Goal: Task Accomplishment & Management: Manage account settings

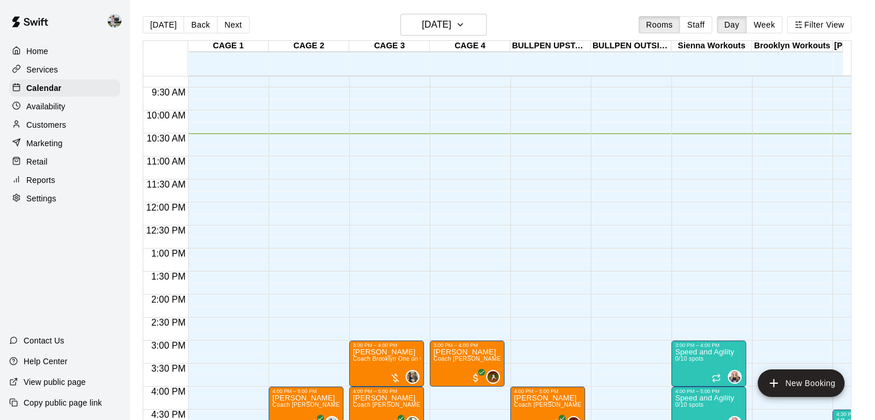
scroll to position [756, 0]
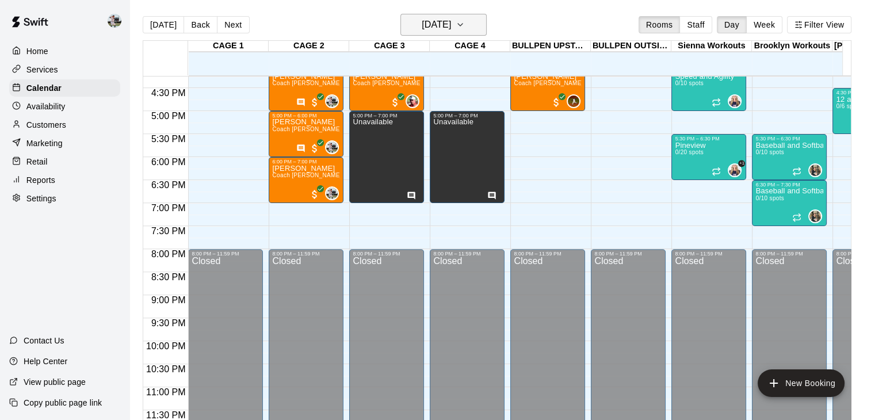
click at [465, 29] on icon "button" at bounding box center [460, 25] width 9 height 14
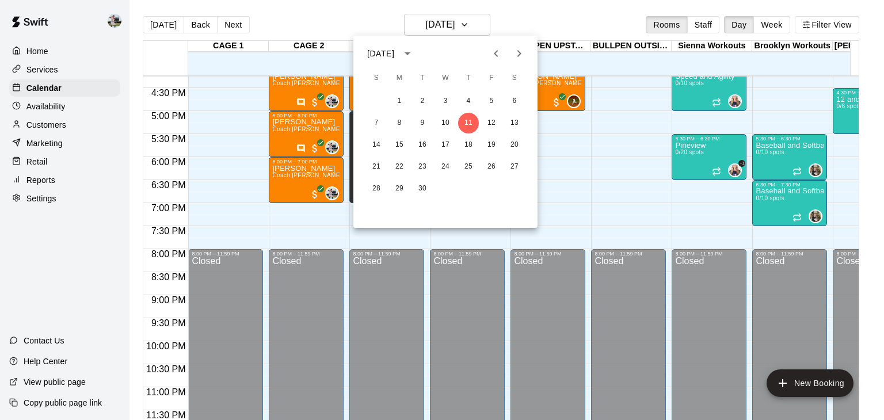
click at [613, 14] on div at bounding box center [442, 210] width 884 height 420
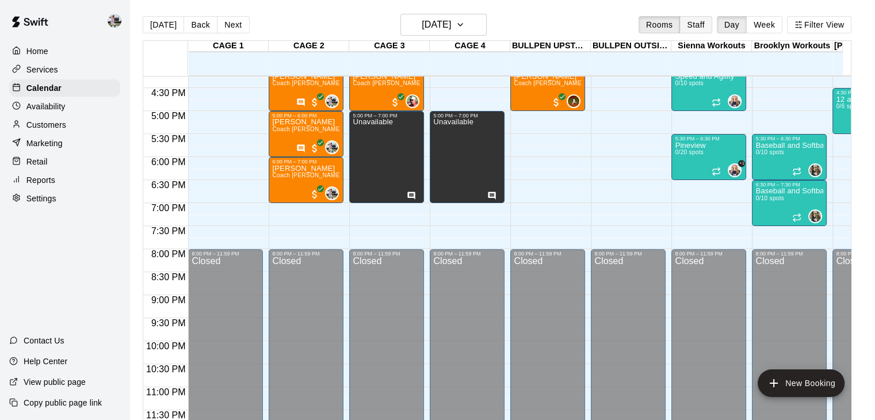
click at [698, 28] on button "Staff" at bounding box center [695, 24] width 33 height 17
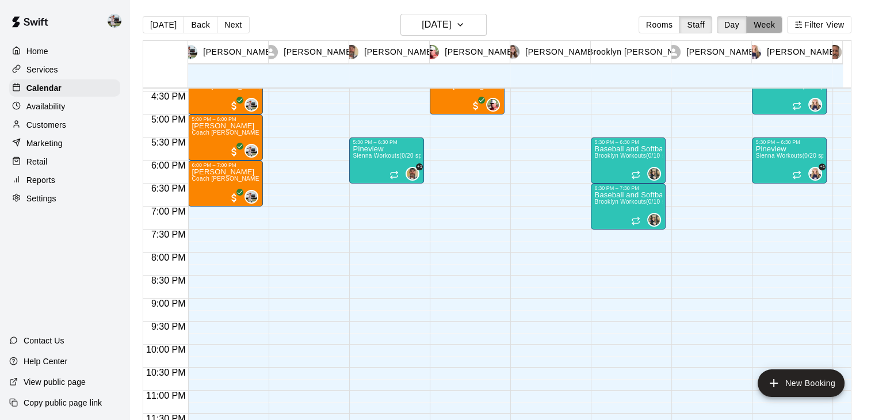
click at [768, 21] on button "Week" at bounding box center [764, 24] width 36 height 17
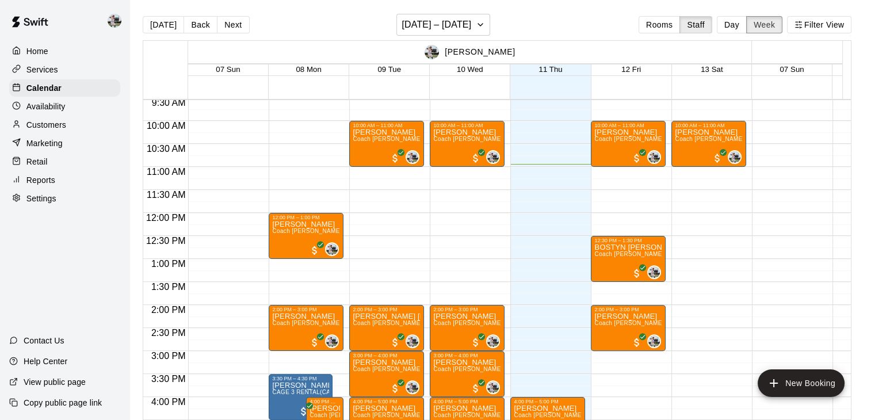
scroll to position [437, 0]
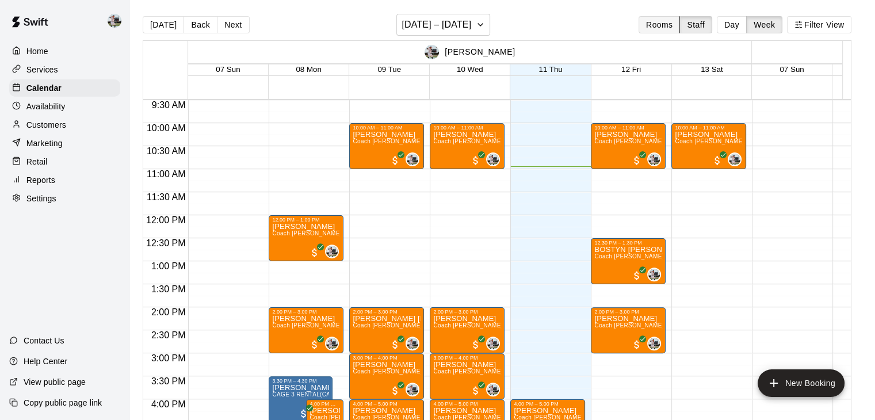
click at [675, 21] on button "Rooms" at bounding box center [658, 24] width 41 height 17
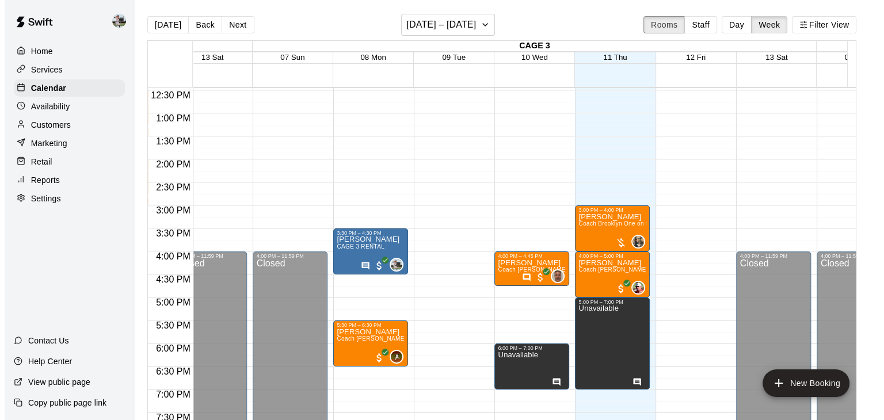
scroll to position [573, 1068]
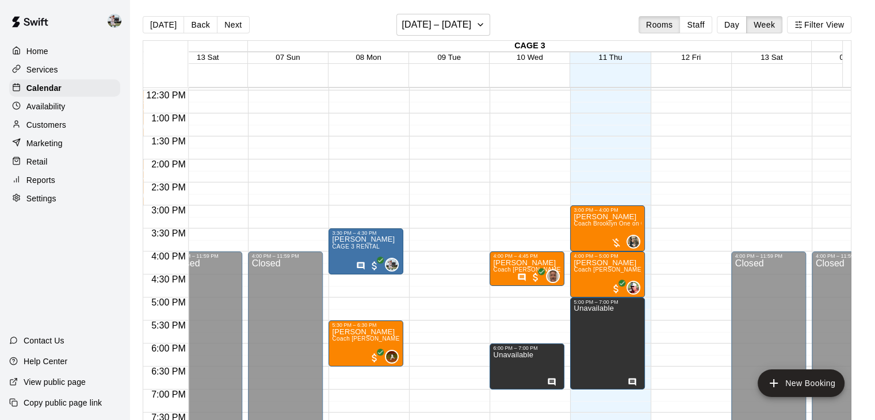
click at [674, 165] on div "12:00 AM – 8:00 AM Closed 8:00 PM – 11:59 PM Closed" at bounding box center [688, 67] width 75 height 1104
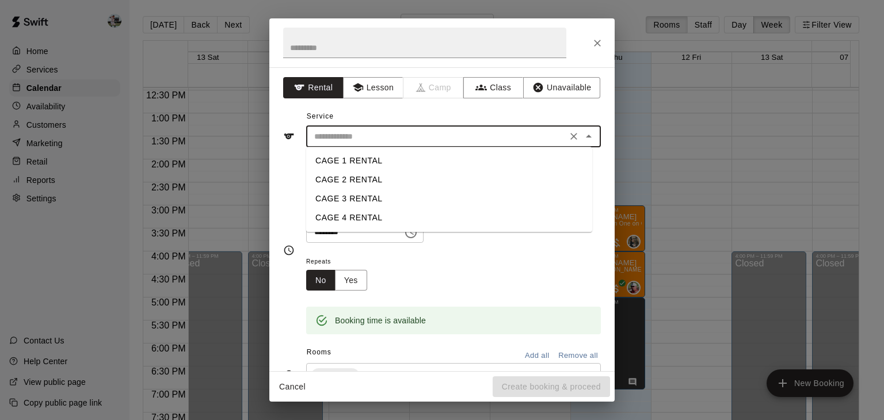
click at [341, 140] on input "text" at bounding box center [436, 136] width 254 height 14
click at [345, 178] on li "CAGE 2 RENTAL" at bounding box center [449, 179] width 286 height 19
type input "**********"
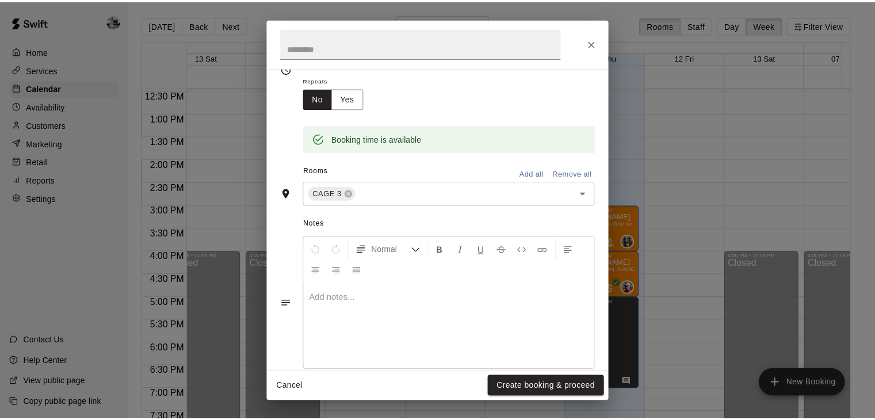
scroll to position [183, 0]
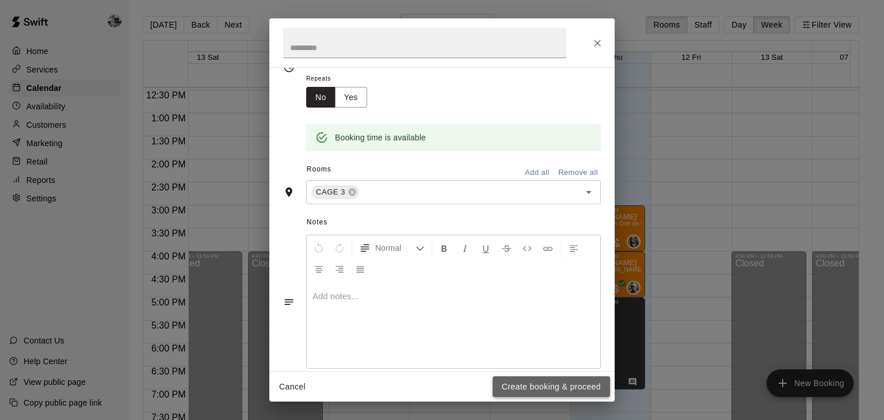
click at [524, 381] on button "Create booking & proceed" at bounding box center [550, 386] width 117 height 21
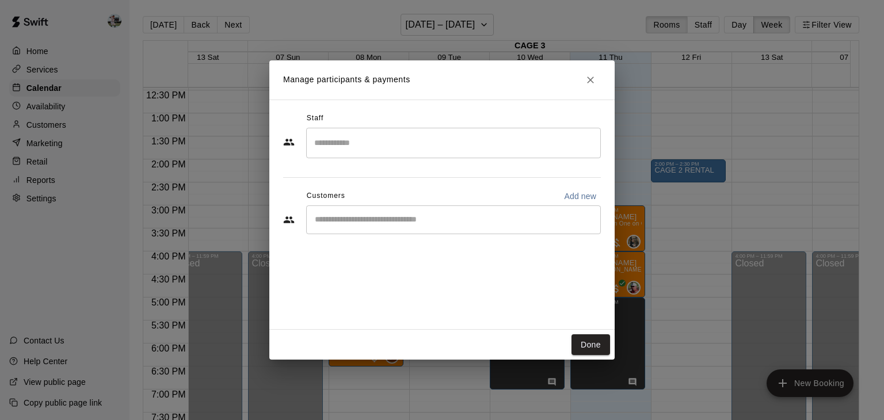
click at [378, 128] on div "​" at bounding box center [453, 143] width 295 height 30
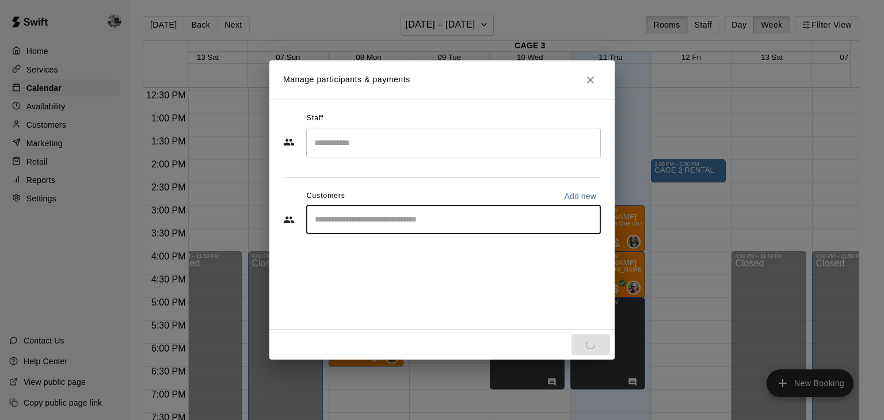
click at [373, 214] on input "Start typing to search customers..." at bounding box center [453, 220] width 284 height 12
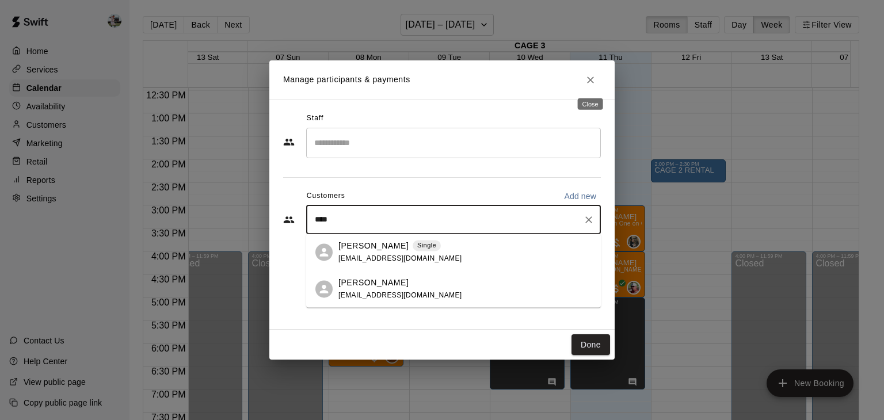
type input "****"
click at [593, 83] on icon "Close" at bounding box center [590, 80] width 12 height 12
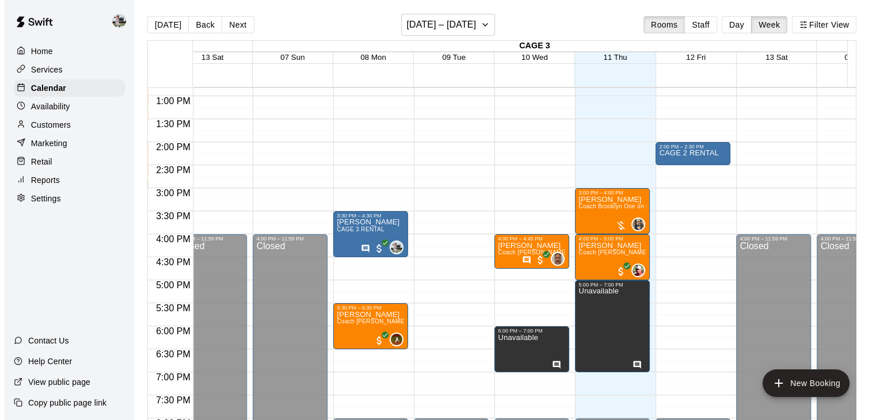
scroll to position [591, 1068]
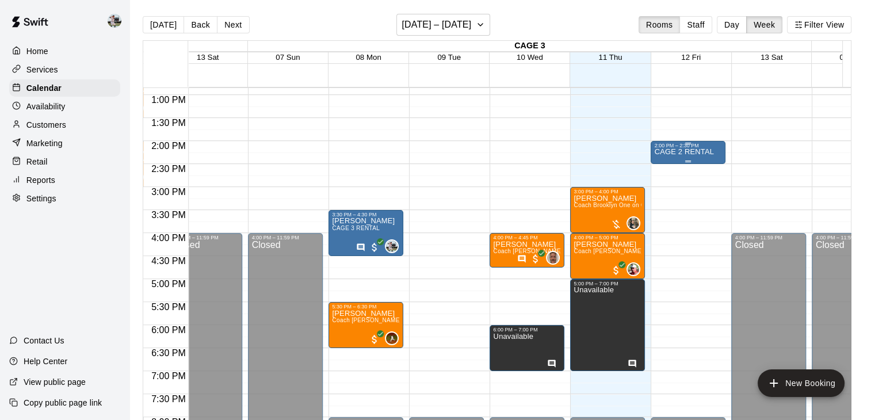
click at [674, 148] on div "2:00 PM – 2:30 PM" at bounding box center [688, 146] width 68 height 6
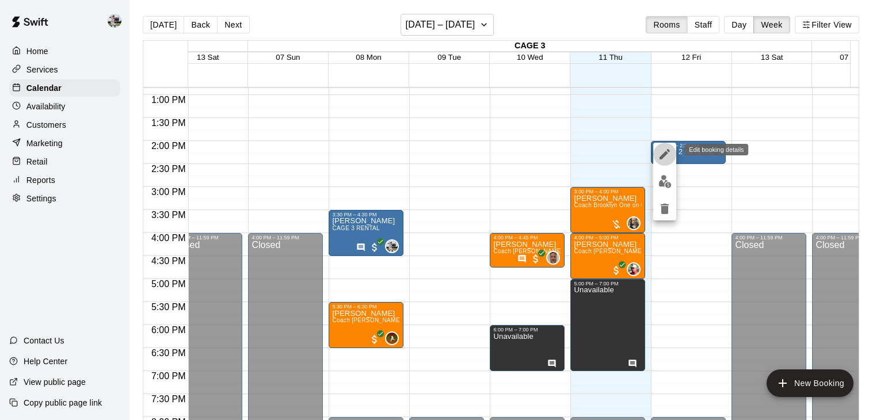
click at [665, 151] on icon "edit" at bounding box center [664, 154] width 10 height 10
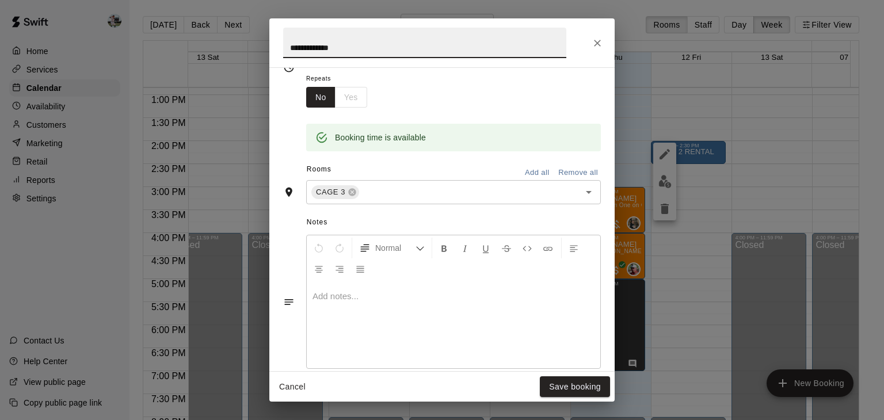
scroll to position [185, 0]
click at [575, 389] on button "Save booking" at bounding box center [575, 386] width 70 height 21
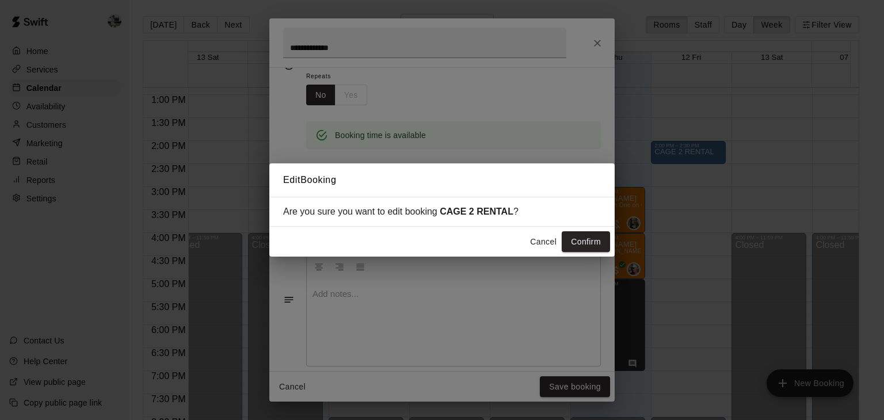
click at [540, 240] on button "Cancel" at bounding box center [543, 241] width 37 height 21
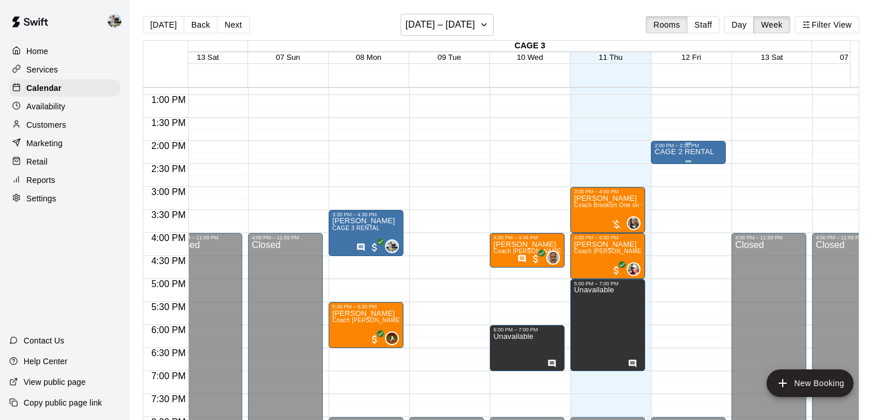
click at [672, 152] on p "CAGE 2 RENTAL" at bounding box center [683, 152] width 59 height 0
drag, startPoint x: 672, startPoint y: 154, endPoint x: 666, endPoint y: 203, distance: 49.8
click at [666, 203] on div at bounding box center [442, 210] width 884 height 420
click at [665, 217] on icon "delete" at bounding box center [664, 219] width 8 height 10
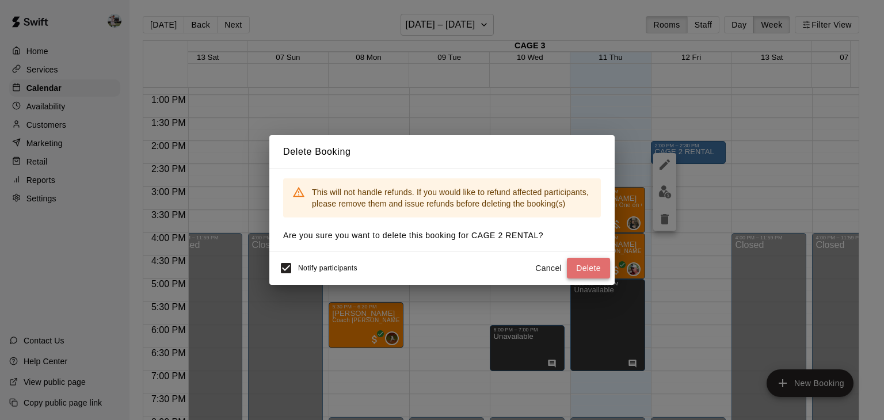
click at [591, 267] on button "Delete" at bounding box center [588, 268] width 43 height 21
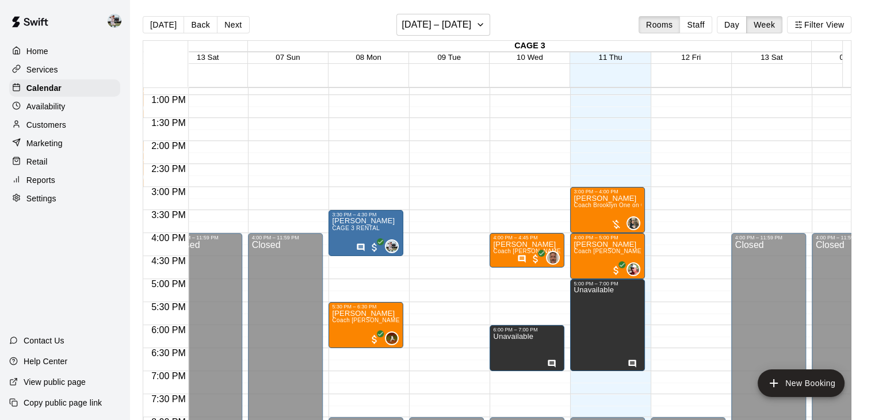
click at [672, 146] on div "12:00 AM – 8:00 AM Closed 8:00 PM – 11:59 PM Closed" at bounding box center [688, 49] width 75 height 1104
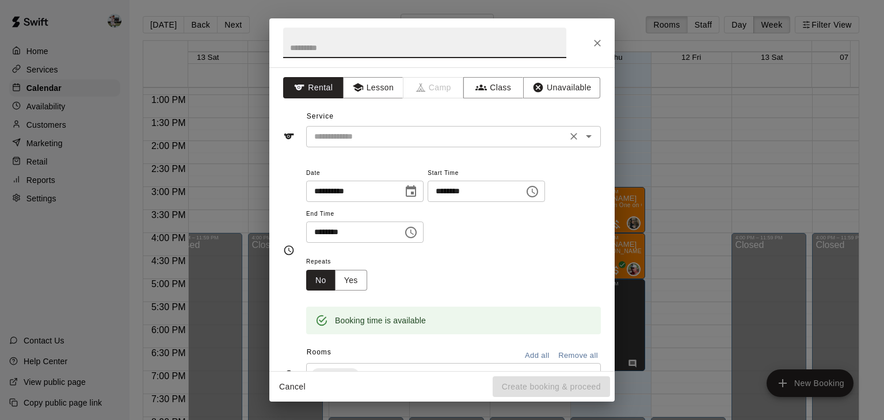
click at [338, 142] on input "text" at bounding box center [436, 136] width 254 height 14
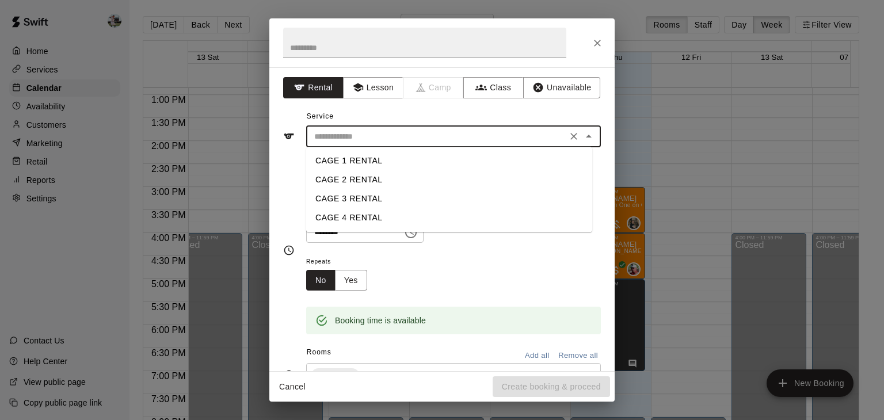
click at [338, 181] on li "CAGE 2 RENTAL" at bounding box center [449, 179] width 286 height 19
click at [393, 136] on input "**********" at bounding box center [436, 136] width 254 height 14
click at [354, 194] on li "CAGE 3 RENTAL" at bounding box center [449, 198] width 286 height 19
type input "**********"
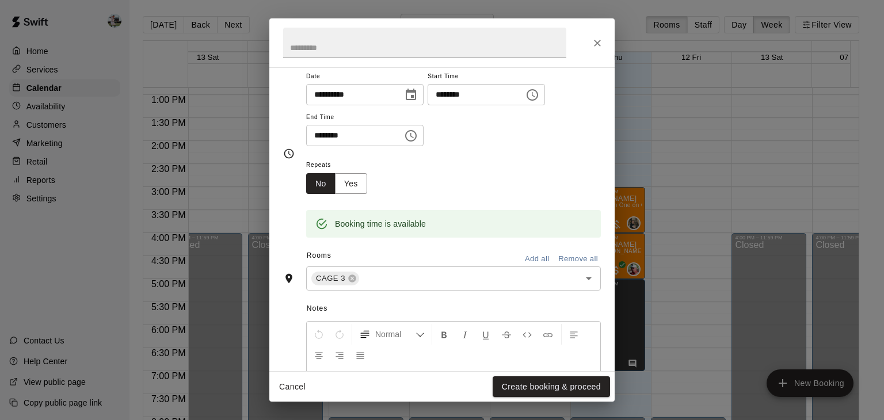
scroll to position [97, 0]
click at [504, 385] on button "Create booking & proceed" at bounding box center [550, 386] width 117 height 21
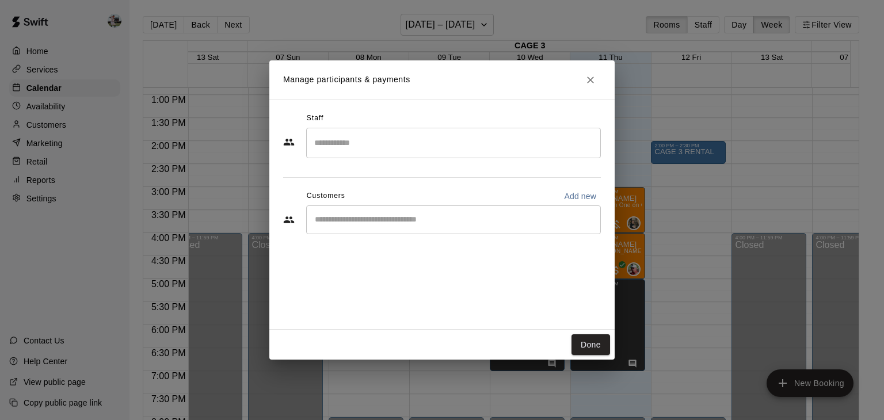
click at [564, 157] on div "​" at bounding box center [453, 143] width 295 height 30
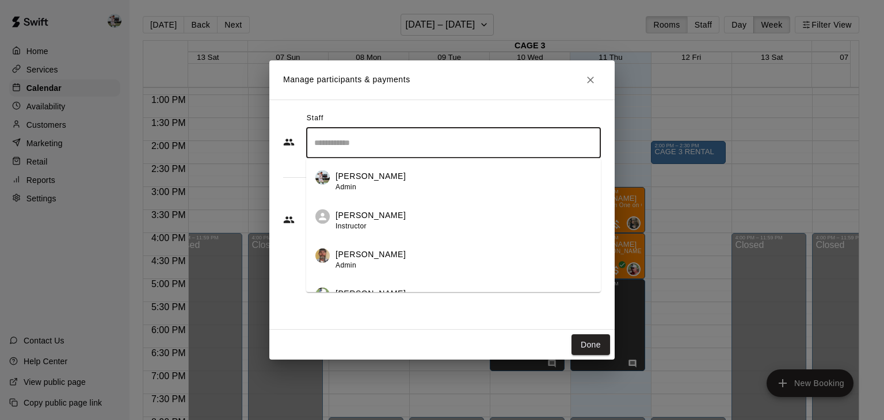
click at [501, 179] on div "[PERSON_NAME] Admin" at bounding box center [463, 181] width 256 height 22
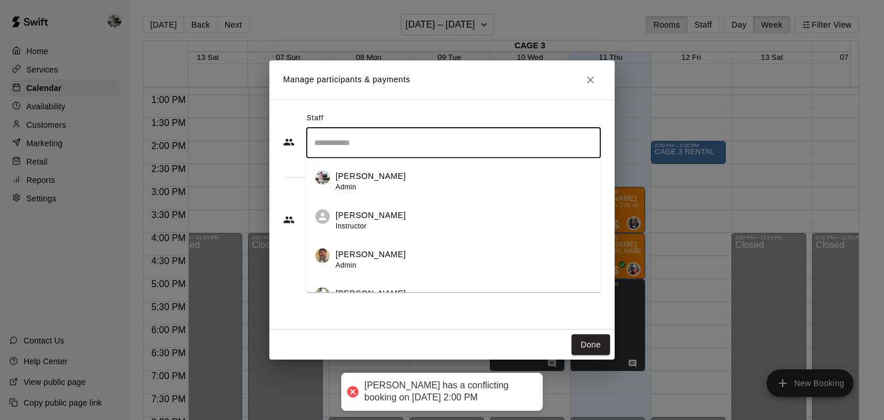
click at [458, 136] on input "Search staff" at bounding box center [453, 143] width 284 height 20
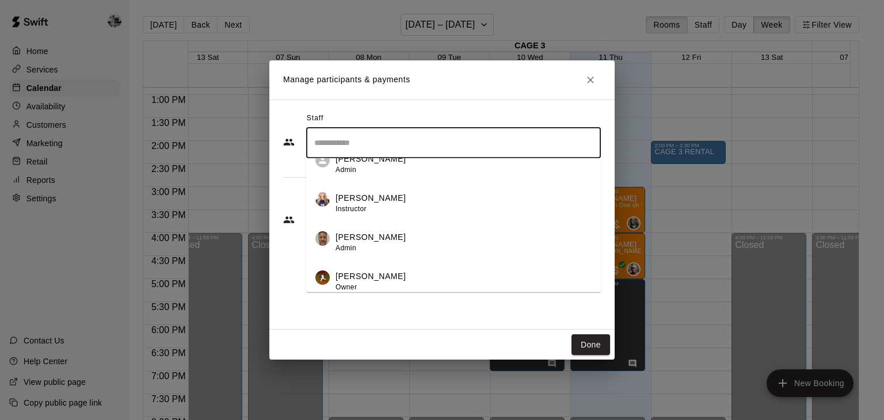
scroll to position [257, 0]
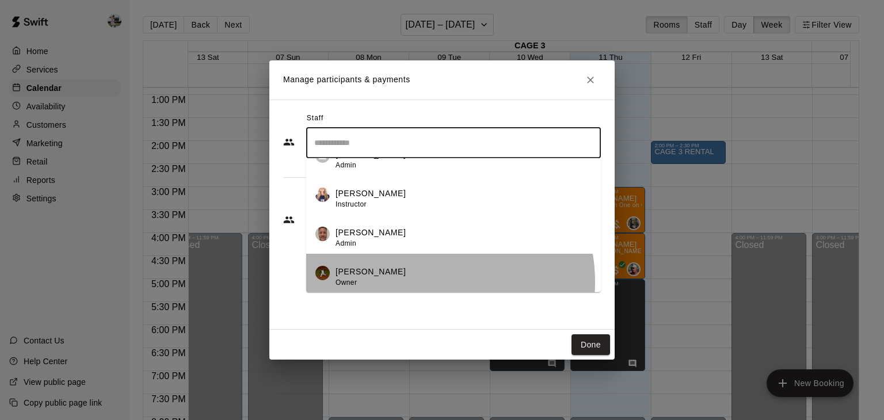
click at [423, 281] on div "[PERSON_NAME] Owner" at bounding box center [463, 277] width 256 height 22
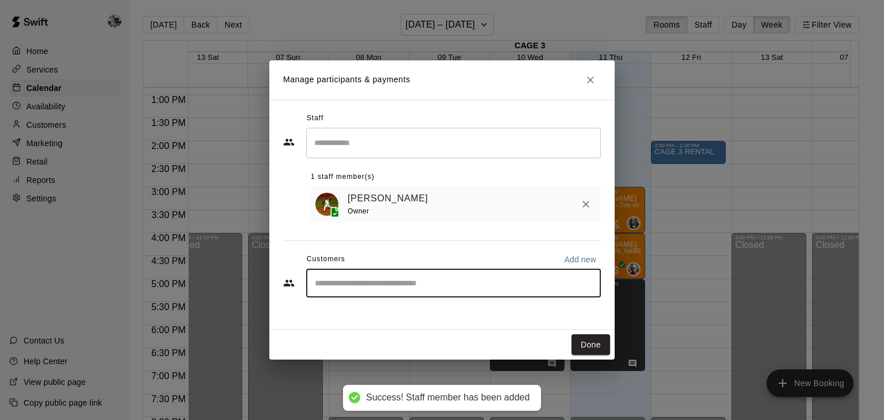
click at [381, 284] on input "Start typing to search customers..." at bounding box center [453, 283] width 284 height 12
type input "****"
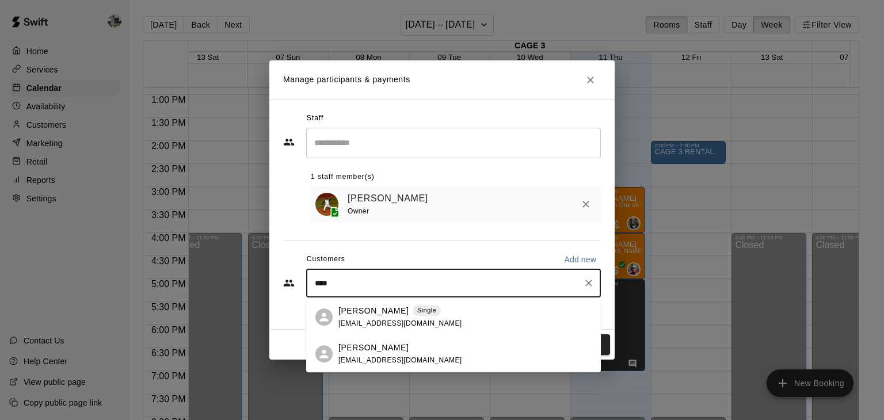
click at [361, 318] on div "[PERSON_NAME] Single [EMAIL_ADDRESS][DOMAIN_NAME]" at bounding box center [400, 317] width 124 height 25
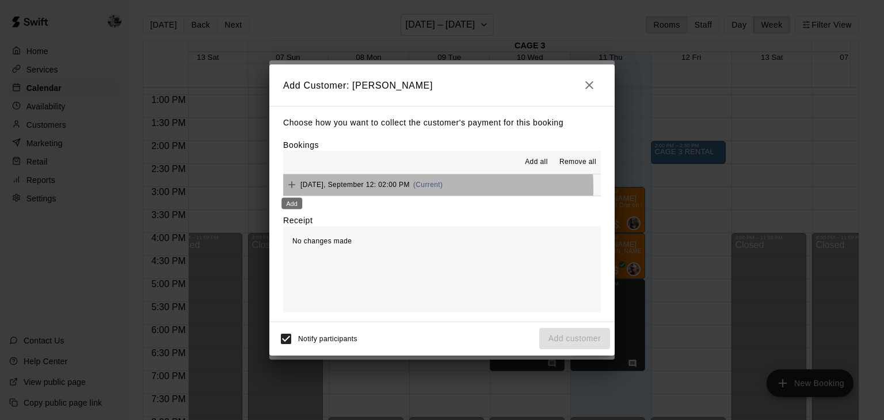
click at [293, 190] on div "Add" at bounding box center [291, 200] width 23 height 21
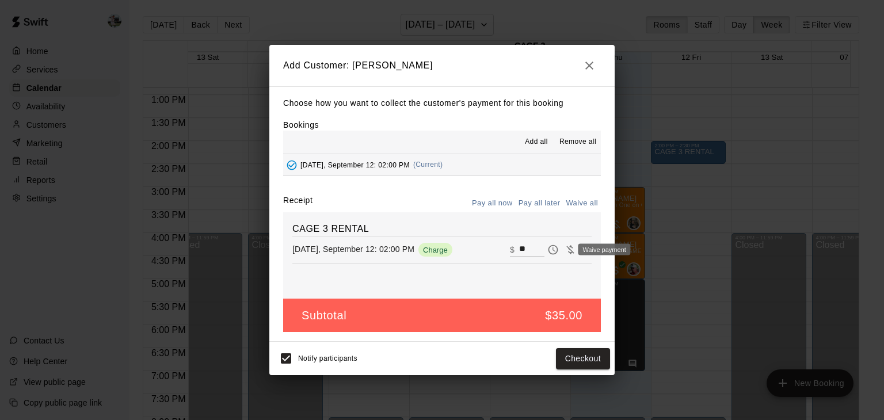
click at [576, 251] on div "Waive payment" at bounding box center [600, 250] width 62 height 14
click at [533, 205] on button "Pay all later" at bounding box center [539, 203] width 48 height 18
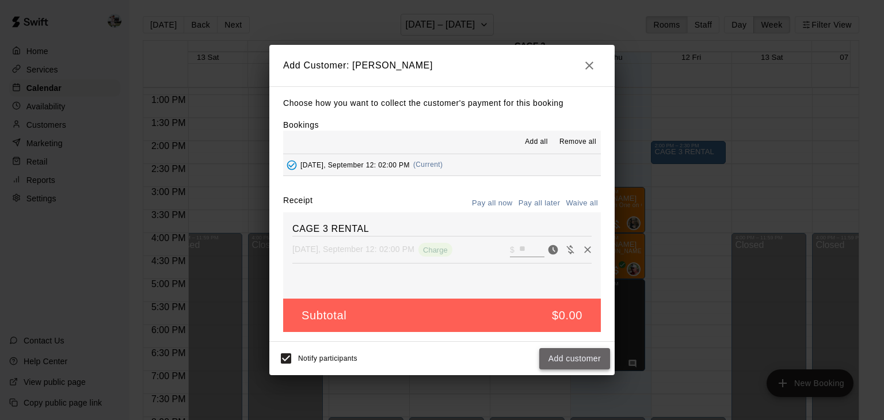
click at [566, 362] on button "Add customer" at bounding box center [574, 358] width 71 height 21
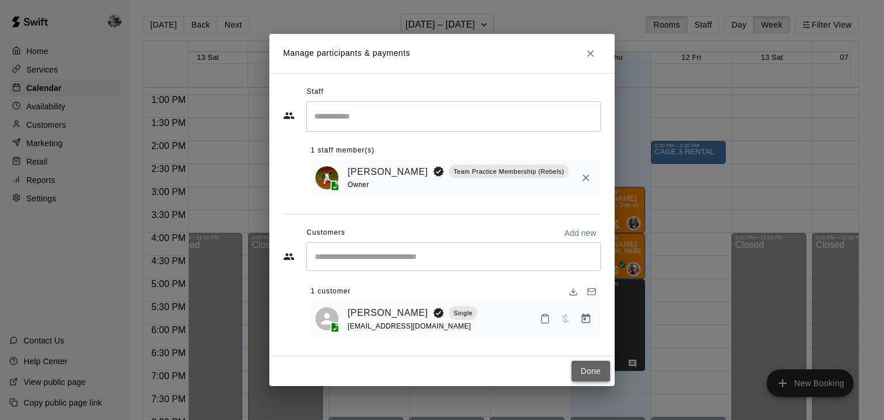
click at [584, 373] on button "Done" at bounding box center [590, 371] width 39 height 21
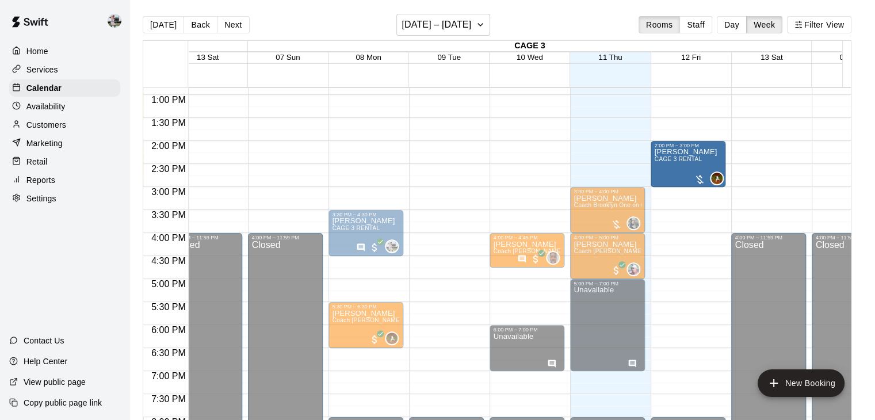
drag, startPoint x: 686, startPoint y: 161, endPoint x: 683, endPoint y: 189, distance: 27.7
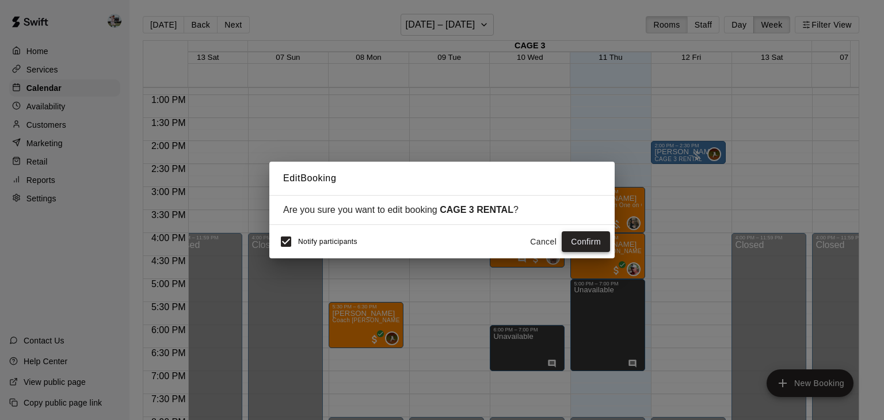
click at [591, 244] on button "Confirm" at bounding box center [585, 241] width 48 height 21
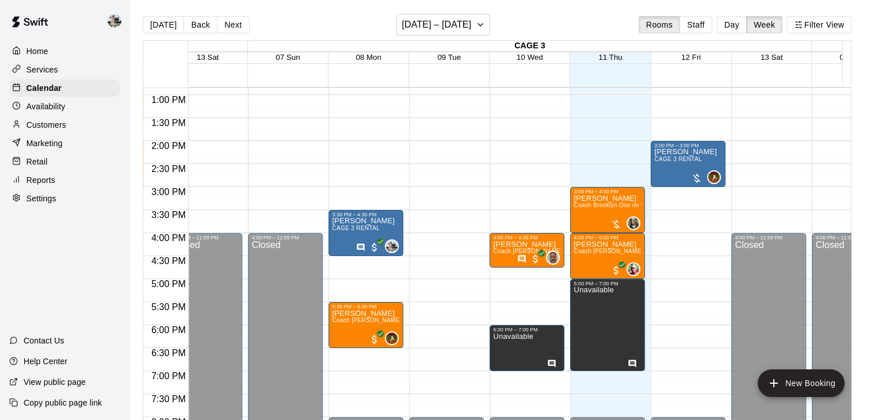
click at [672, 193] on div "12:00 AM – 8:00 AM Closed 2:00 PM – 3:00 PM [PERSON_NAME] CAGE 3 RENTAL 0 8:00 …" at bounding box center [688, 49] width 75 height 1104
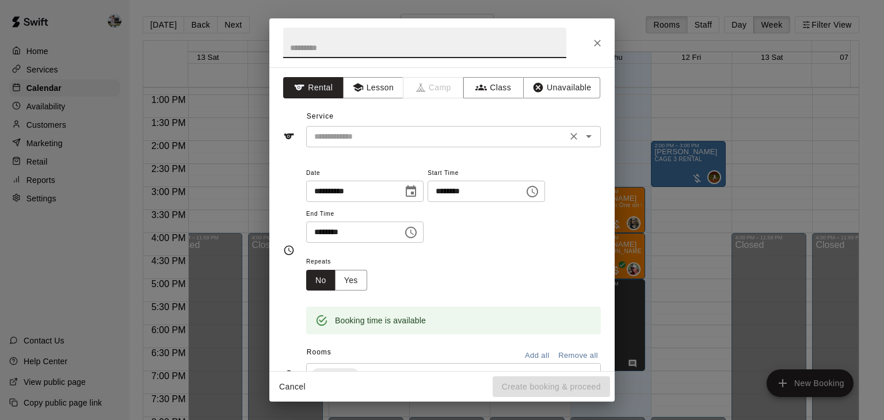
click at [310, 139] on input "text" at bounding box center [436, 136] width 254 height 14
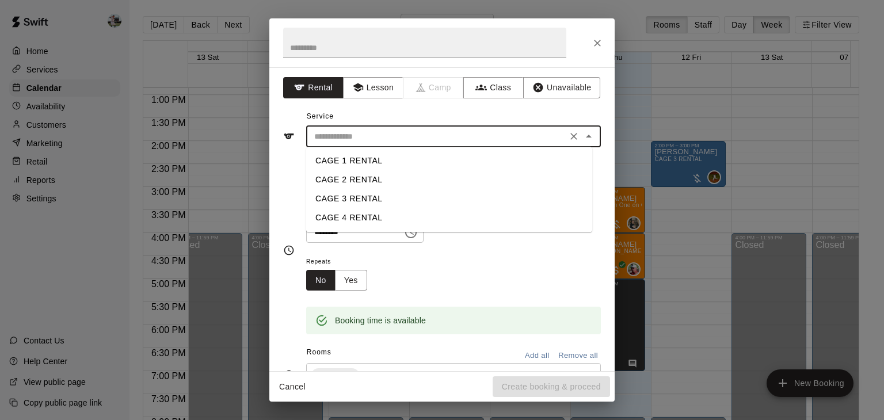
click at [337, 198] on li "CAGE 3 RENTAL" at bounding box center [449, 198] width 286 height 19
type input "**********"
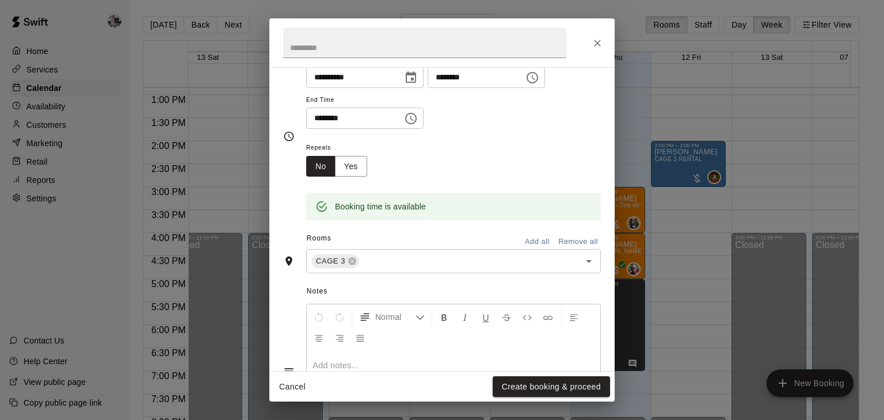
scroll to position [114, 0]
click at [534, 391] on button "Create booking & proceed" at bounding box center [550, 386] width 117 height 21
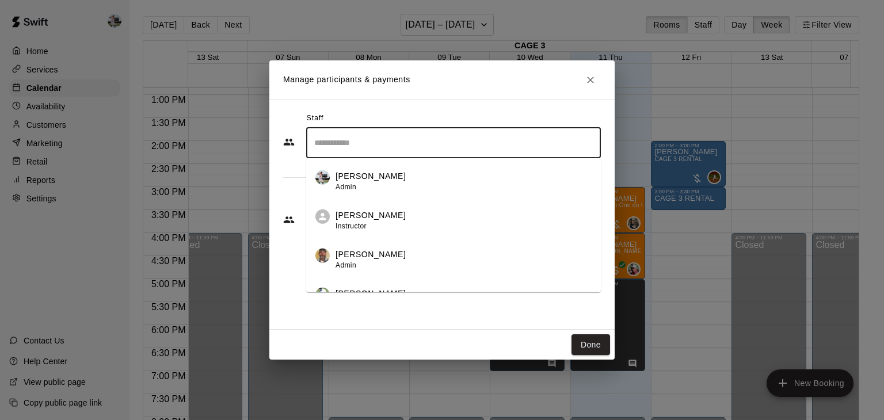
click at [401, 144] on input "Search staff" at bounding box center [453, 143] width 284 height 20
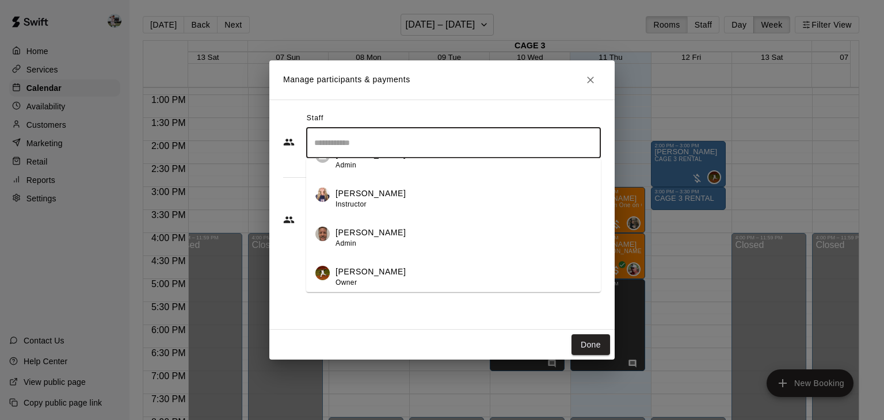
click at [369, 269] on p "[PERSON_NAME]" at bounding box center [370, 272] width 70 height 12
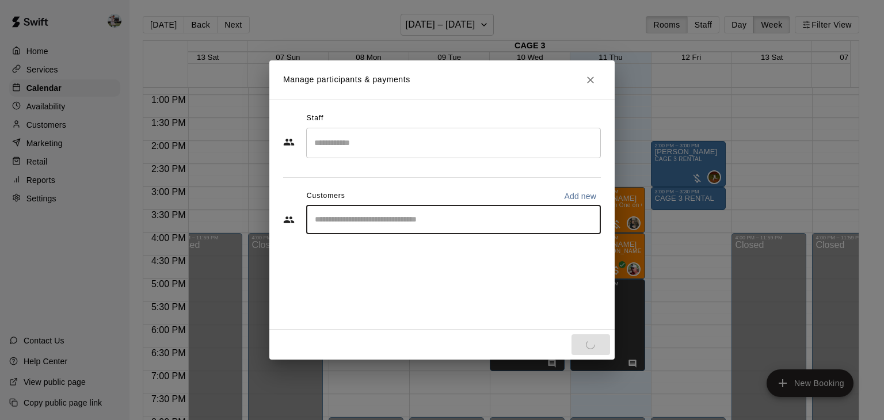
click at [384, 224] on input "Start typing to search customers..." at bounding box center [453, 220] width 284 height 12
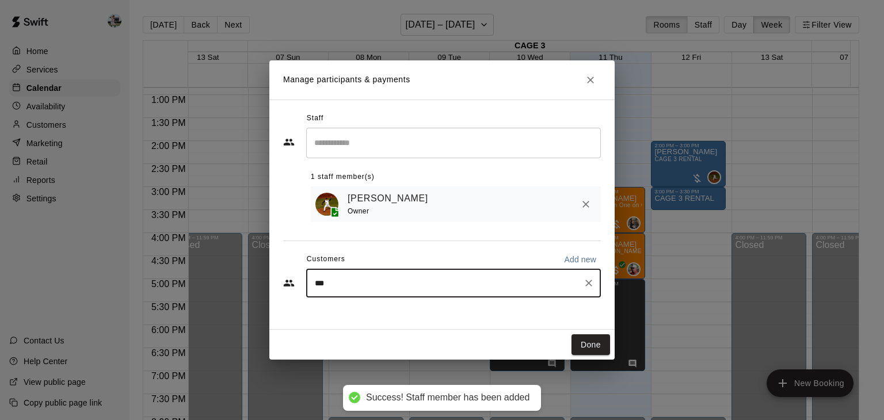
type input "****"
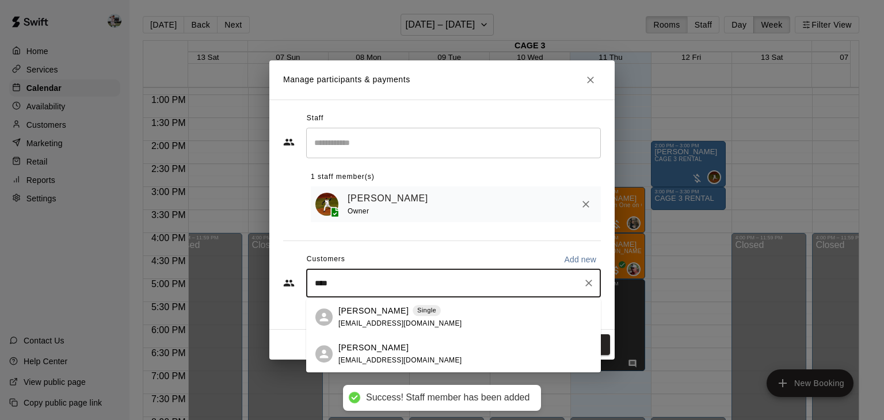
click at [366, 316] on p "[PERSON_NAME]" at bounding box center [373, 311] width 70 height 12
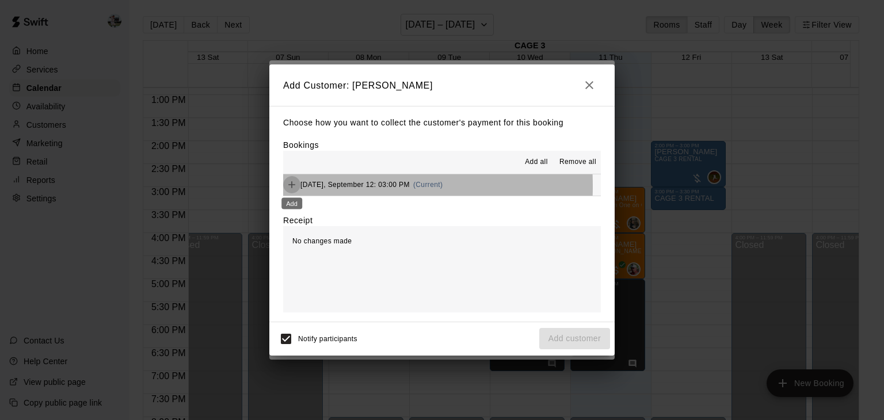
click at [291, 187] on icon "Add" at bounding box center [291, 184] width 7 height 7
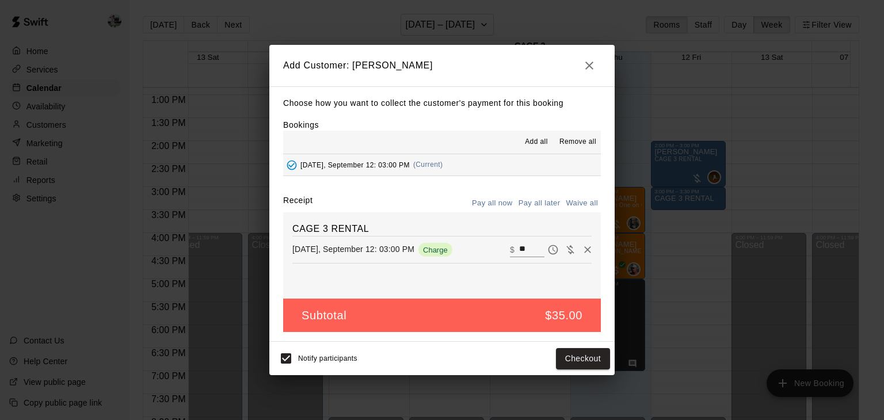
click at [539, 203] on button "Pay all later" at bounding box center [539, 203] width 48 height 18
click at [568, 362] on button "Add customer" at bounding box center [574, 358] width 71 height 21
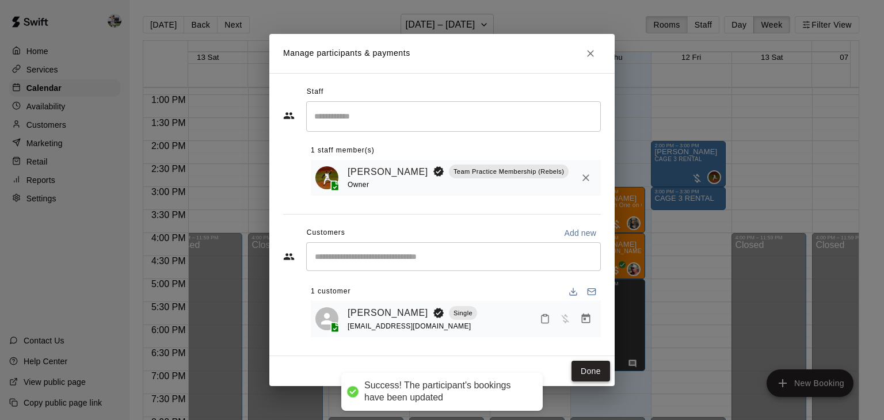
click at [594, 370] on button "Done" at bounding box center [590, 371] width 39 height 21
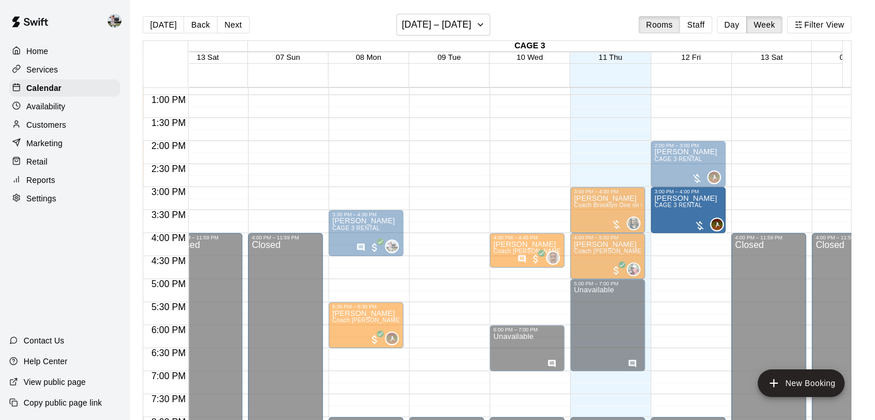
drag, startPoint x: 686, startPoint y: 207, endPoint x: 686, endPoint y: 234, distance: 27.0
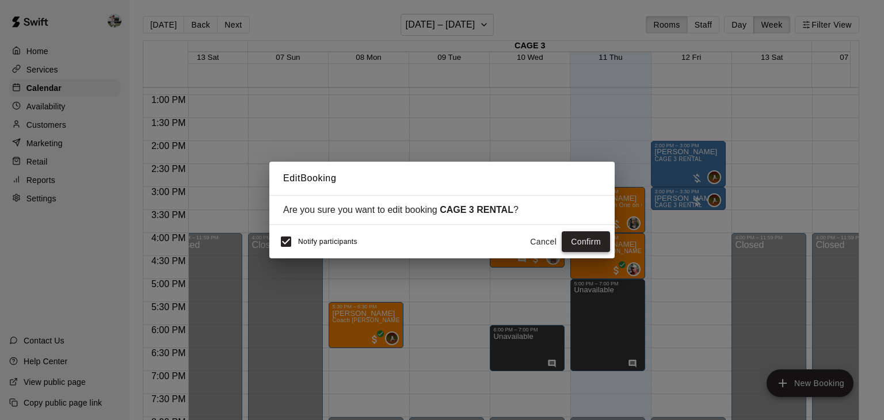
click at [590, 240] on button "Confirm" at bounding box center [585, 241] width 48 height 21
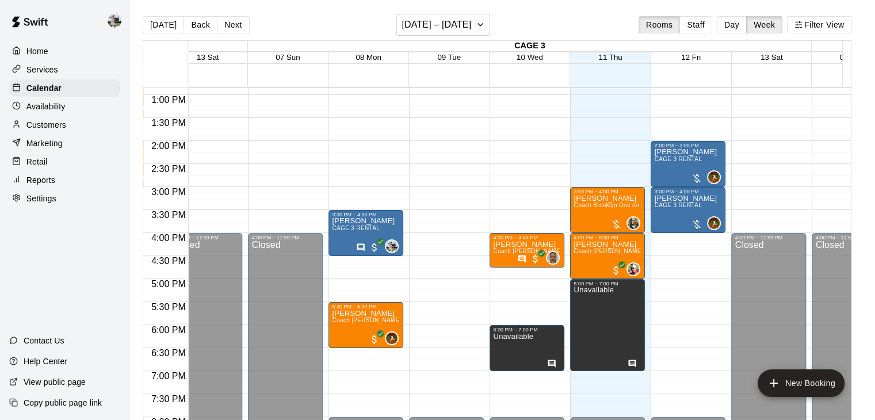
click at [660, 236] on div "12:00 AM – 8:00 AM Closed 2:00 PM – 3:00 PM [PERSON_NAME] CAGE 3 RENTAL 0 3:00 …" at bounding box center [688, 49] width 75 height 1104
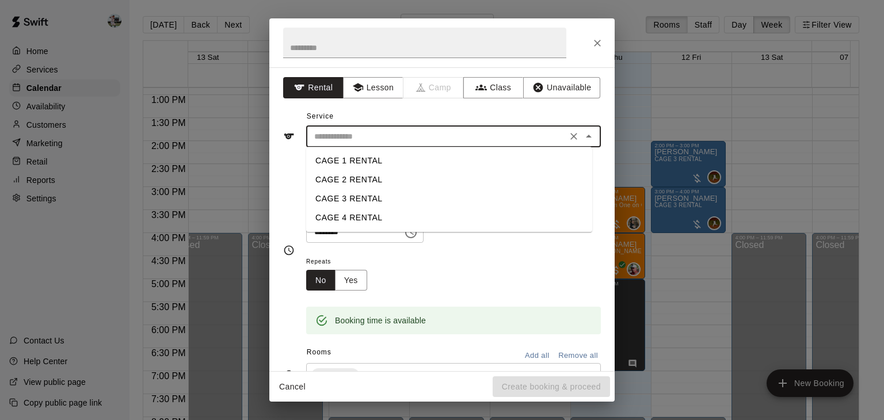
click at [352, 133] on input "text" at bounding box center [436, 136] width 254 height 14
click at [346, 194] on li "CAGE 3 RENTAL" at bounding box center [449, 198] width 286 height 19
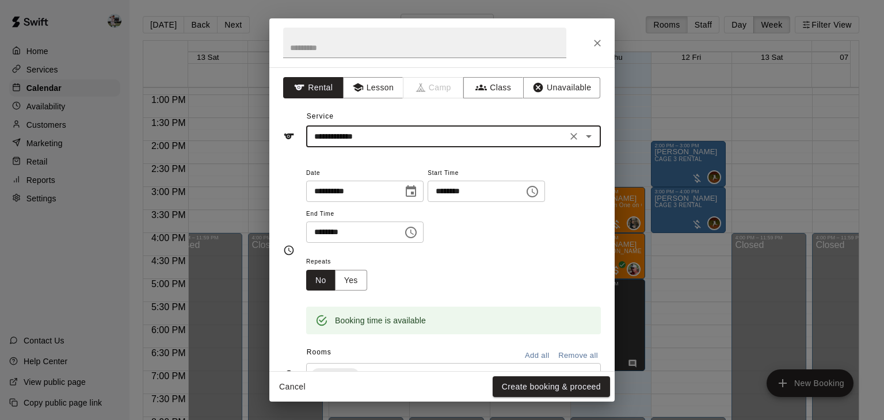
type input "**********"
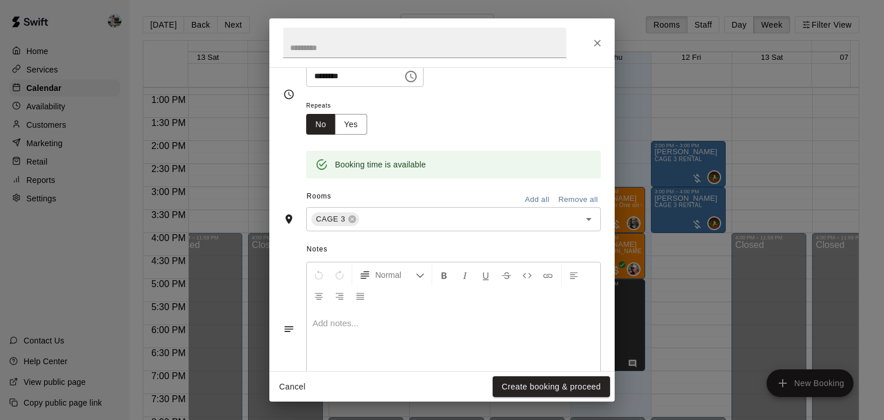
scroll to position [158, 0]
click at [523, 389] on button "Create booking & proceed" at bounding box center [550, 386] width 117 height 21
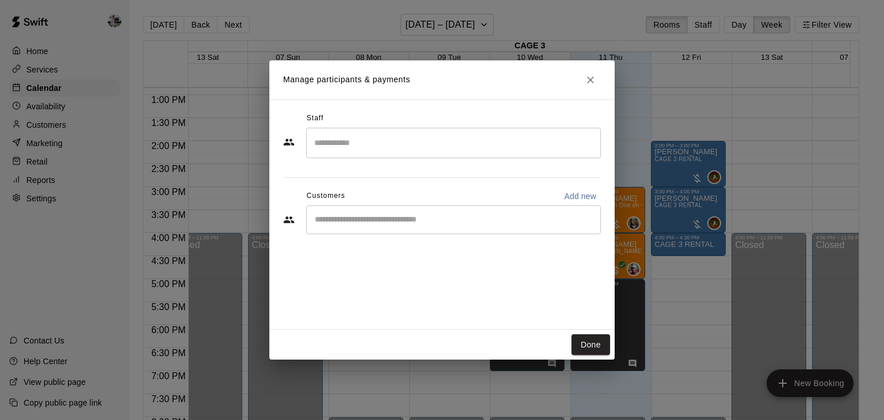
click at [380, 146] on input "Search staff" at bounding box center [453, 143] width 284 height 20
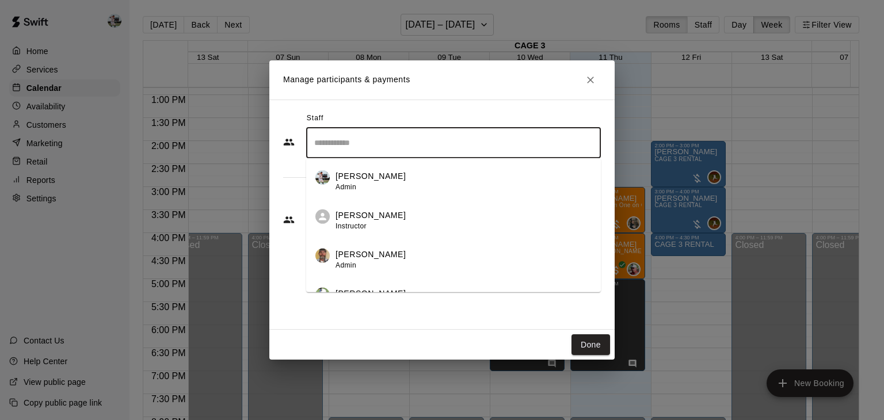
scroll to position [257, 0]
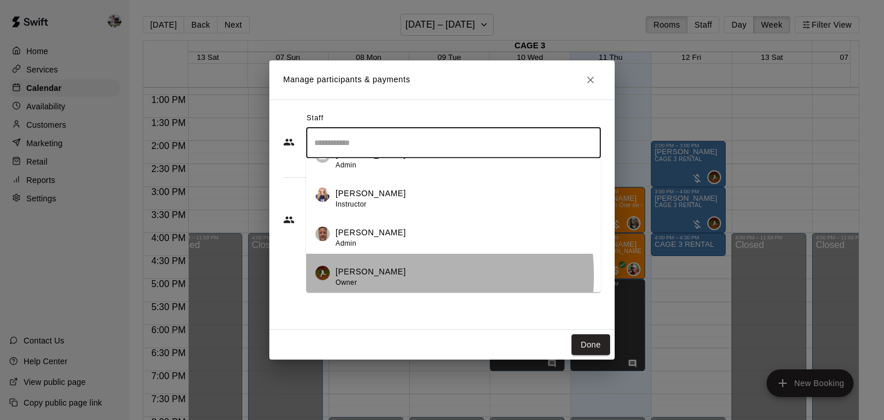
click at [369, 275] on p "[PERSON_NAME]" at bounding box center [370, 272] width 70 height 12
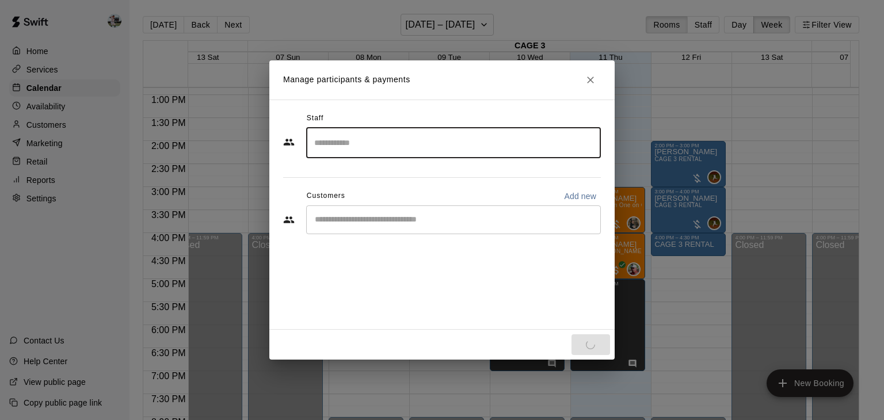
click at [377, 224] on input "Start typing to search customers..." at bounding box center [453, 220] width 284 height 12
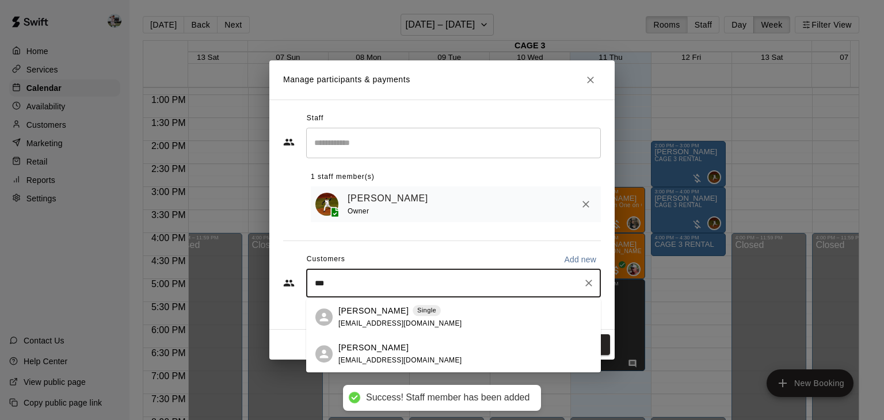
type input "****"
click at [419, 315] on div "[PERSON_NAME] Single" at bounding box center [400, 311] width 124 height 12
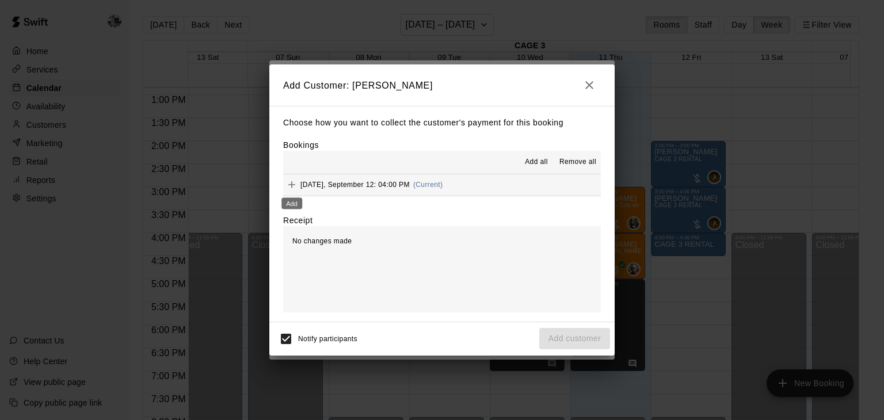
click at [289, 185] on icon "Add" at bounding box center [291, 184] width 7 height 7
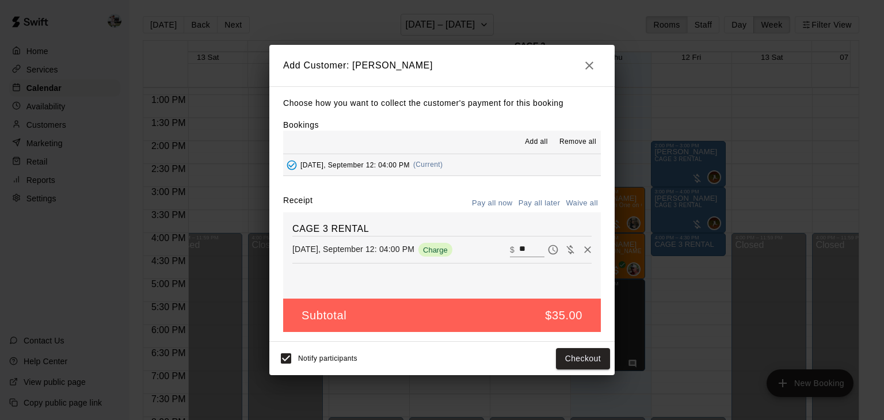
click at [541, 204] on button "Pay all later" at bounding box center [539, 203] width 48 height 18
click at [571, 358] on button "Add customer" at bounding box center [574, 358] width 71 height 21
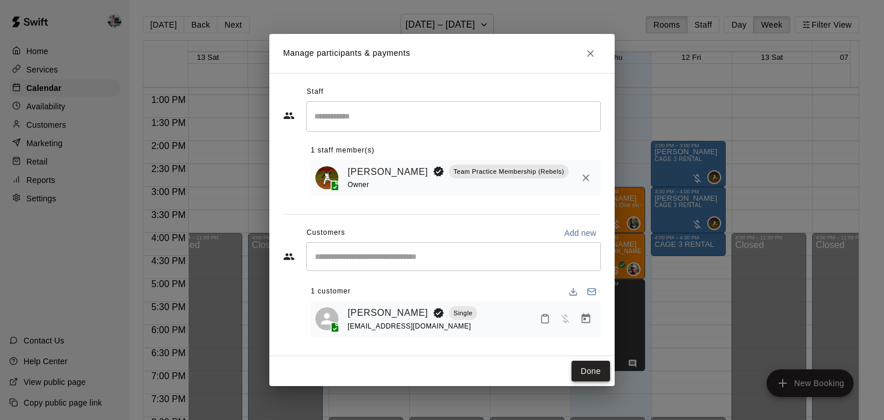
click at [590, 371] on button "Done" at bounding box center [590, 371] width 39 height 21
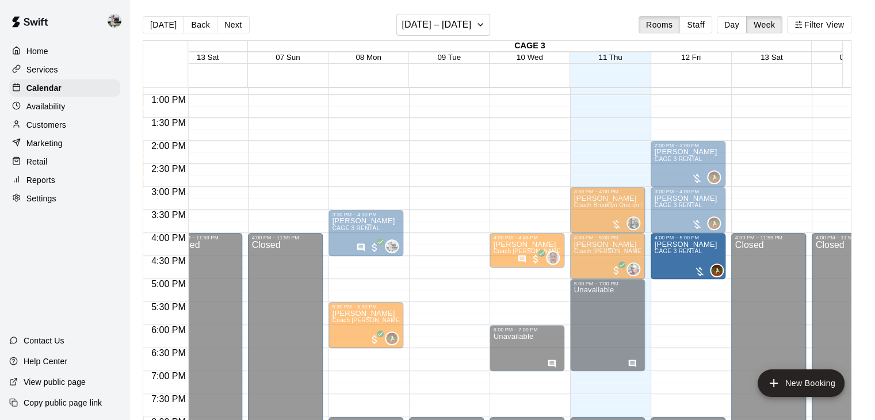
drag, startPoint x: 686, startPoint y: 254, endPoint x: 685, endPoint y: 280, distance: 25.9
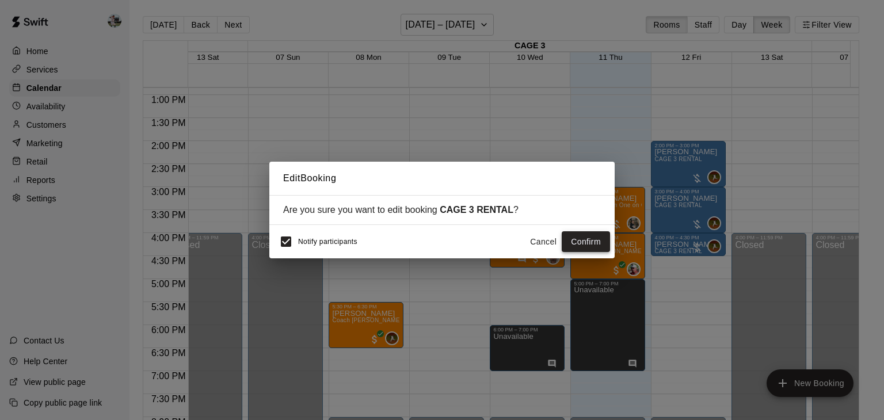
click at [586, 241] on button "Confirm" at bounding box center [585, 241] width 48 height 21
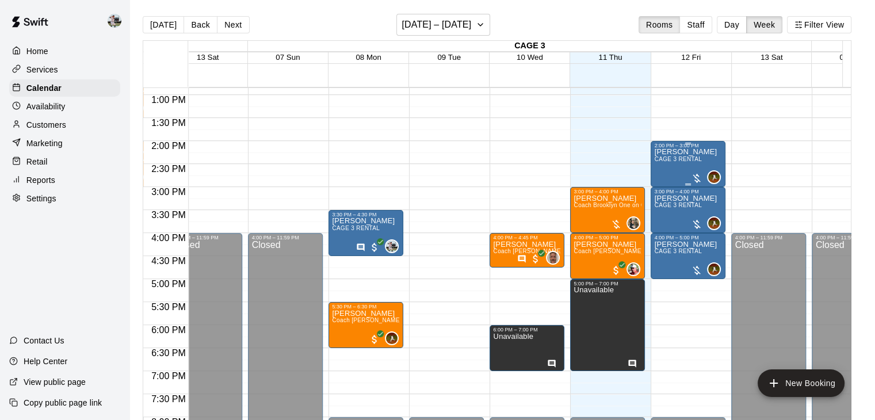
click at [664, 166] on div "[PERSON_NAME] CAGE 3 RENTAL" at bounding box center [685, 358] width 63 height 420
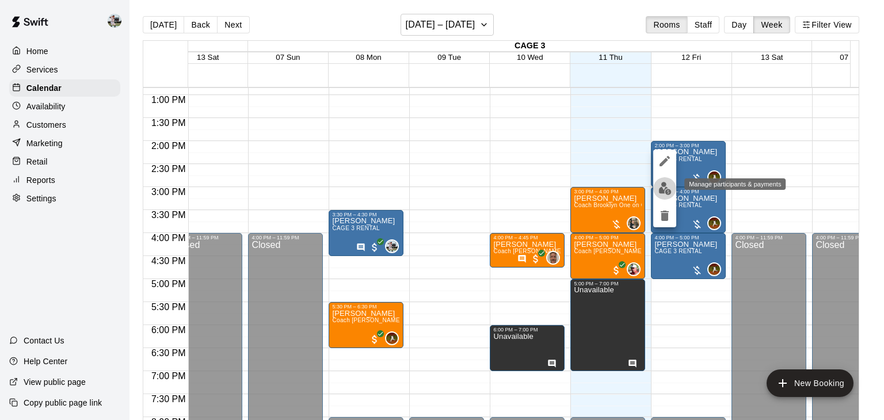
click at [658, 186] on img "edit" at bounding box center [664, 188] width 13 height 13
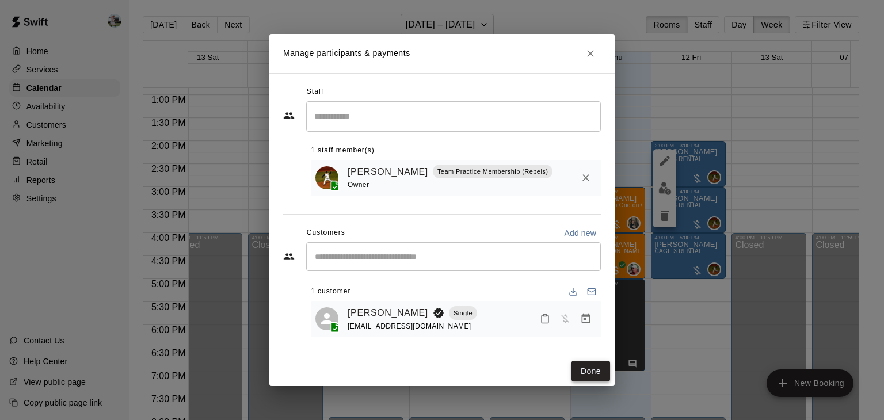
click at [583, 373] on button "Done" at bounding box center [590, 371] width 39 height 21
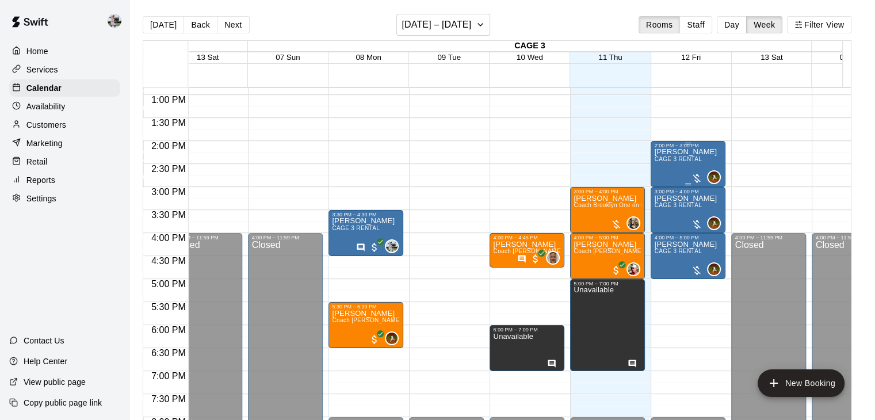
click at [697, 178] on div at bounding box center [697, 179] width 12 height 12
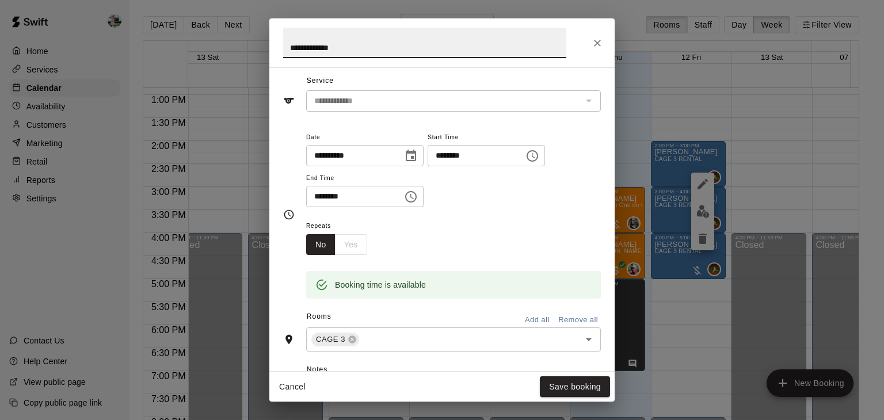
scroll to position [0, 0]
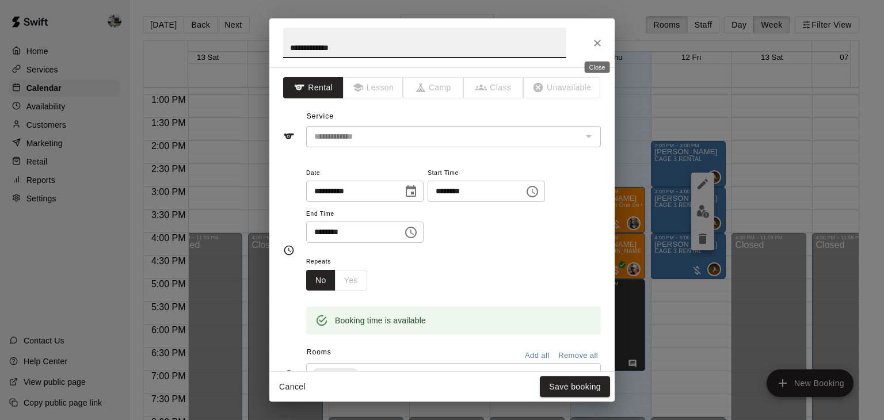
click at [597, 43] on icon "Close" at bounding box center [597, 43] width 7 height 7
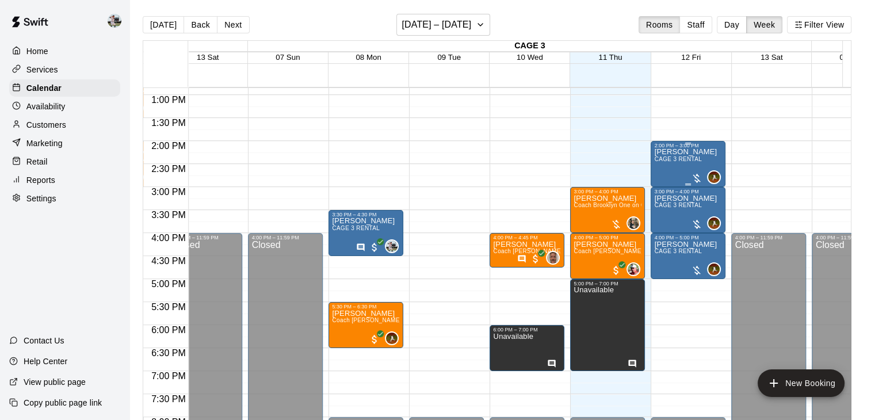
click at [696, 175] on div at bounding box center [697, 179] width 12 height 12
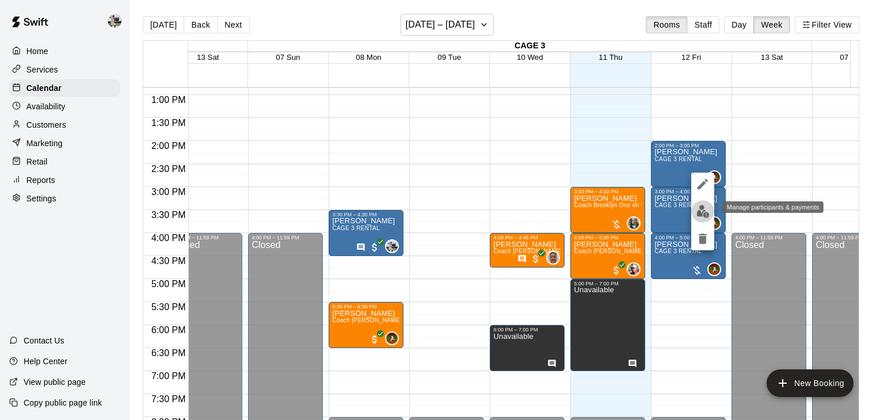
click at [702, 209] on img "edit" at bounding box center [702, 211] width 13 height 13
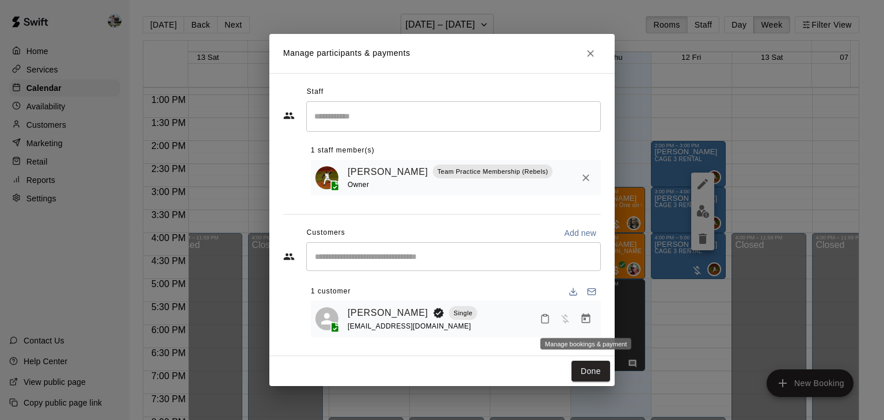
click at [585, 316] on icon "Manage bookings & payment" at bounding box center [586, 318] width 9 height 10
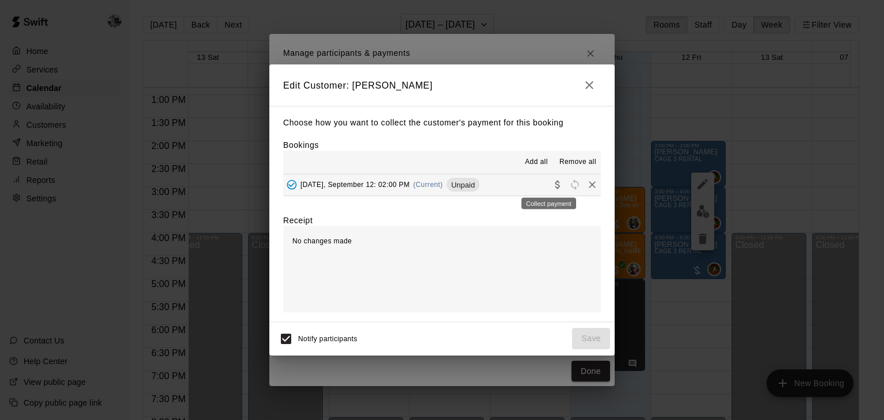
click at [552, 187] on icon "Collect payment" at bounding box center [558, 185] width 12 height 12
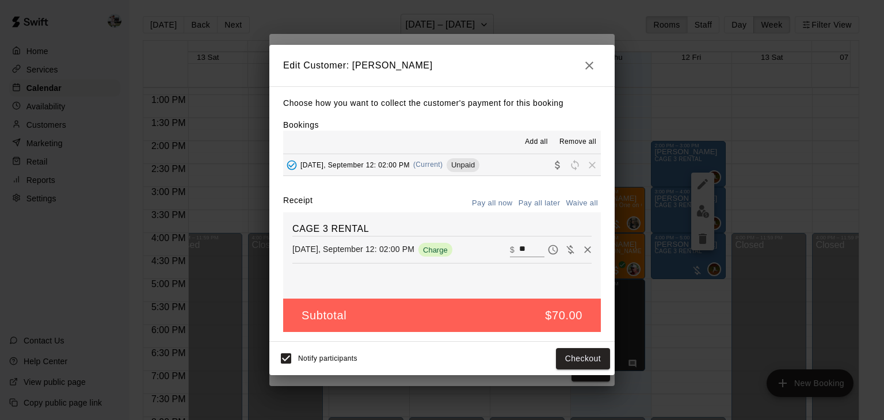
click at [500, 205] on button "Pay all now" at bounding box center [492, 203] width 47 height 18
click at [511, 209] on button "Pay all now" at bounding box center [492, 203] width 47 height 18
click at [522, 249] on input "**" at bounding box center [531, 249] width 25 height 15
type input "*"
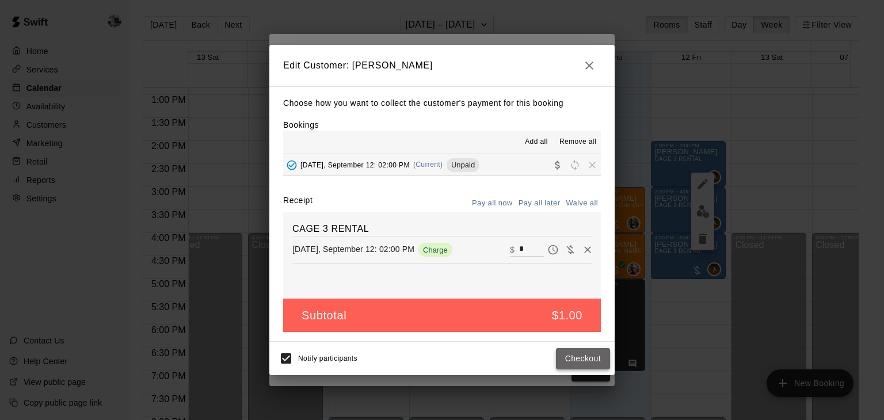
click at [582, 362] on button "Checkout" at bounding box center [583, 358] width 54 height 21
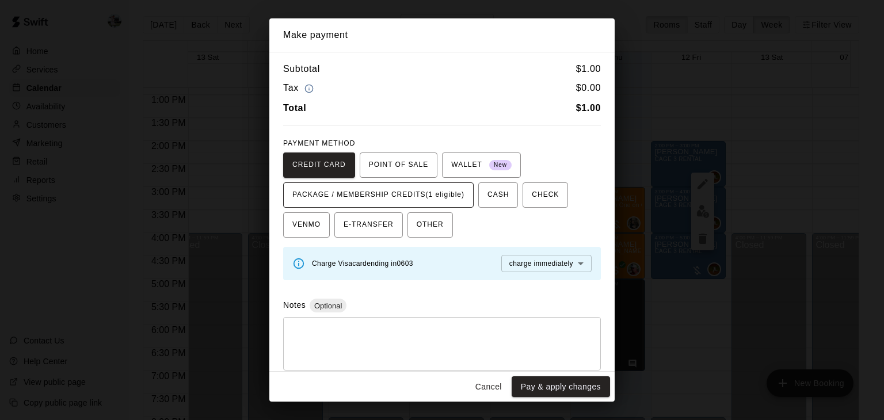
click at [439, 196] on span "PACKAGE / MEMBERSHIP CREDITS (1 eligible)" at bounding box center [378, 195] width 172 height 18
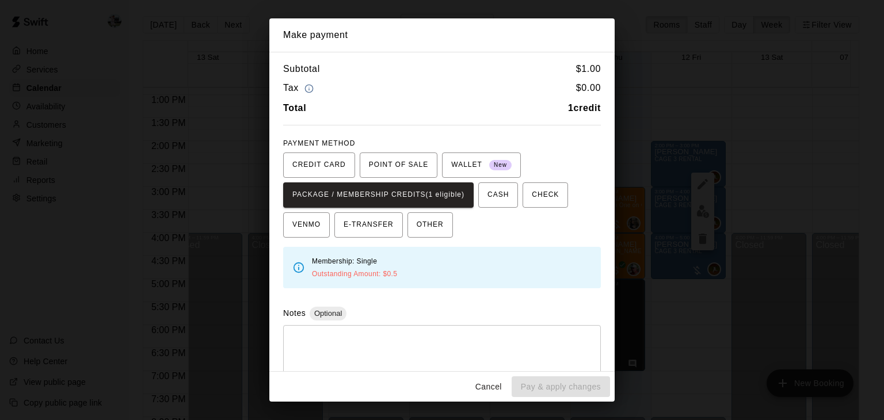
click at [491, 388] on button "Cancel" at bounding box center [488, 386] width 37 height 21
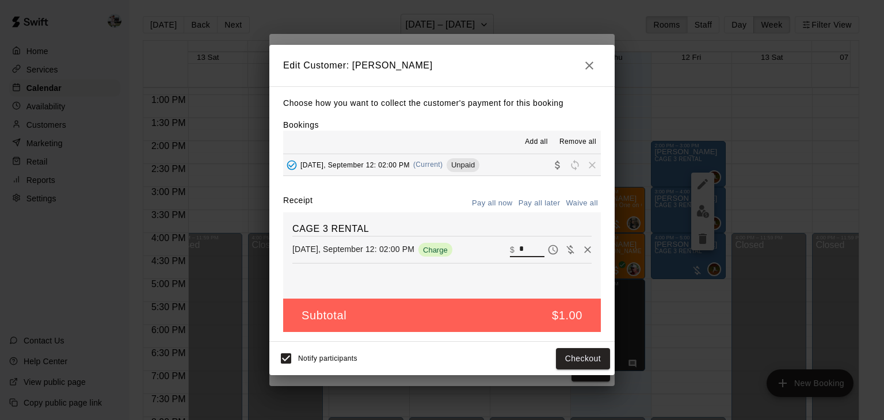
click at [519, 247] on input "*" at bounding box center [531, 249] width 25 height 15
type input "**"
click at [485, 200] on button "Pay all now" at bounding box center [492, 203] width 47 height 18
click at [573, 356] on button "Checkout" at bounding box center [583, 358] width 54 height 21
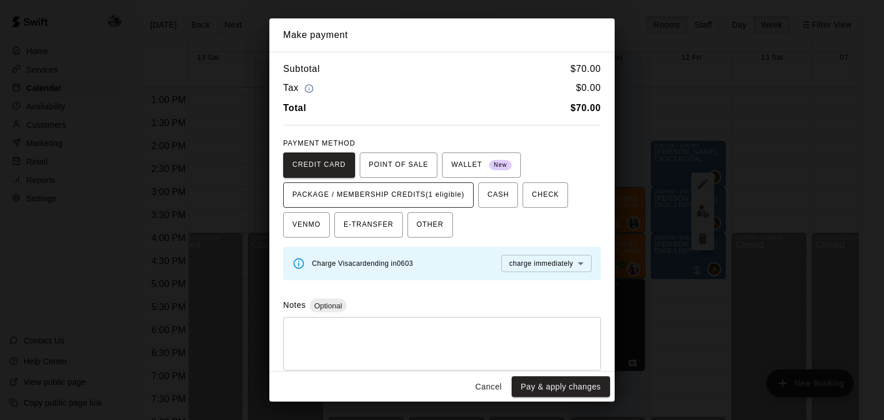
click at [387, 194] on span "PACKAGE / MEMBERSHIP CREDITS (1 eligible)" at bounding box center [378, 195] width 172 height 18
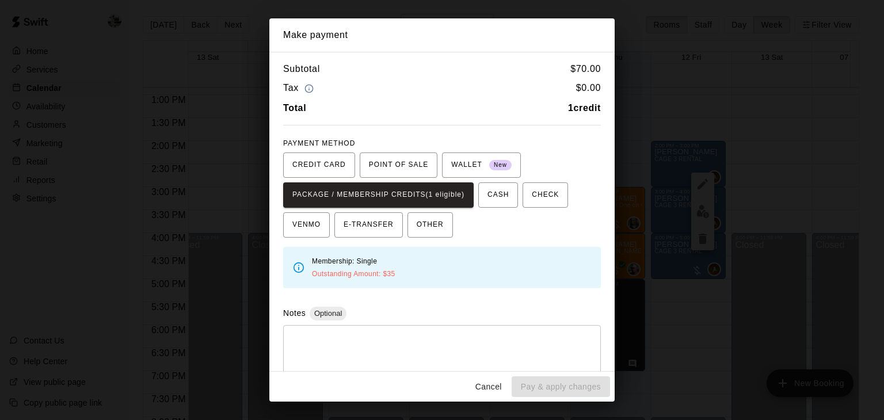
scroll to position [16, 0]
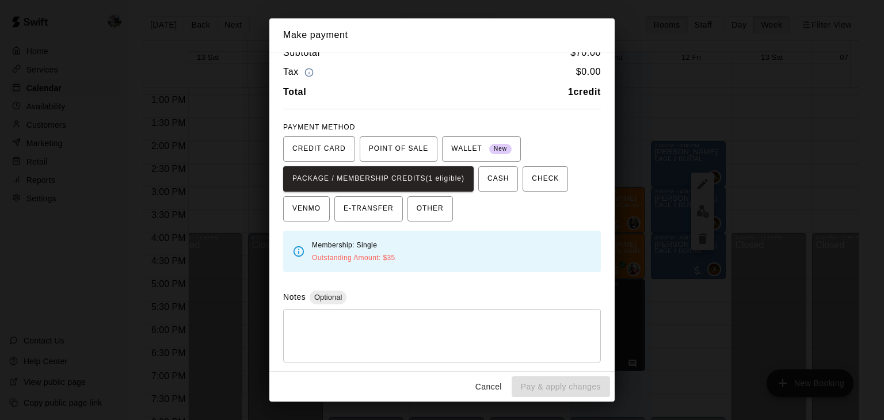
click at [299, 248] on icon at bounding box center [298, 251] width 13 height 13
click at [299, 249] on icon at bounding box center [298, 251] width 13 height 13
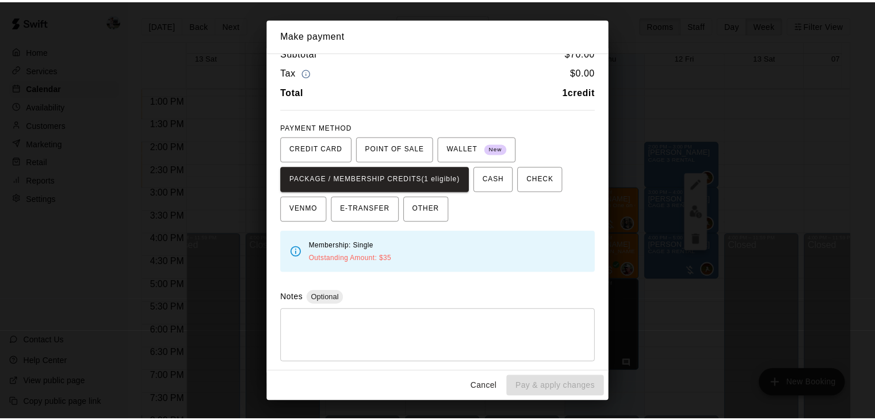
scroll to position [0, 0]
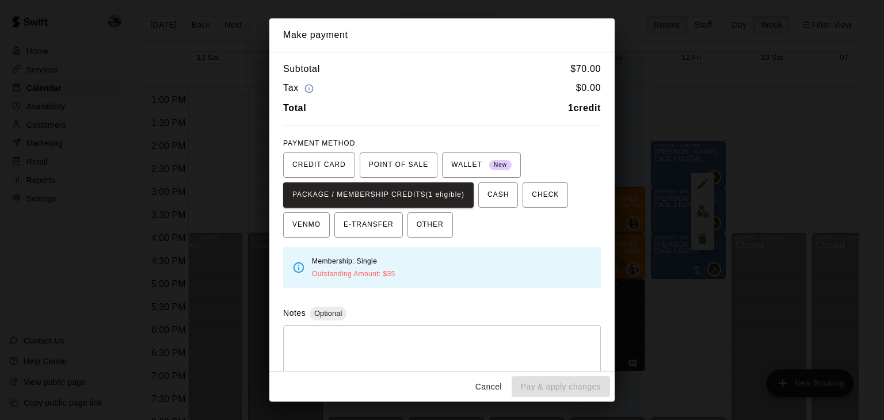
click at [499, 391] on button "Cancel" at bounding box center [488, 386] width 37 height 21
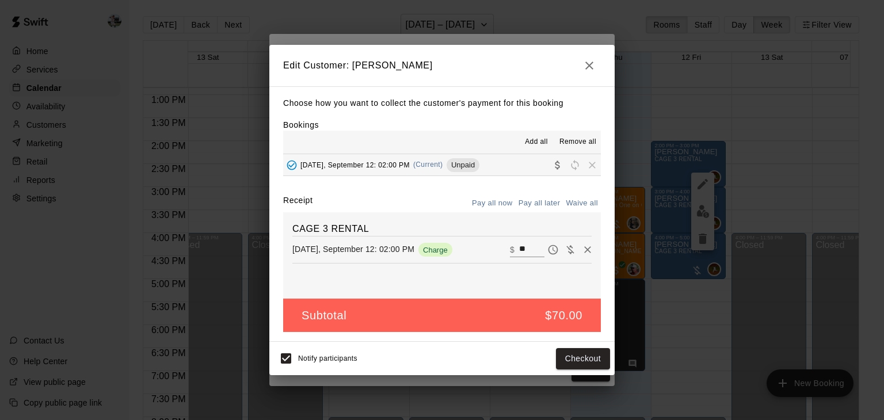
click at [591, 69] on icon "button" at bounding box center [589, 66] width 14 height 14
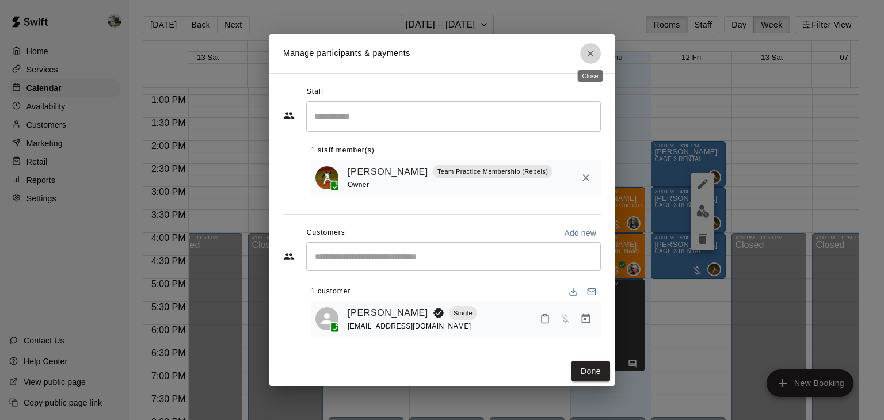
click at [591, 52] on icon "Close" at bounding box center [590, 54] width 12 height 12
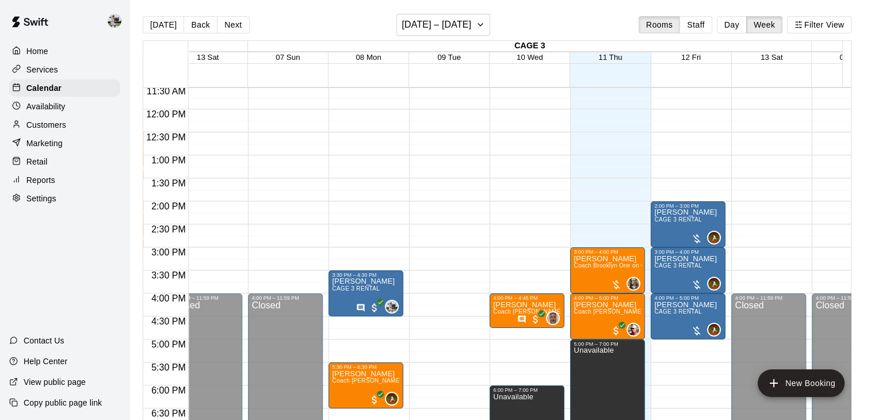
scroll to position [530, 1068]
click at [697, 242] on div at bounding box center [697, 240] width 12 height 12
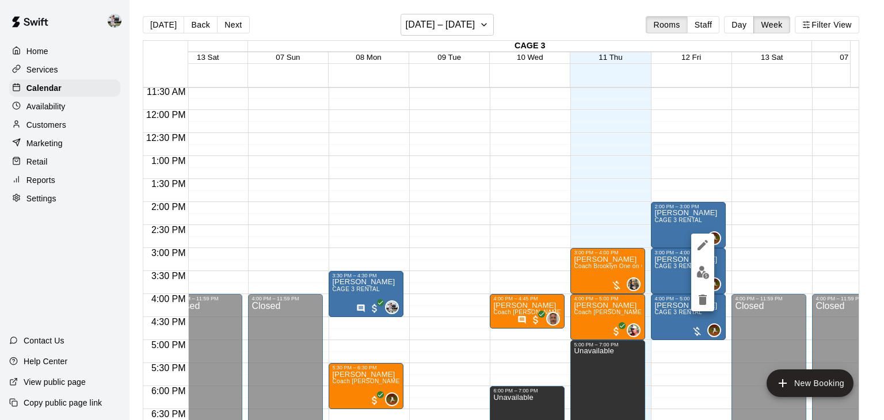
click at [744, 192] on div at bounding box center [442, 210] width 884 height 420
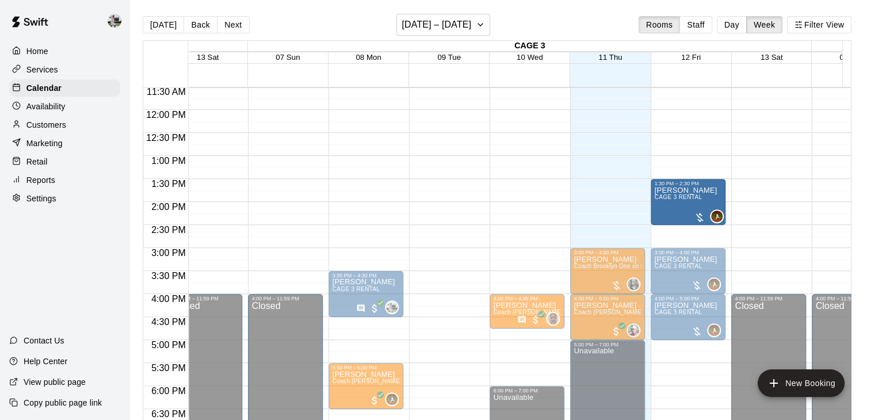
drag, startPoint x: 688, startPoint y: 240, endPoint x: 685, endPoint y: 226, distance: 14.2
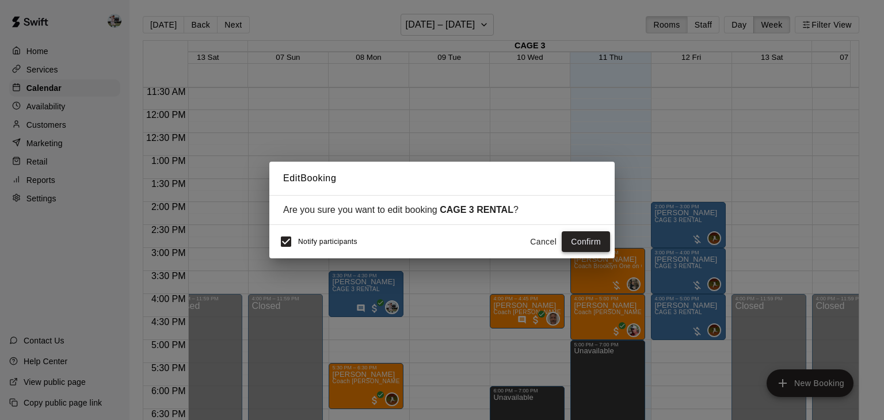
click at [578, 242] on button "Confirm" at bounding box center [585, 241] width 48 height 21
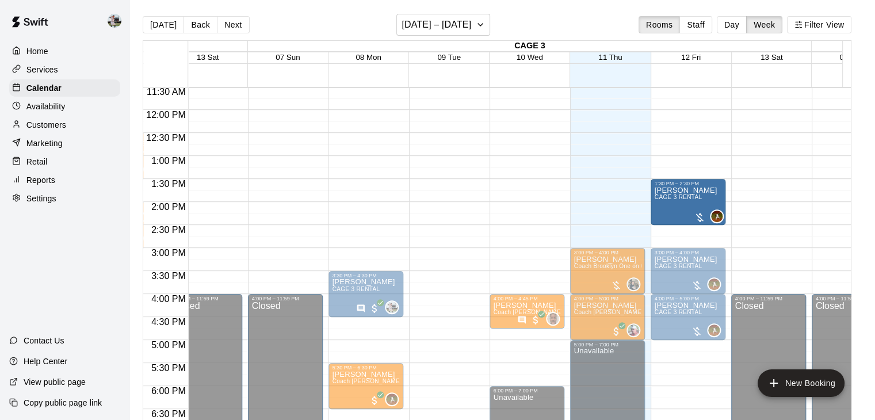
drag, startPoint x: 685, startPoint y: 179, endPoint x: 683, endPoint y: 188, distance: 8.8
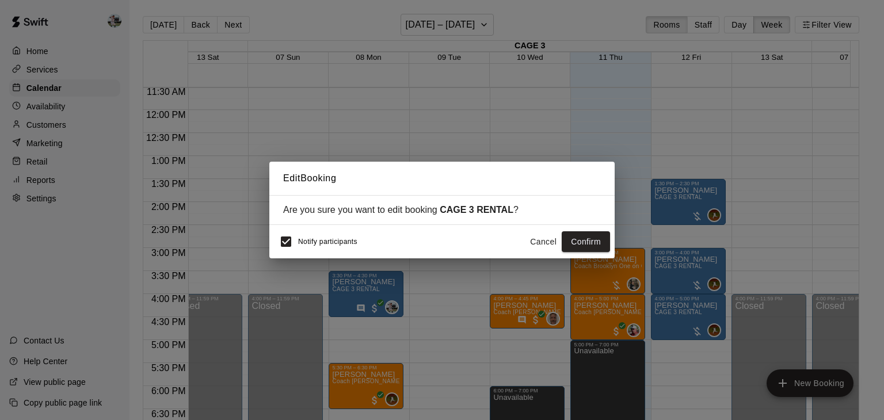
click at [549, 243] on button "Cancel" at bounding box center [543, 241] width 37 height 21
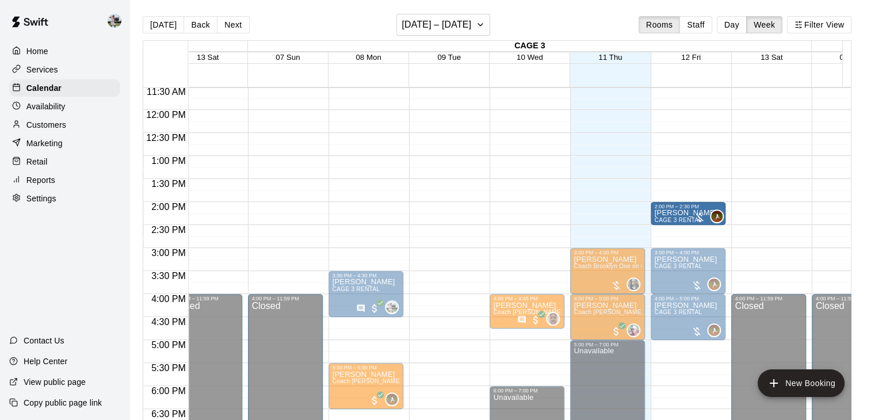
drag, startPoint x: 686, startPoint y: 180, endPoint x: 684, endPoint y: 204, distance: 23.6
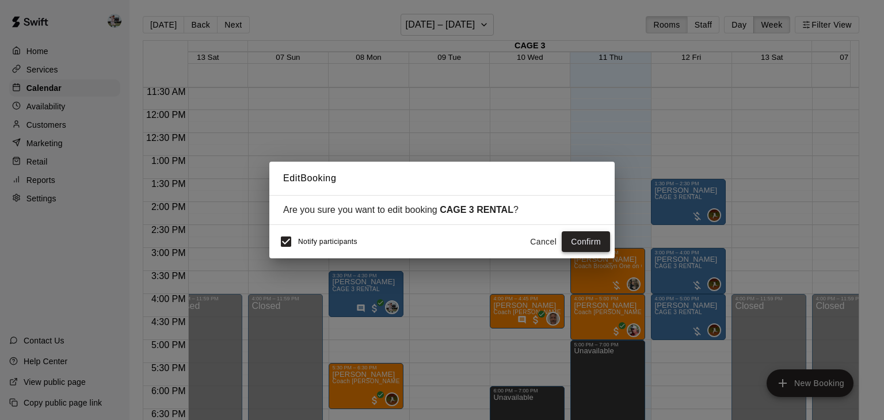
click at [582, 243] on button "Confirm" at bounding box center [585, 241] width 48 height 21
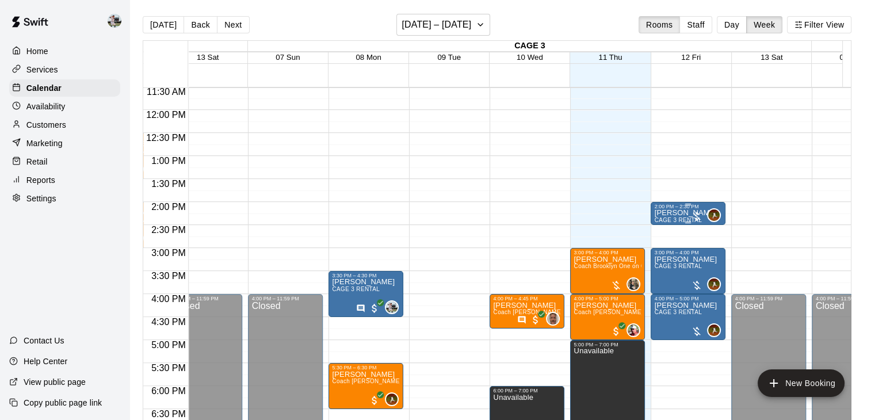
click at [669, 217] on span "CAGE 3 RENTAL" at bounding box center [678, 220] width 48 height 6
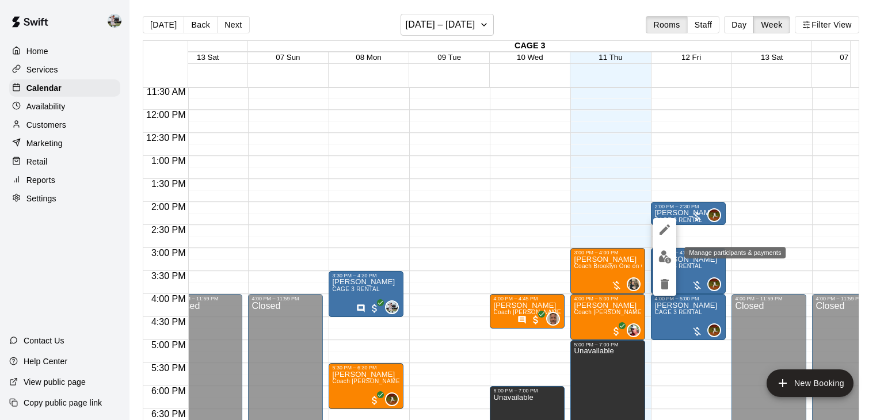
click at [663, 257] on img "edit" at bounding box center [664, 256] width 13 height 13
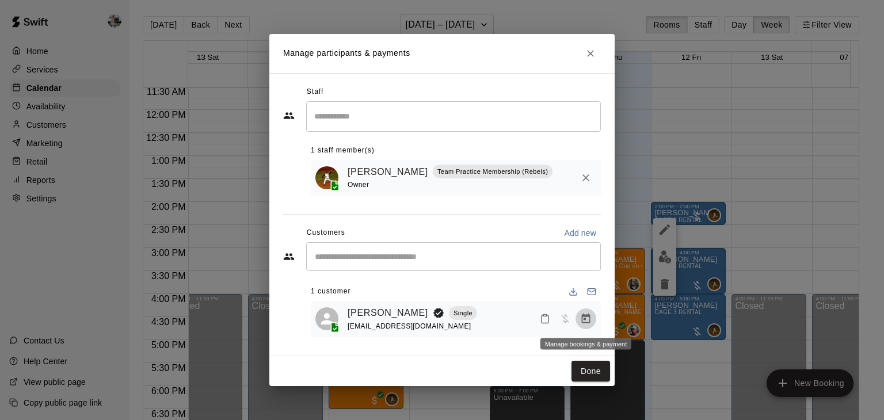
click at [584, 319] on icon "Manage bookings & payment" at bounding box center [586, 318] width 9 height 10
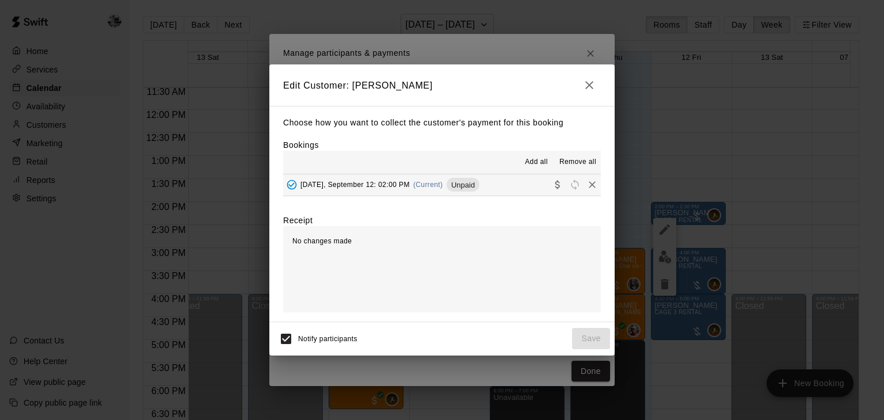
click at [456, 187] on span "Unpaid" at bounding box center [462, 185] width 33 height 9
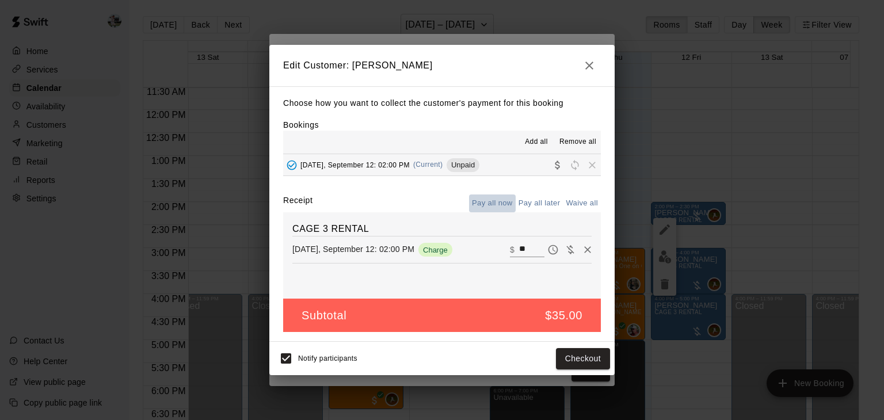
click at [488, 210] on button "Pay all now" at bounding box center [492, 203] width 47 height 18
click at [575, 358] on button "Checkout" at bounding box center [583, 358] width 54 height 21
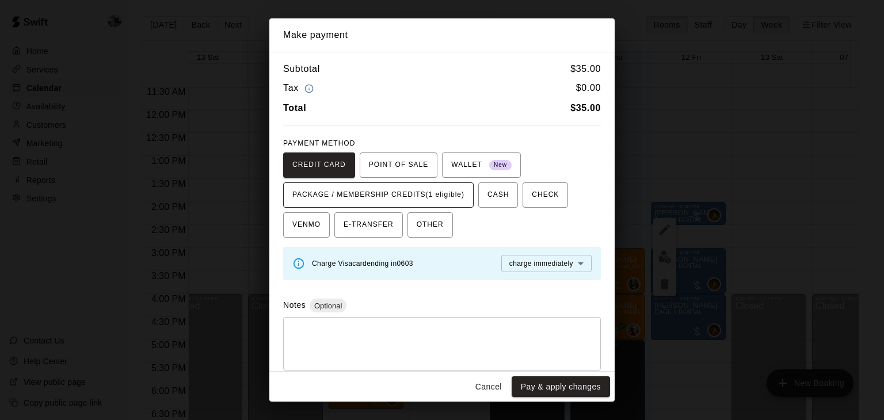
click at [424, 191] on span "PACKAGE / MEMBERSHIP CREDITS (1 eligible)" at bounding box center [378, 195] width 172 height 18
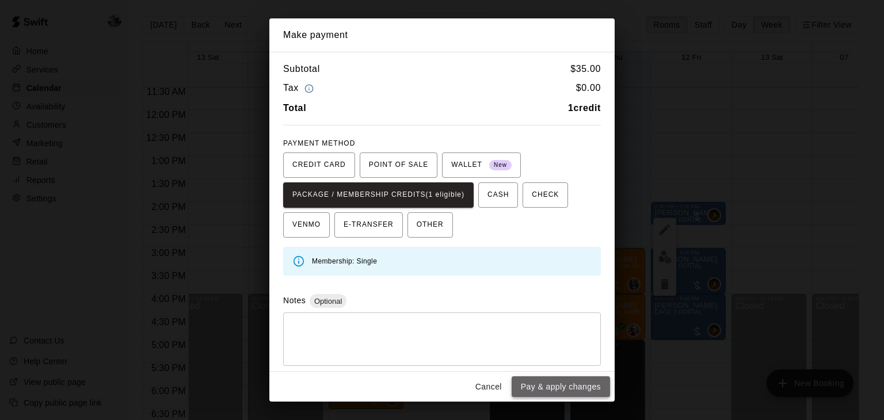
click at [535, 389] on button "Pay & apply changes" at bounding box center [560, 386] width 98 height 21
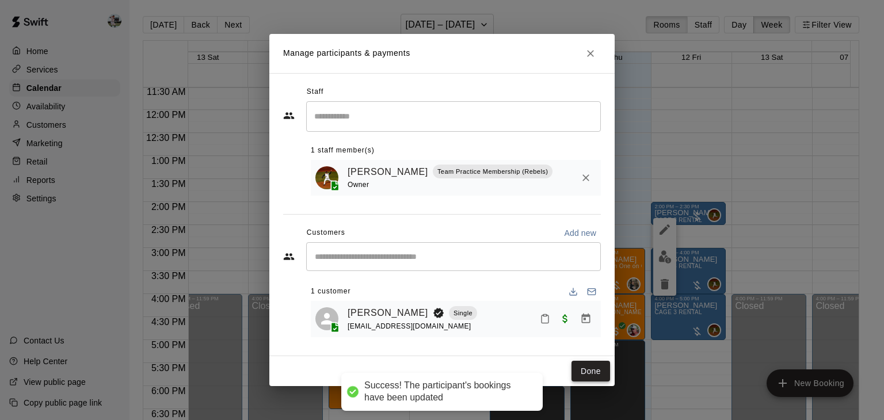
click at [586, 371] on button "Done" at bounding box center [590, 371] width 39 height 21
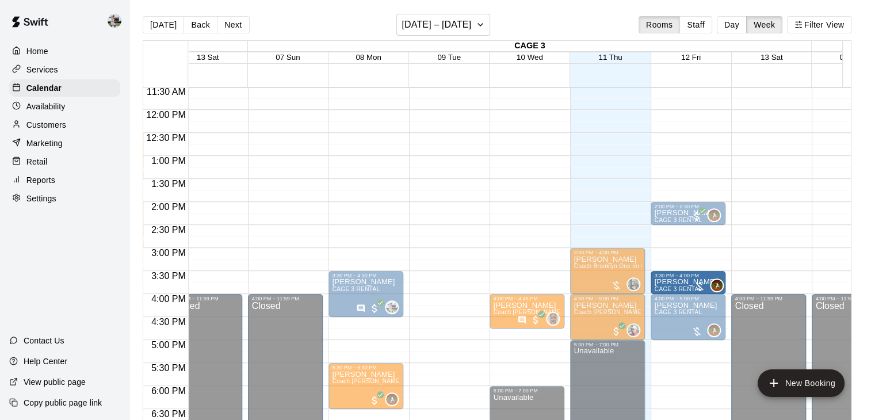
drag, startPoint x: 686, startPoint y: 249, endPoint x: 686, endPoint y: 274, distance: 24.7
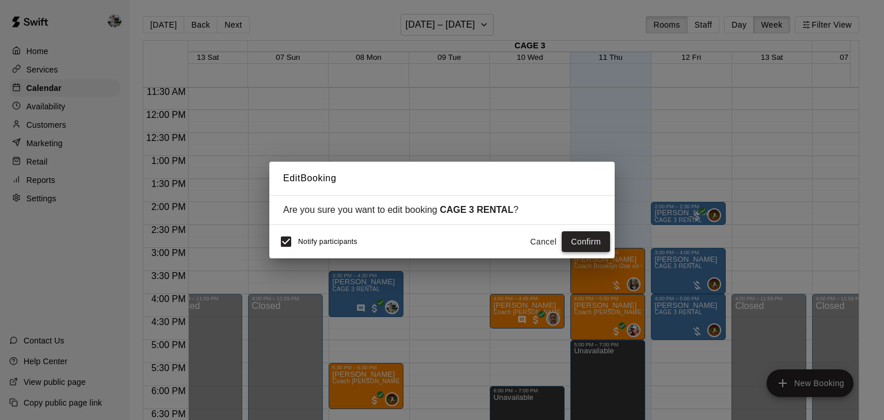
click at [587, 238] on button "Confirm" at bounding box center [585, 241] width 48 height 21
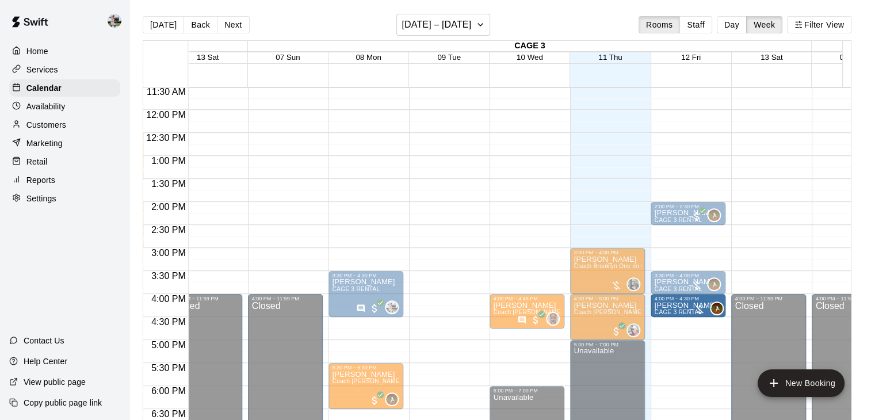
drag, startPoint x: 685, startPoint y: 336, endPoint x: 683, endPoint y: 319, distance: 17.3
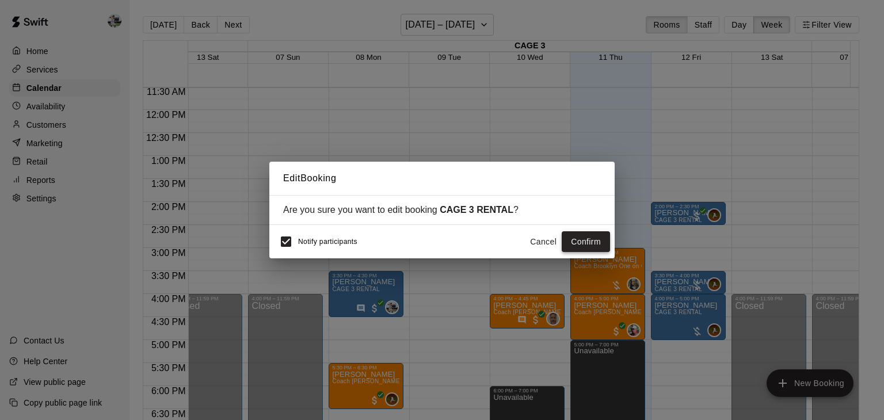
click at [592, 237] on button "Confirm" at bounding box center [585, 241] width 48 height 21
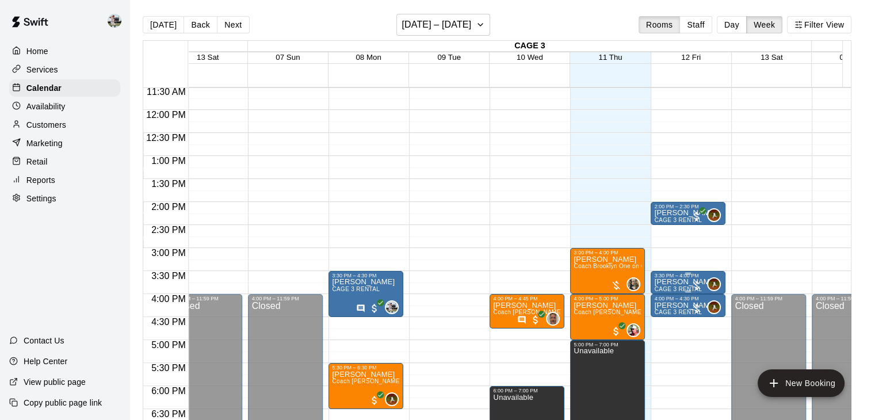
click at [675, 282] on p "[PERSON_NAME]" at bounding box center [685, 282] width 63 height 0
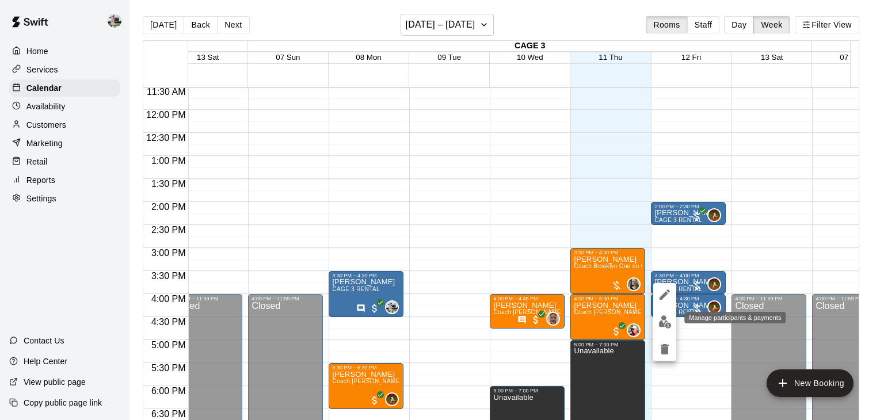
click at [661, 322] on img "edit" at bounding box center [664, 321] width 13 height 13
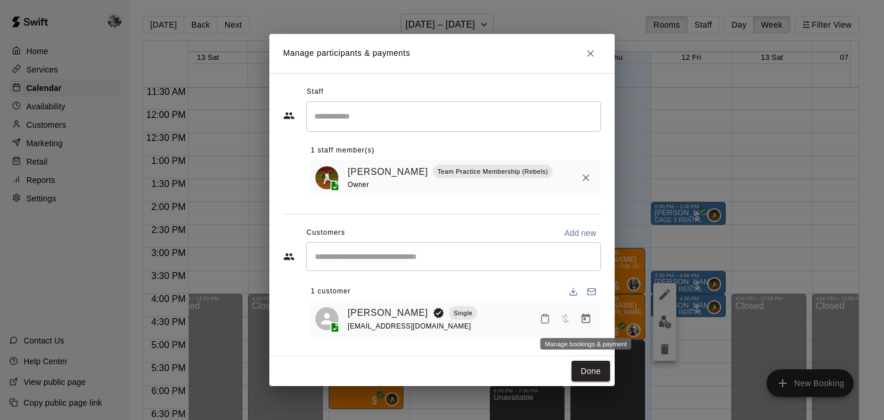
click at [586, 319] on icon "Manage bookings & payment" at bounding box center [586, 319] width 12 height 12
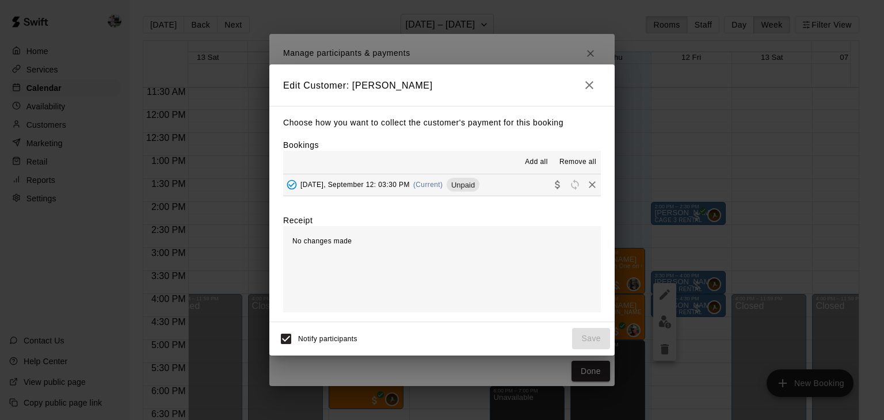
click at [461, 186] on span "Unpaid" at bounding box center [462, 185] width 33 height 9
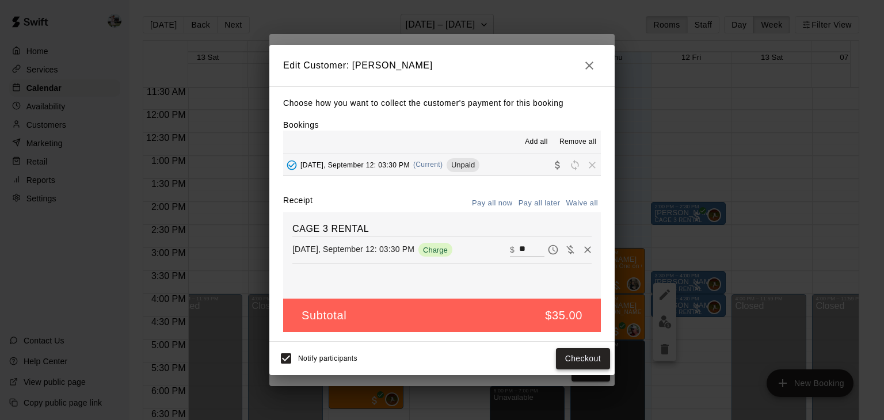
click at [573, 361] on button "Checkout" at bounding box center [583, 358] width 54 height 21
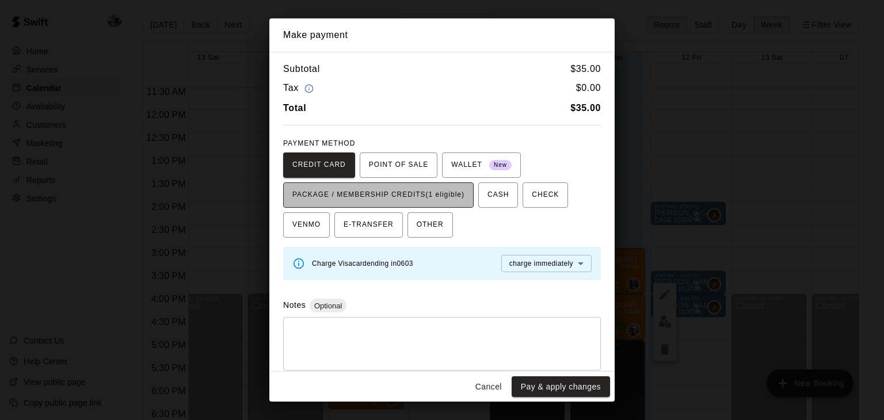
click at [432, 199] on span "PACKAGE / MEMBERSHIP CREDITS (1 eligible)" at bounding box center [378, 195] width 172 height 18
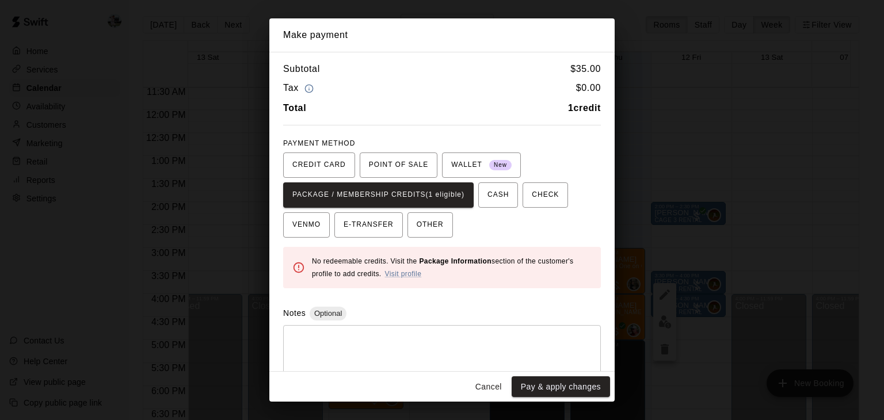
click at [491, 387] on button "Cancel" at bounding box center [488, 386] width 37 height 21
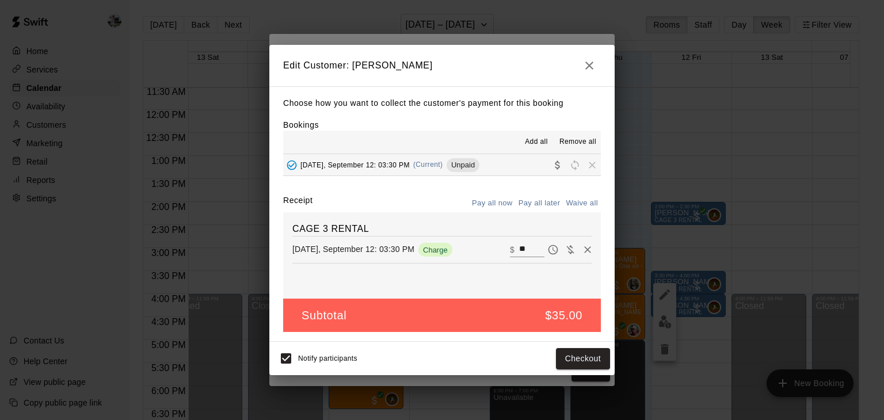
click at [590, 67] on icon "button" at bounding box center [589, 66] width 14 height 14
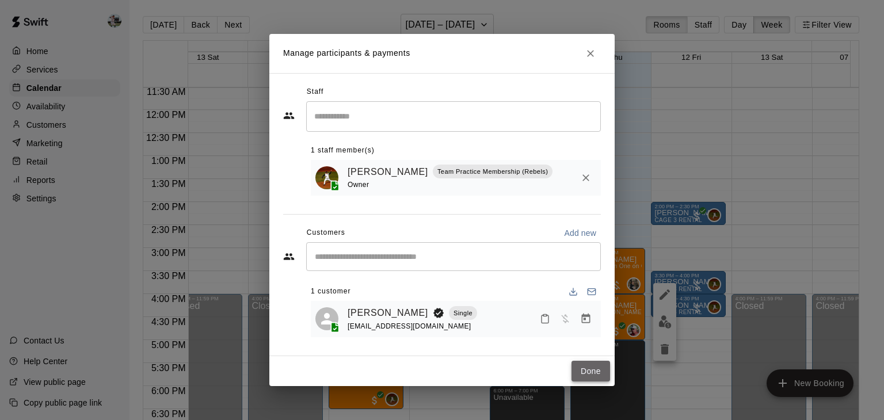
click at [591, 374] on button "Done" at bounding box center [590, 371] width 39 height 21
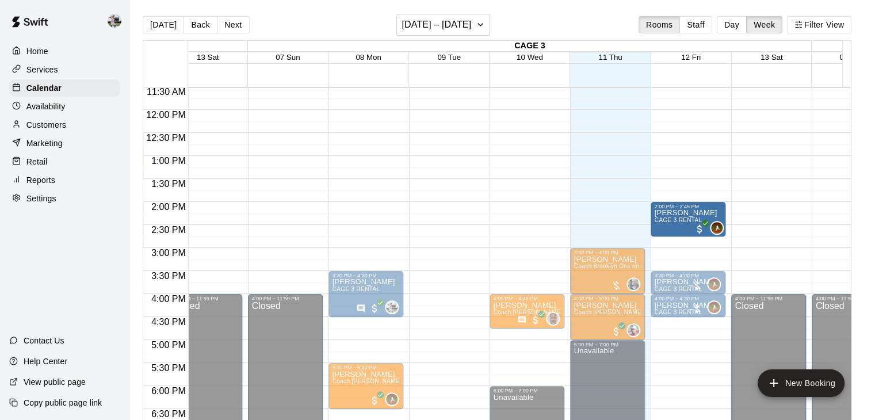
drag, startPoint x: 686, startPoint y: 221, endPoint x: 683, endPoint y: 242, distance: 20.8
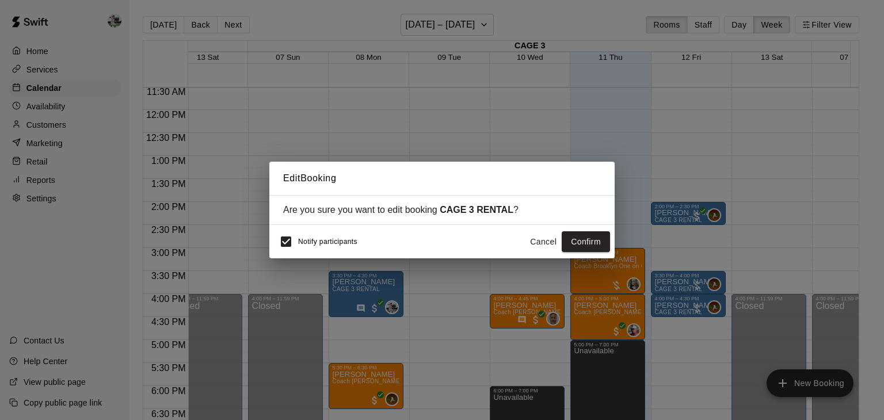
click at [546, 242] on button "Cancel" at bounding box center [543, 241] width 37 height 21
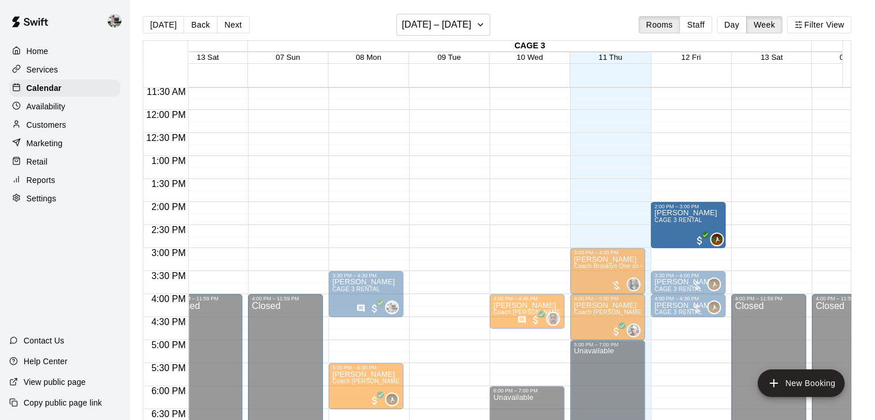
drag, startPoint x: 687, startPoint y: 222, endPoint x: 686, endPoint y: 250, distance: 28.2
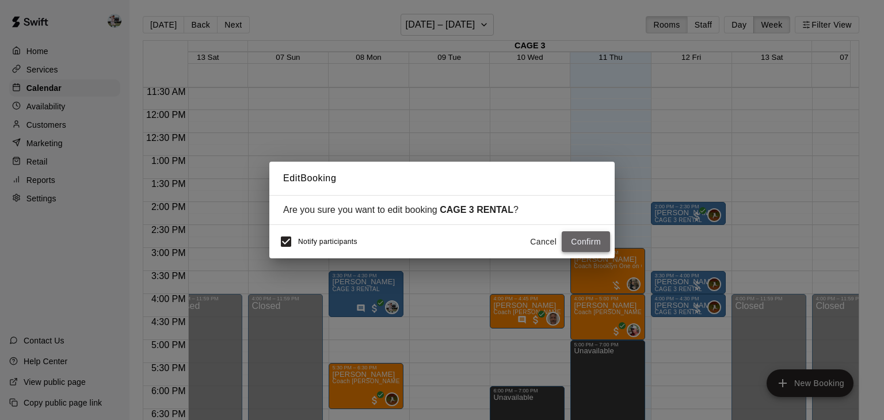
click at [587, 242] on button "Confirm" at bounding box center [585, 241] width 48 height 21
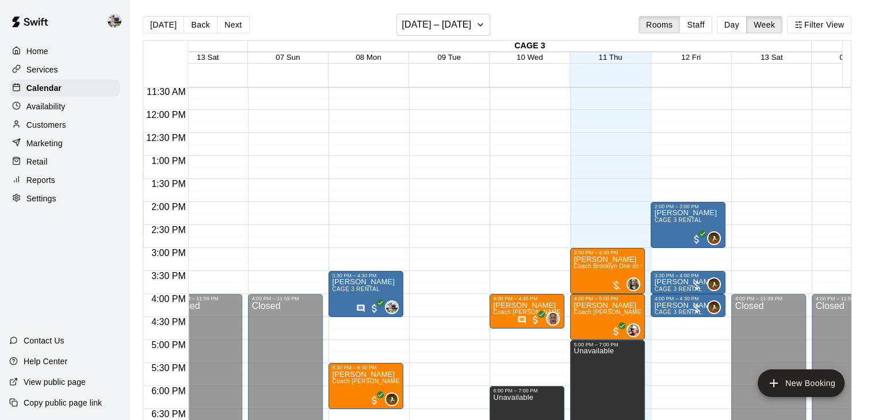
click at [59, 126] on p "Customers" at bounding box center [46, 125] width 40 height 12
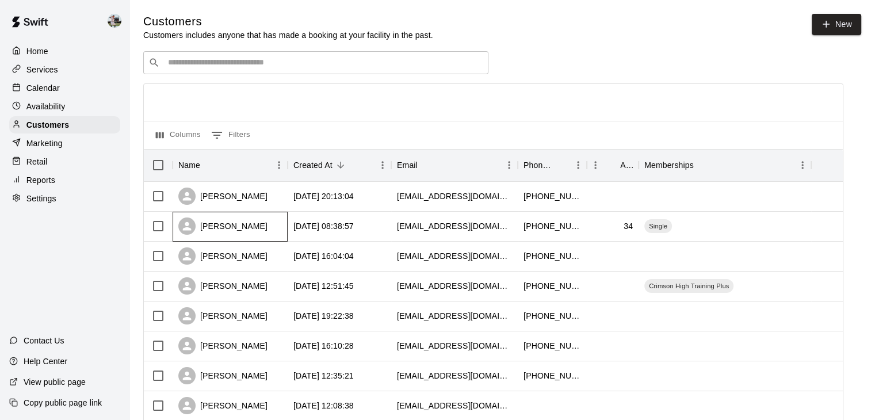
click at [249, 228] on div "[PERSON_NAME]" at bounding box center [230, 227] width 115 height 30
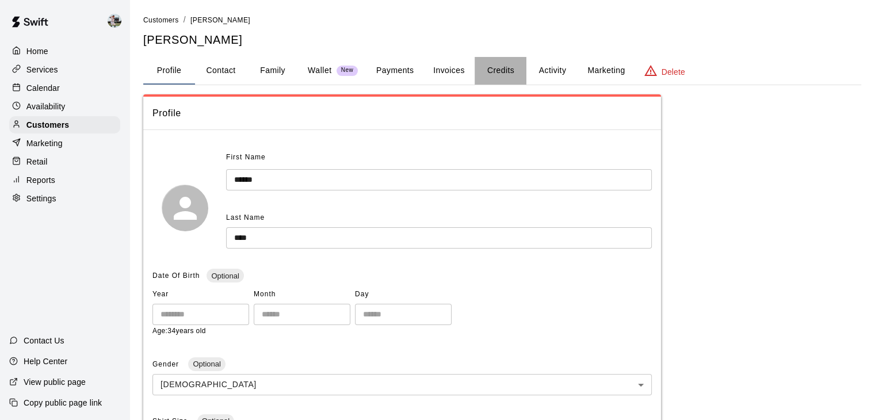
click at [497, 67] on button "Credits" at bounding box center [501, 71] width 52 height 28
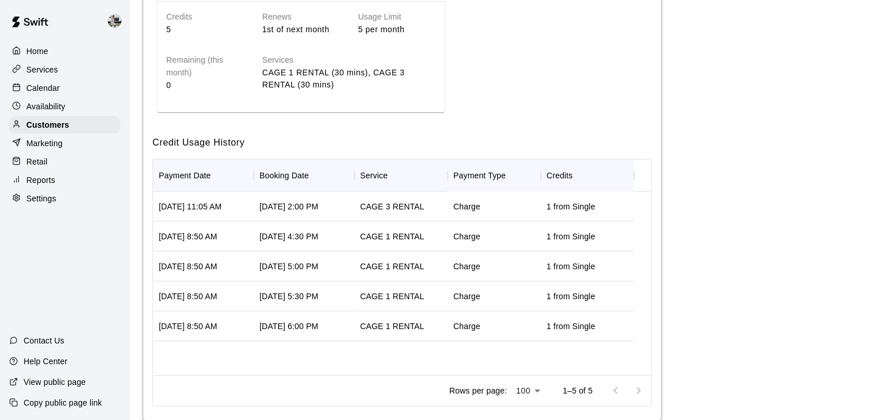
scroll to position [232, 0]
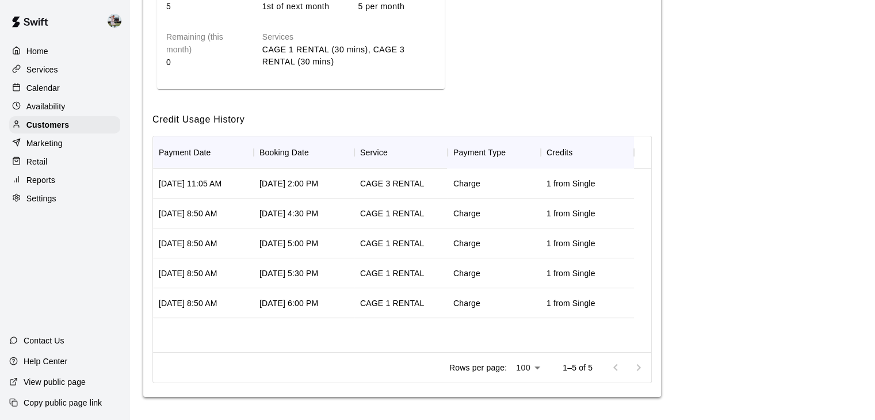
click at [39, 53] on p "Home" at bounding box center [37, 51] width 22 height 12
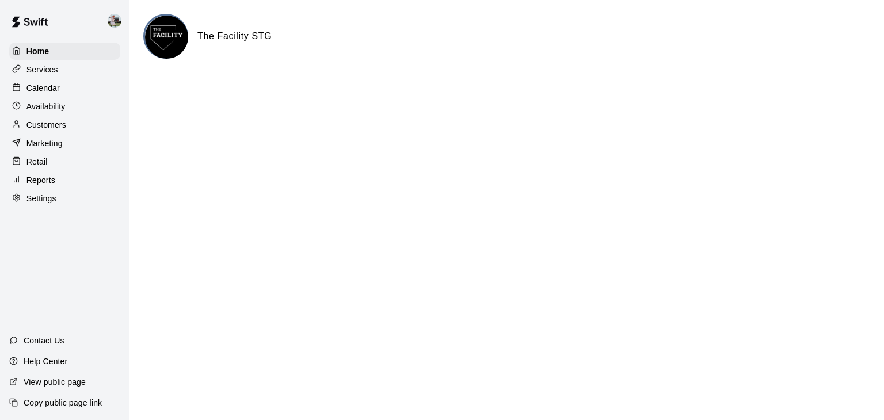
click at [43, 87] on p "Calendar" at bounding box center [42, 88] width 33 height 12
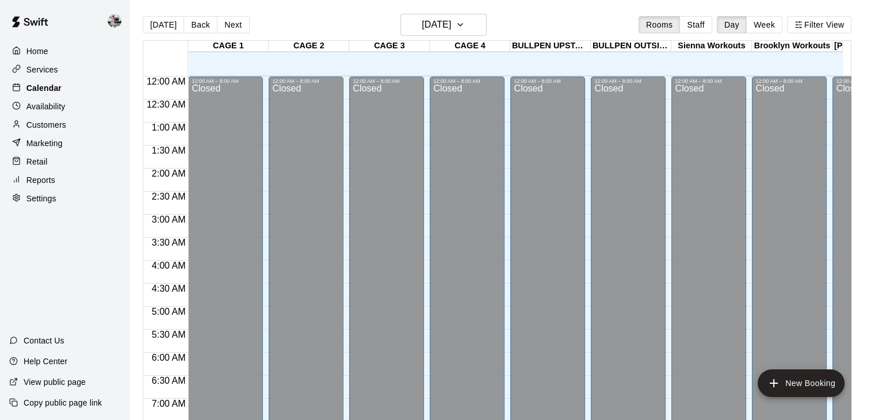
scroll to position [532, 0]
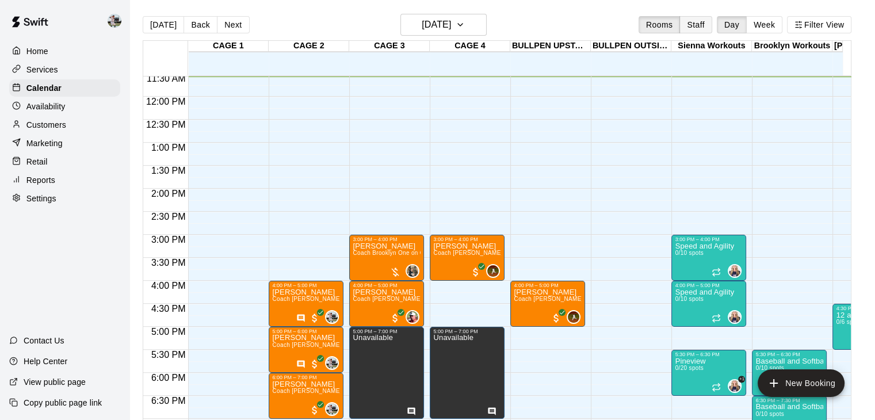
click at [708, 28] on button "Staff" at bounding box center [695, 24] width 33 height 17
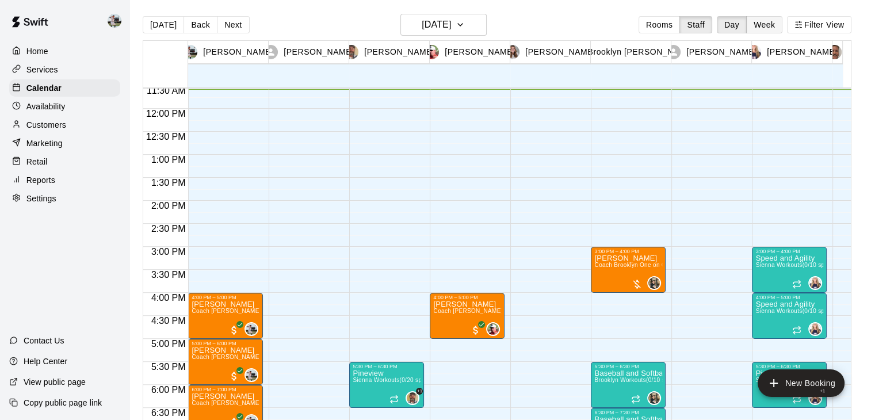
click at [773, 18] on button "Week" at bounding box center [764, 24] width 36 height 17
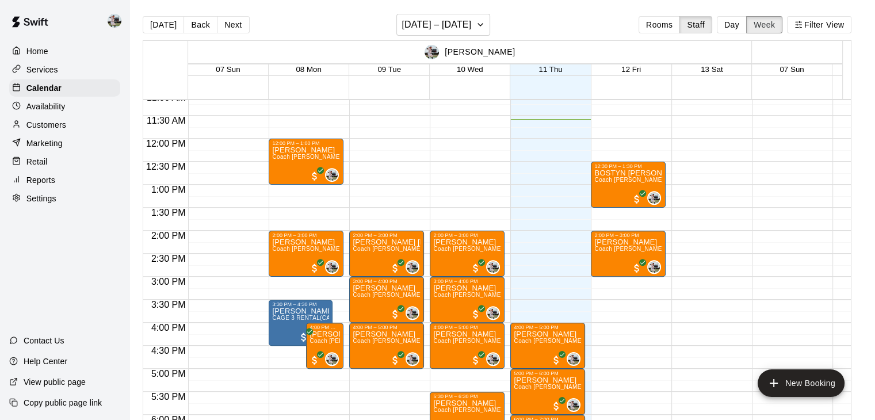
scroll to position [513, 0]
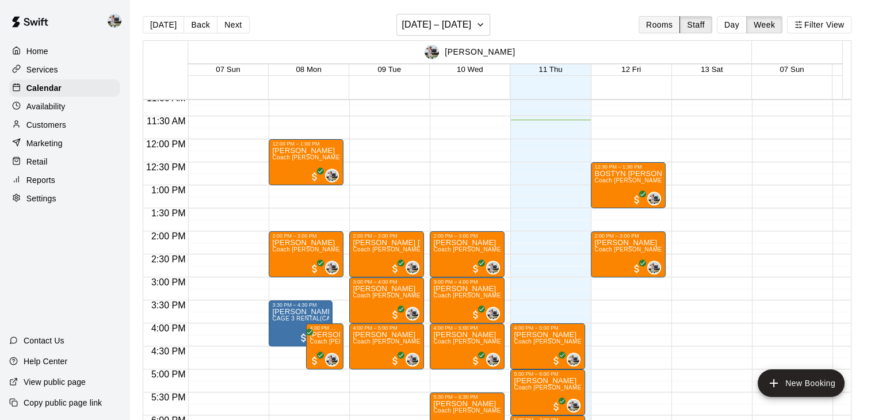
click at [667, 32] on button "Rooms" at bounding box center [658, 24] width 41 height 17
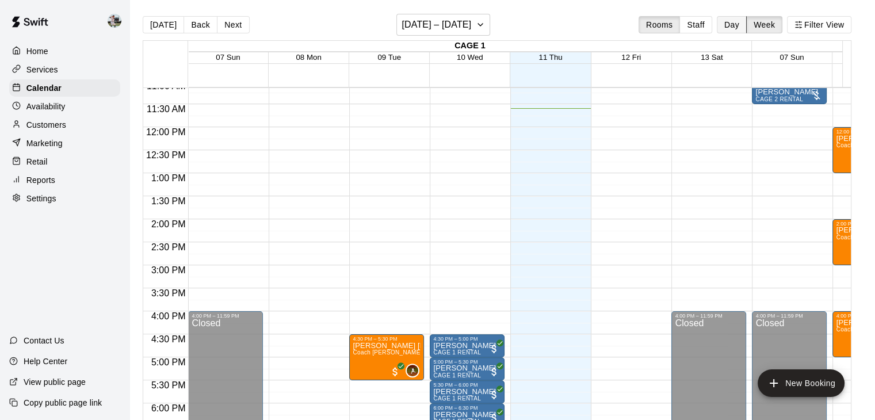
click at [739, 26] on button "Day" at bounding box center [732, 24] width 30 height 17
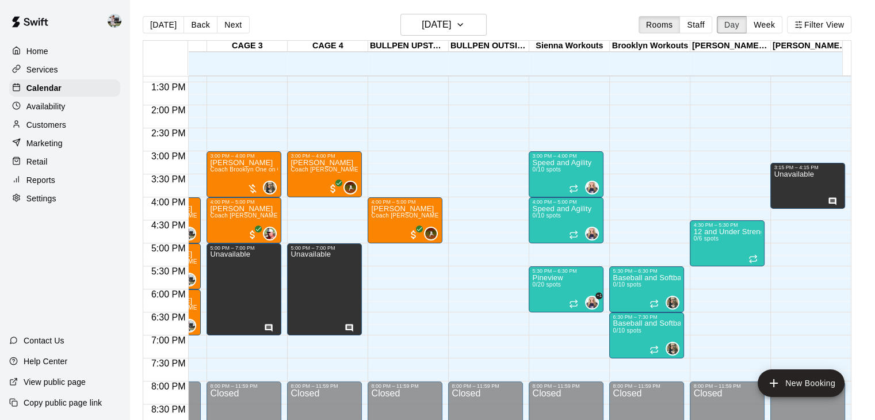
scroll to position [615, 111]
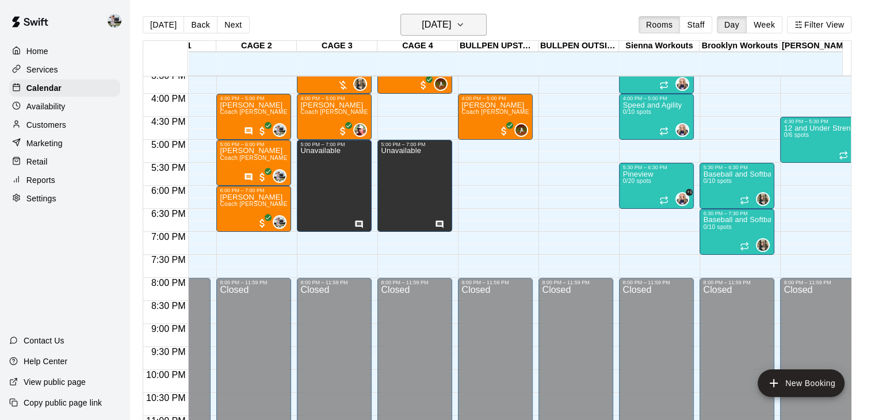
click at [465, 26] on icon "button" at bounding box center [460, 25] width 9 height 14
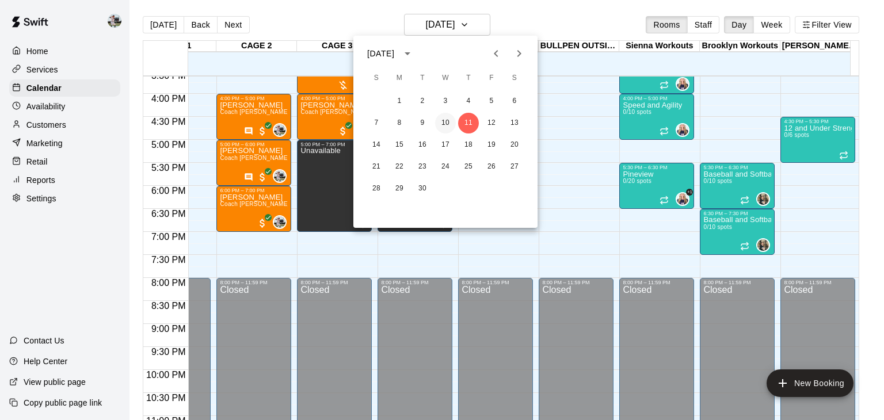
click at [448, 113] on button "10" at bounding box center [445, 123] width 21 height 21
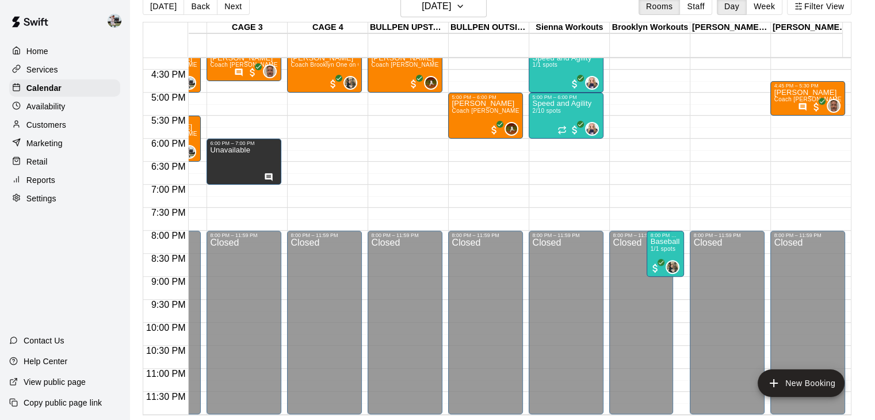
click at [41, 109] on p "Availability" at bounding box center [45, 107] width 39 height 12
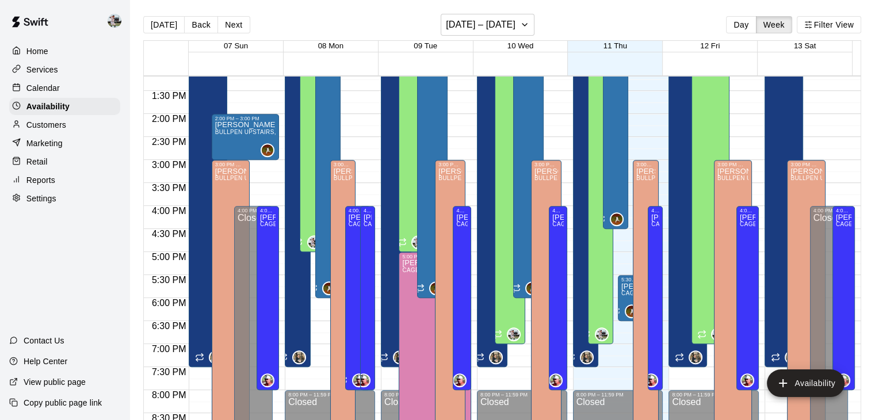
click at [37, 52] on p "Home" at bounding box center [37, 51] width 22 height 12
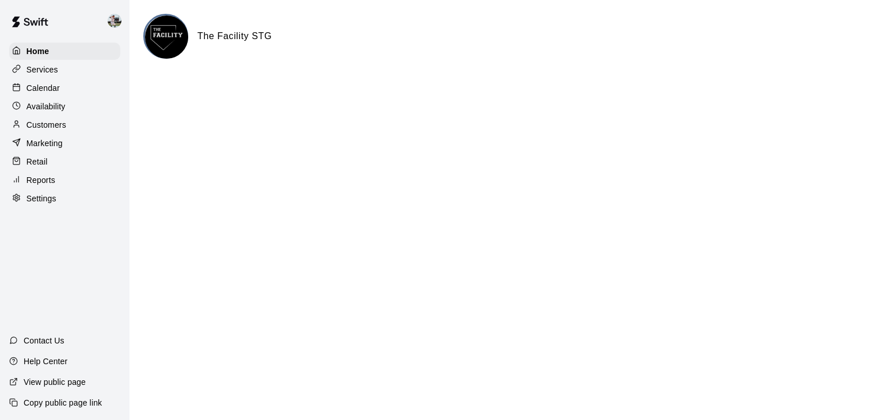
click at [44, 68] on p "Services" at bounding box center [42, 70] width 32 height 12
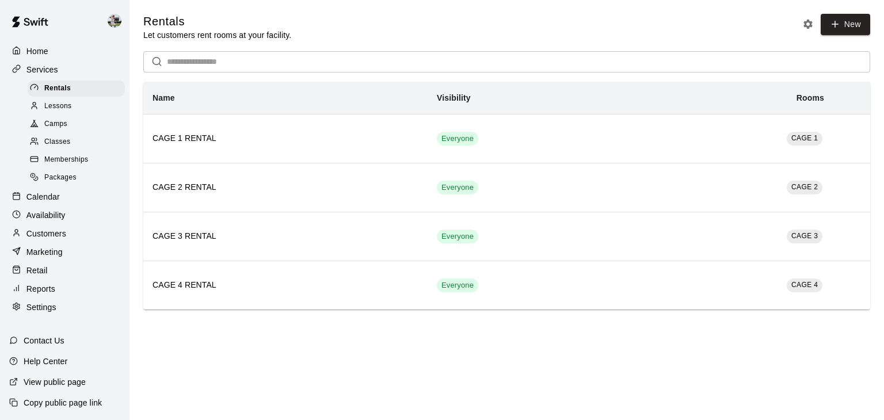
click at [61, 112] on span "Lessons" at bounding box center [58, 107] width 28 height 12
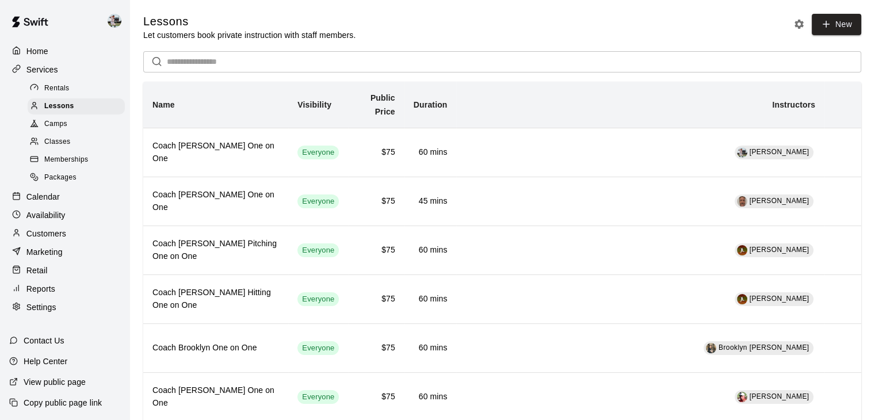
click at [57, 166] on span "Memberships" at bounding box center [66, 160] width 44 height 12
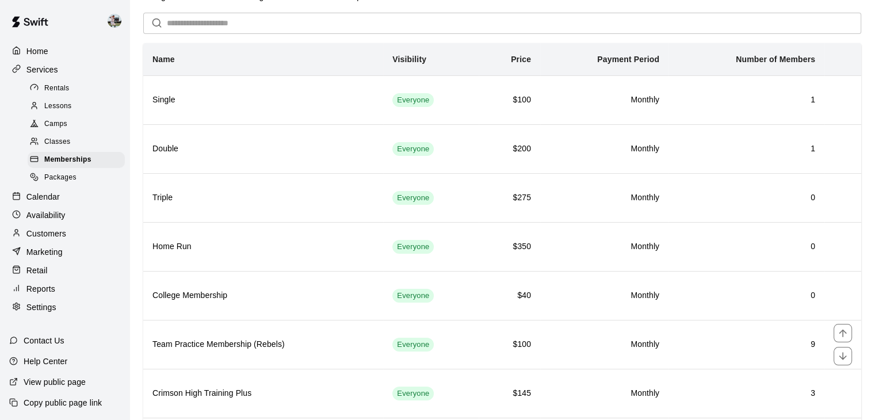
scroll to position [39, 0]
click at [296, 27] on input "text" at bounding box center [514, 22] width 694 height 21
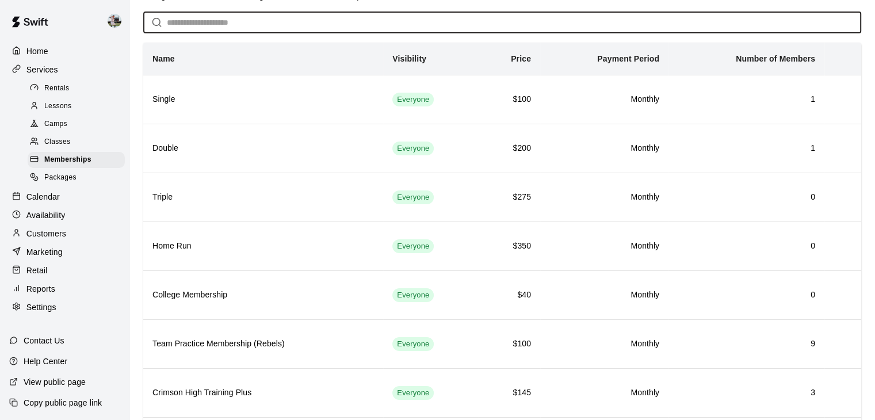
click at [62, 239] on p "Customers" at bounding box center [46, 234] width 40 height 12
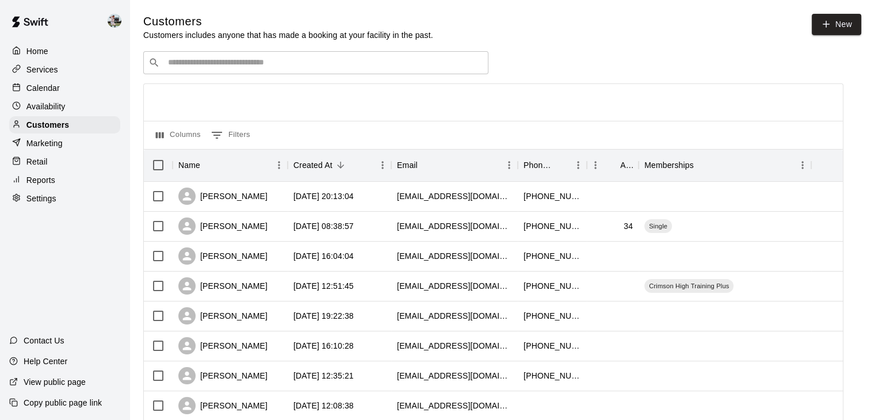
click at [234, 60] on input "Search customers by name or email" at bounding box center [324, 63] width 319 height 12
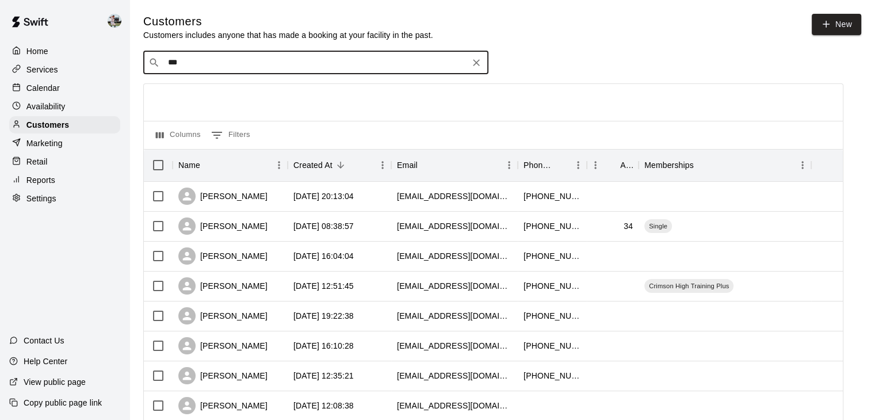
type input "****"
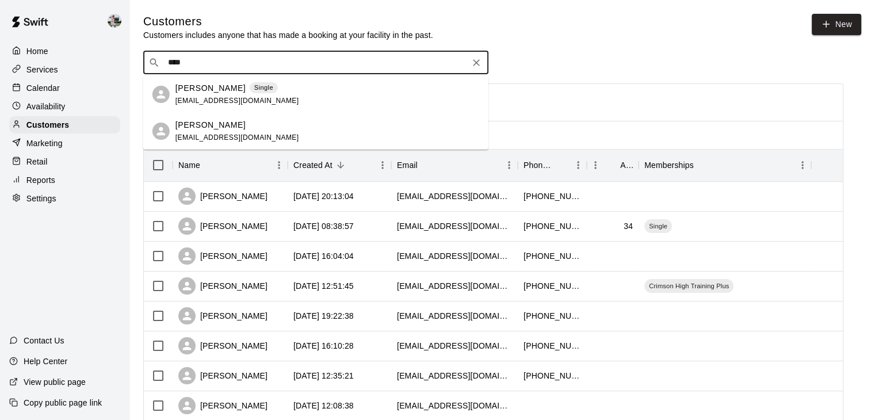
click at [196, 81] on div "[PERSON_NAME] Single [EMAIL_ADDRESS][DOMAIN_NAME]" at bounding box center [315, 94] width 345 height 37
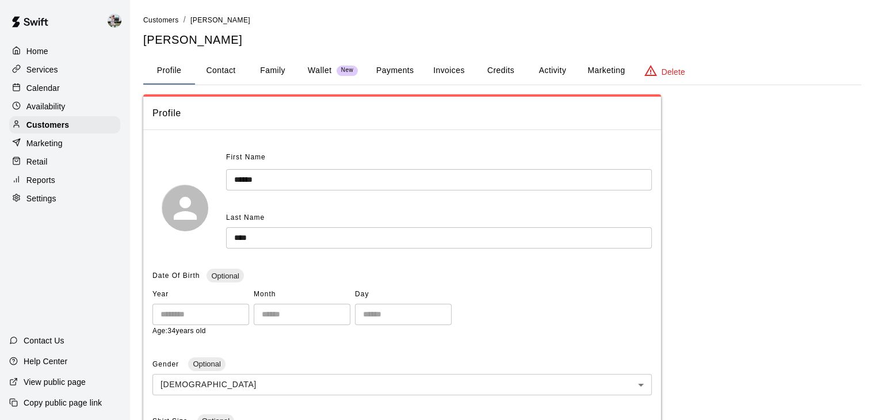
click at [403, 72] on button "Payments" at bounding box center [395, 71] width 56 height 28
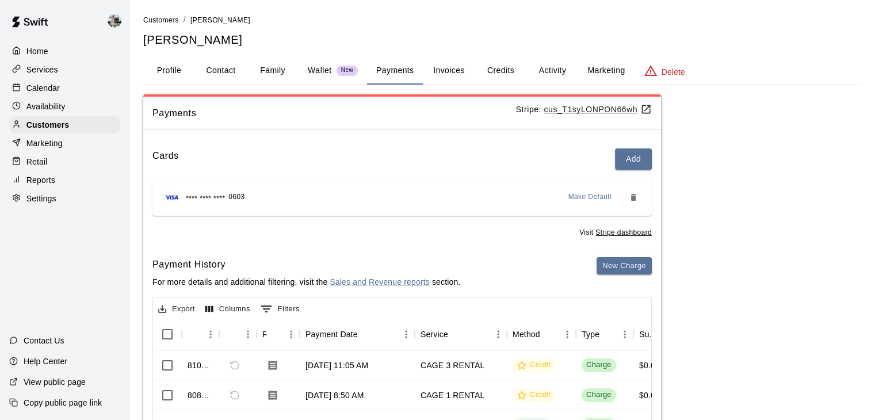
click at [485, 75] on button "Credits" at bounding box center [501, 71] width 52 height 28
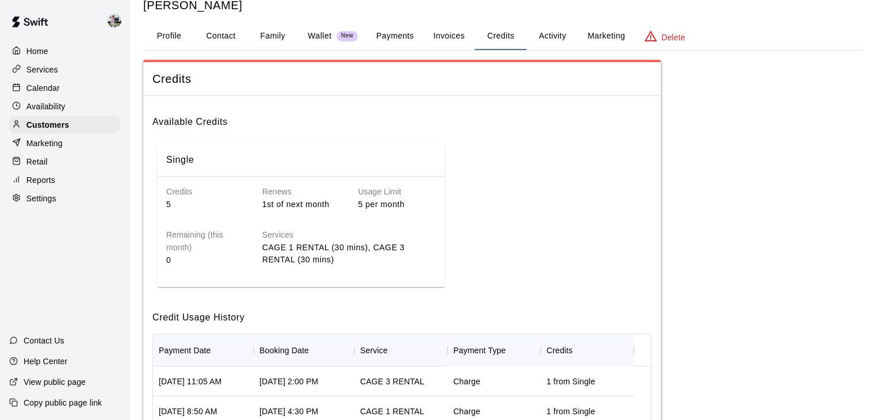
scroll to position [37, 0]
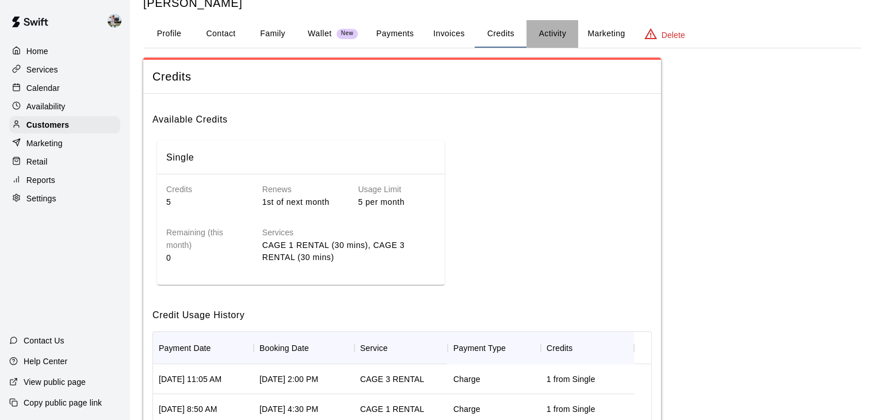
click at [551, 30] on button "Activity" at bounding box center [552, 34] width 52 height 28
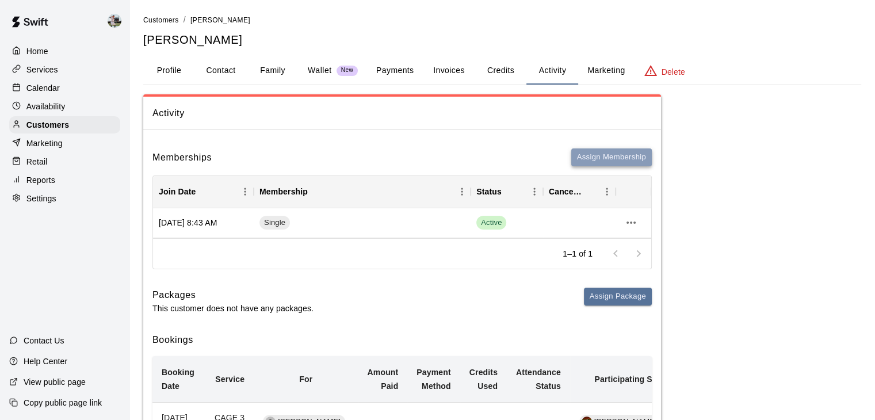
click at [598, 155] on button "Assign Membership" at bounding box center [611, 157] width 81 height 18
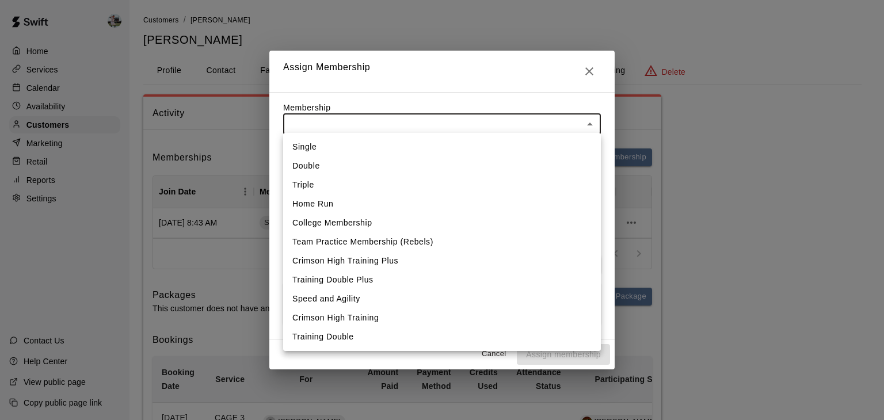
click at [567, 125] on body "Home Services Calendar Availability Customers Marketing Retail Reports Settings…" at bounding box center [442, 381] width 884 height 763
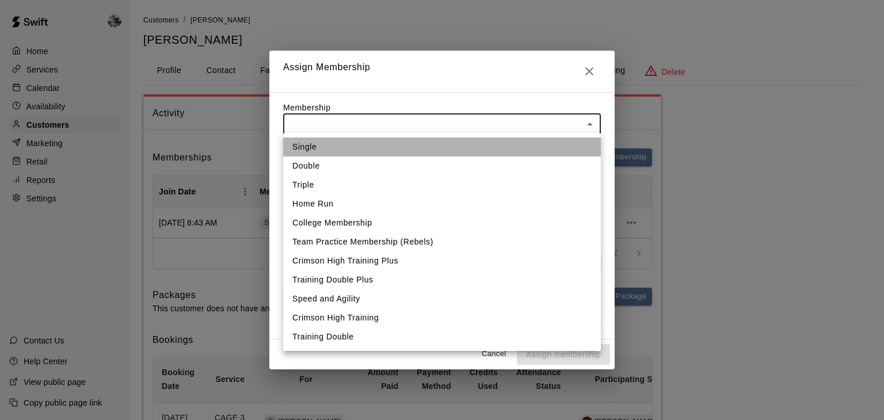
click at [401, 145] on li "Single" at bounding box center [442, 146] width 318 height 19
type input "**********"
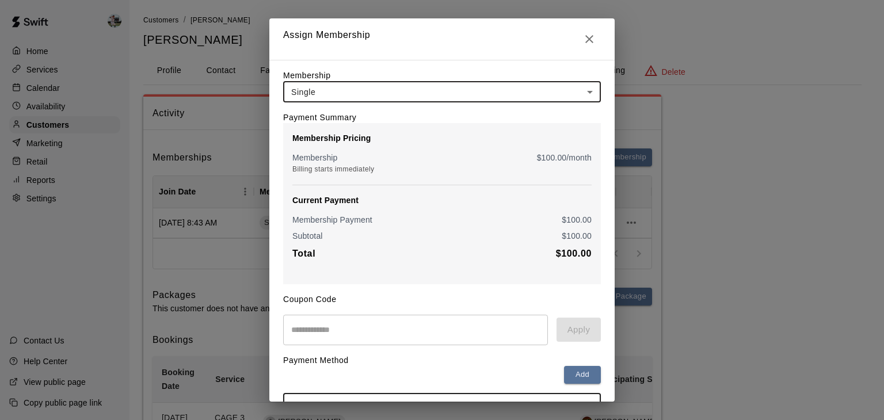
scroll to position [124, 0]
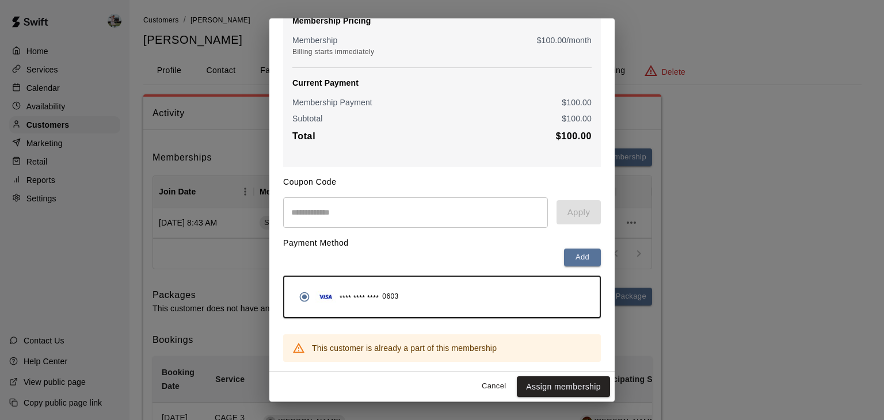
click at [488, 389] on button "Cancel" at bounding box center [493, 386] width 37 height 18
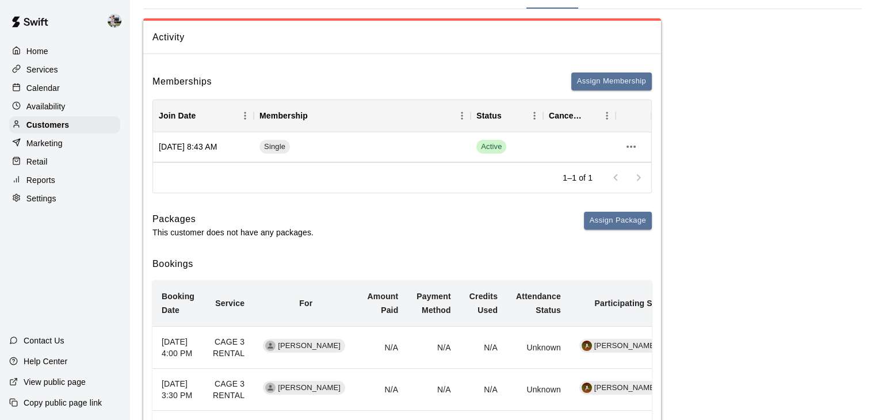
scroll to position [0, 0]
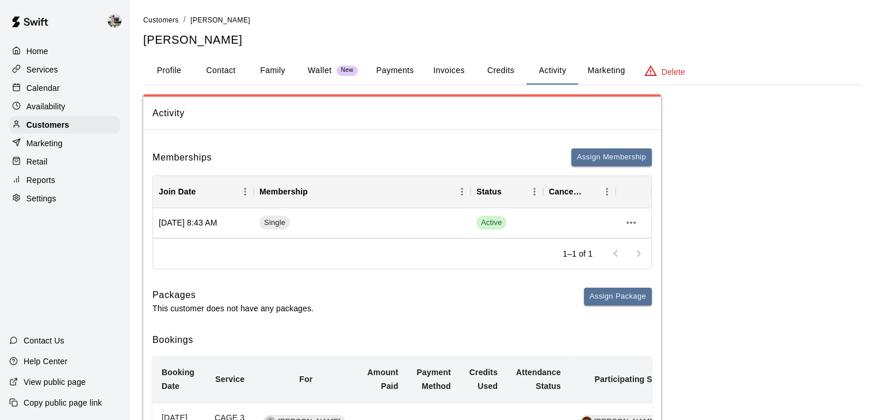
click at [508, 61] on button "Credits" at bounding box center [501, 71] width 52 height 28
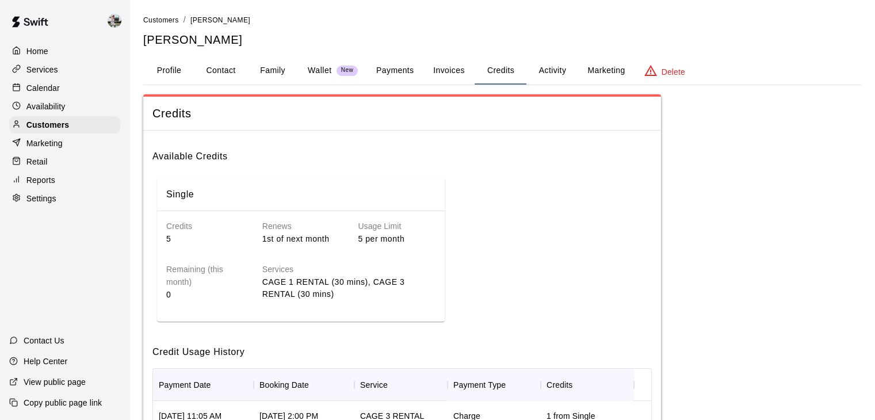
click at [548, 70] on button "Activity" at bounding box center [552, 71] width 52 height 28
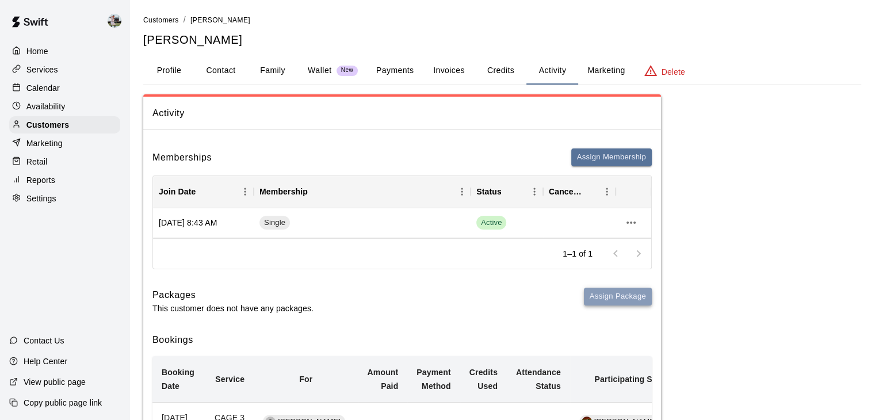
click at [601, 301] on button "Assign Package" at bounding box center [618, 297] width 68 height 18
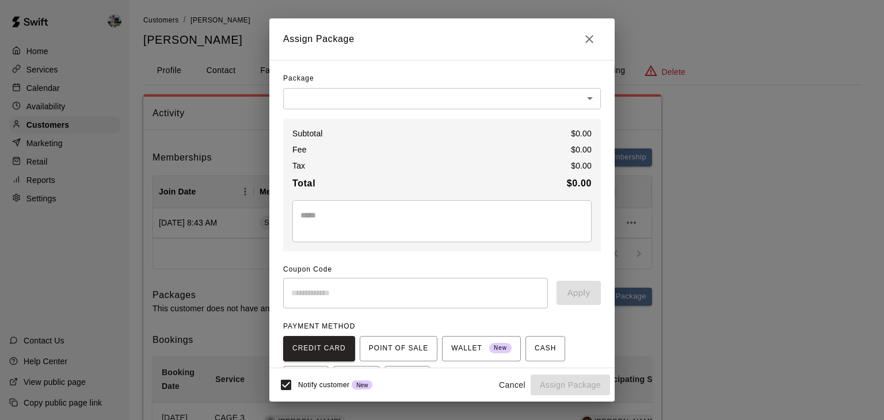
click at [407, 92] on body "Home Services Calendar Availability Customers Marketing Retail Reports Settings…" at bounding box center [442, 381] width 884 height 763
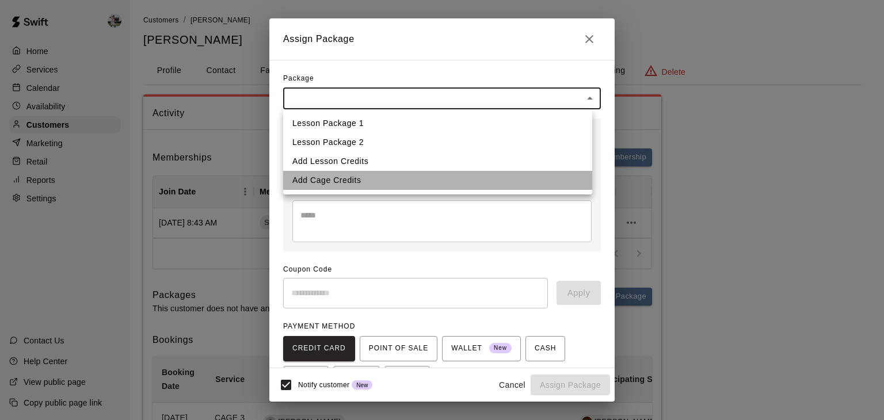
click at [374, 181] on li "Add Cage Credits" at bounding box center [437, 180] width 309 height 19
type input "**********"
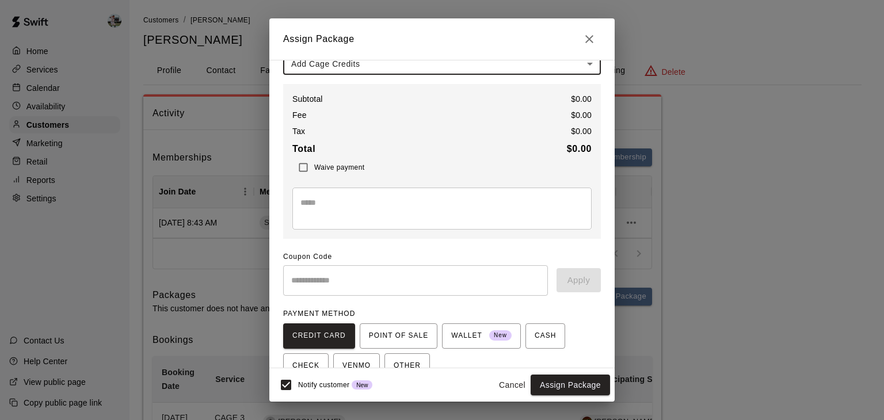
scroll to position [91, 0]
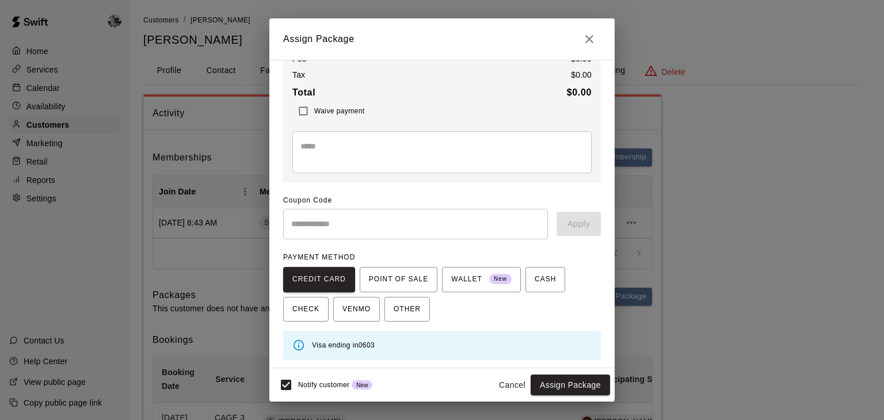
click at [513, 386] on button "Cancel" at bounding box center [512, 384] width 37 height 21
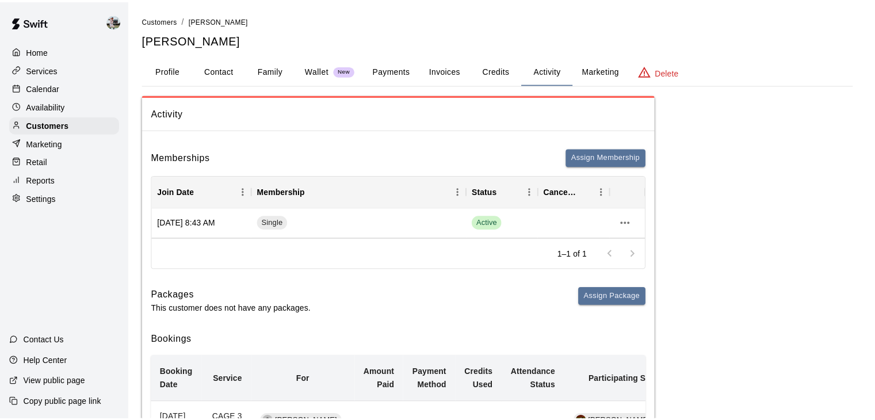
scroll to position [69, 0]
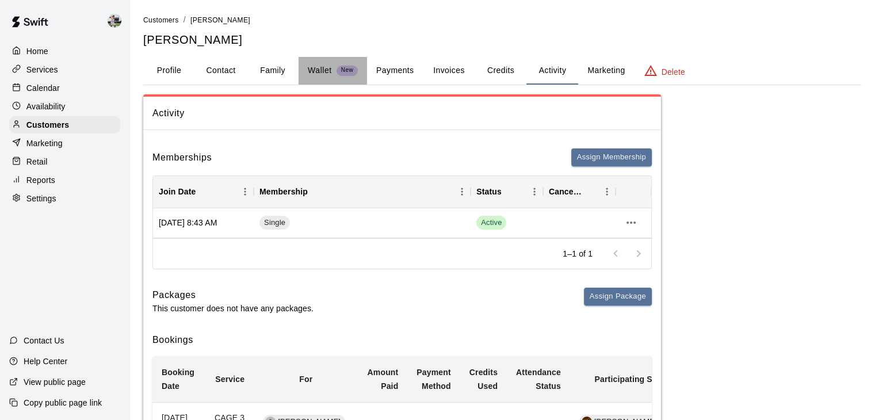
click at [314, 69] on p "Wallet" at bounding box center [320, 70] width 24 height 12
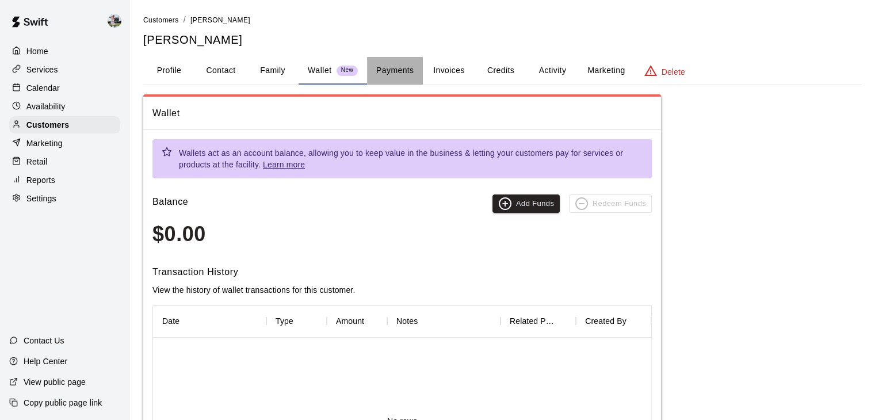
click at [388, 67] on button "Payments" at bounding box center [395, 71] width 56 height 28
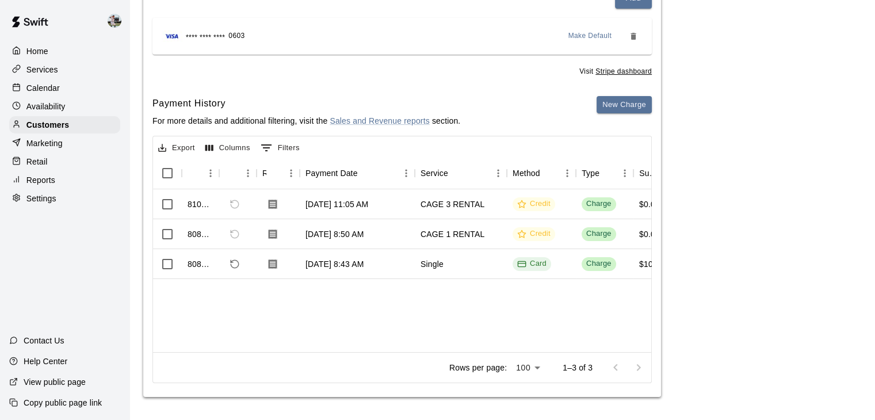
scroll to position [0, 0]
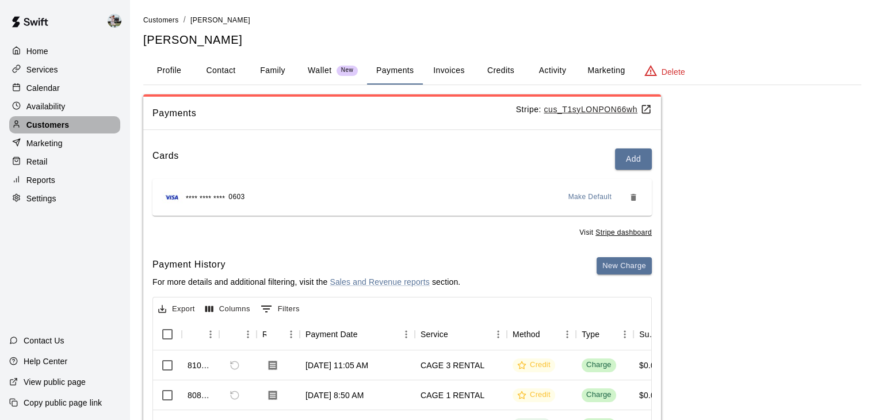
click at [41, 126] on p "Customers" at bounding box center [47, 125] width 43 height 12
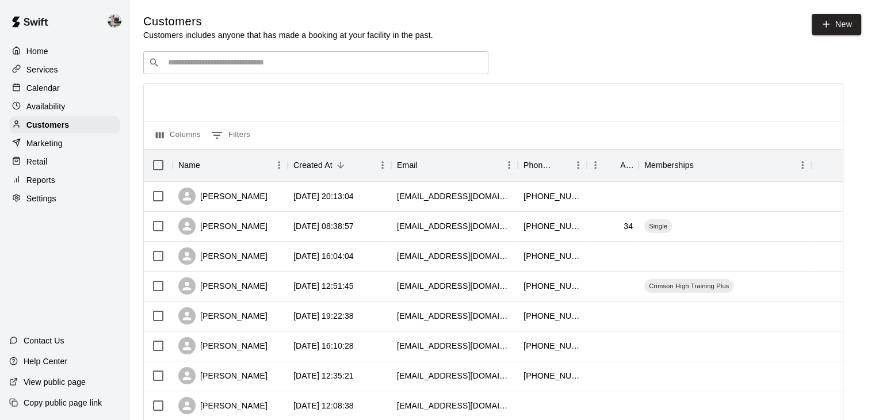
click at [261, 59] on input "Search customers by name or email" at bounding box center [324, 63] width 319 height 12
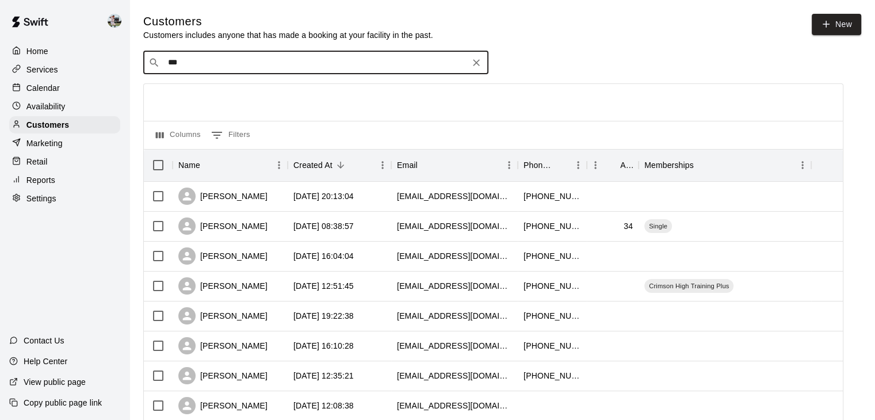
type input "****"
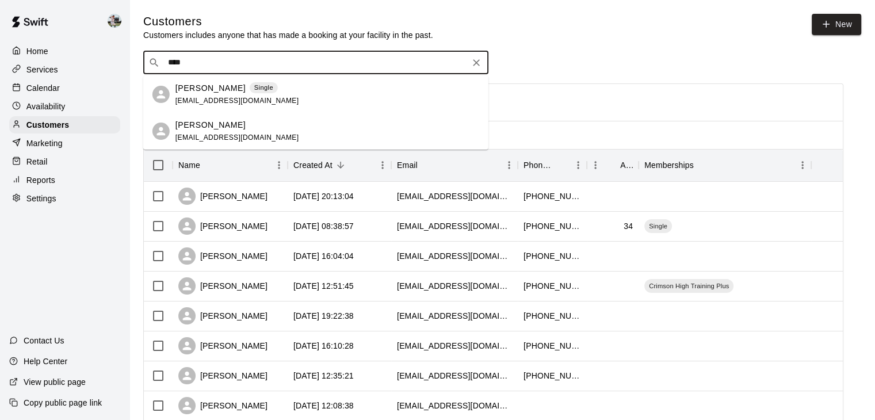
click at [215, 136] on span "[EMAIL_ADDRESS][DOMAIN_NAME]" at bounding box center [237, 137] width 124 height 8
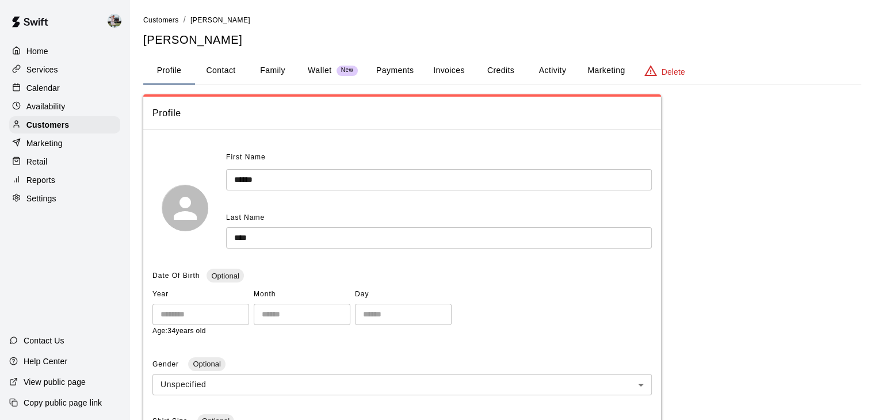
click at [408, 72] on button "Payments" at bounding box center [395, 71] width 56 height 28
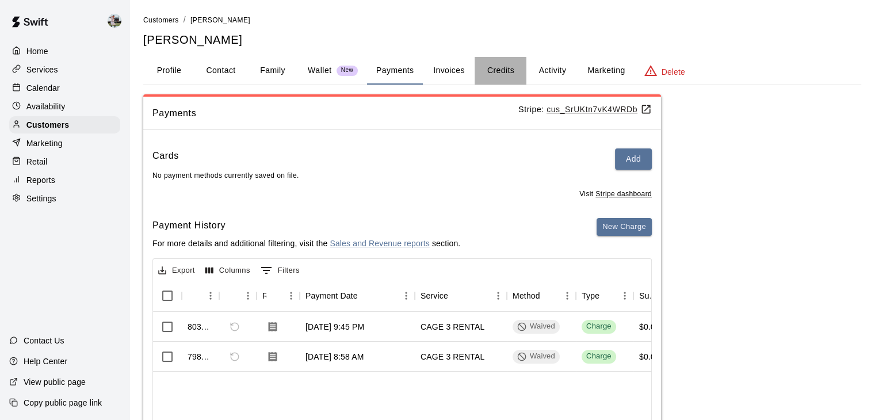
click at [511, 67] on button "Credits" at bounding box center [501, 71] width 52 height 28
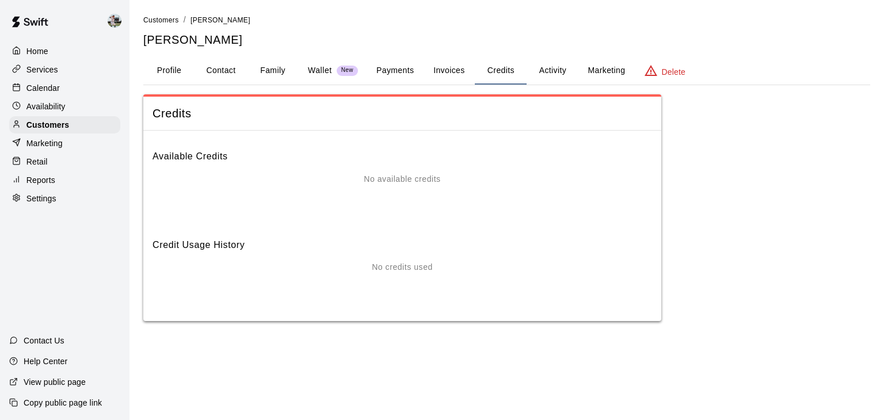
click at [455, 59] on button "Invoices" at bounding box center [449, 71] width 52 height 28
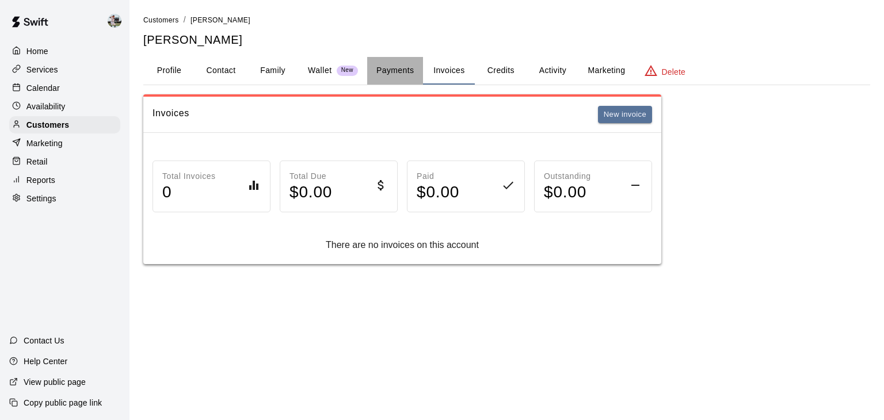
click at [395, 67] on button "Payments" at bounding box center [395, 71] width 56 height 28
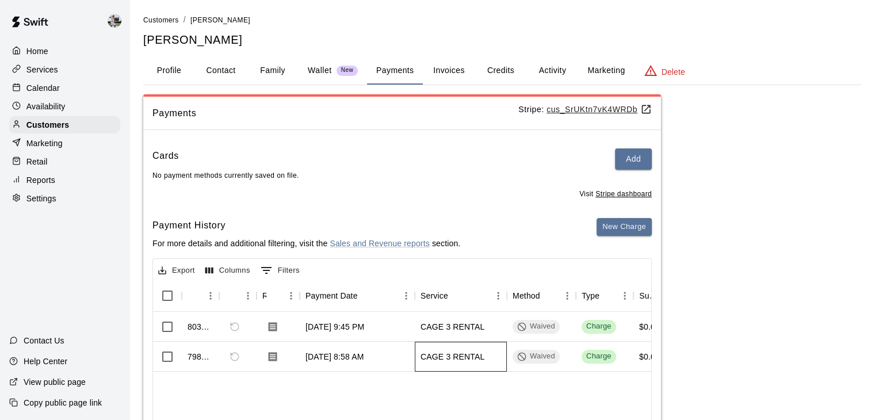
click at [462, 350] on div "CAGE 3 RENTAL" at bounding box center [461, 357] width 92 height 30
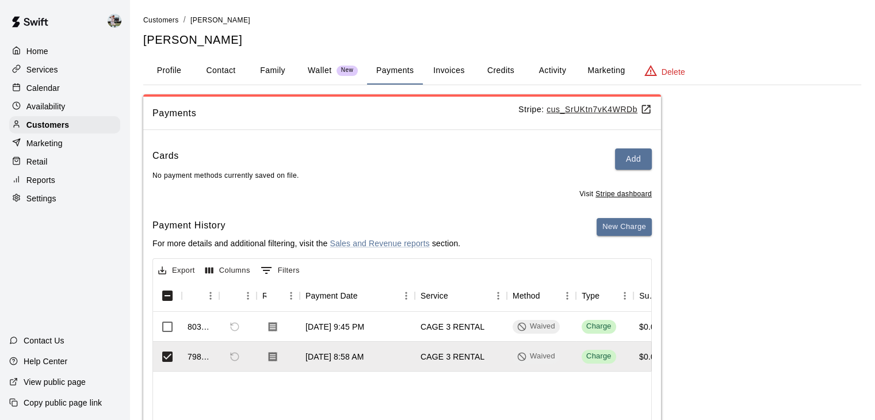
click at [724, 320] on div "Payments Stripe: cus_SrUKtn7vK4WRDb Cards Add No payment methods currently save…" at bounding box center [502, 307] width 718 height 426
